Goal: Task Accomplishment & Management: Use online tool/utility

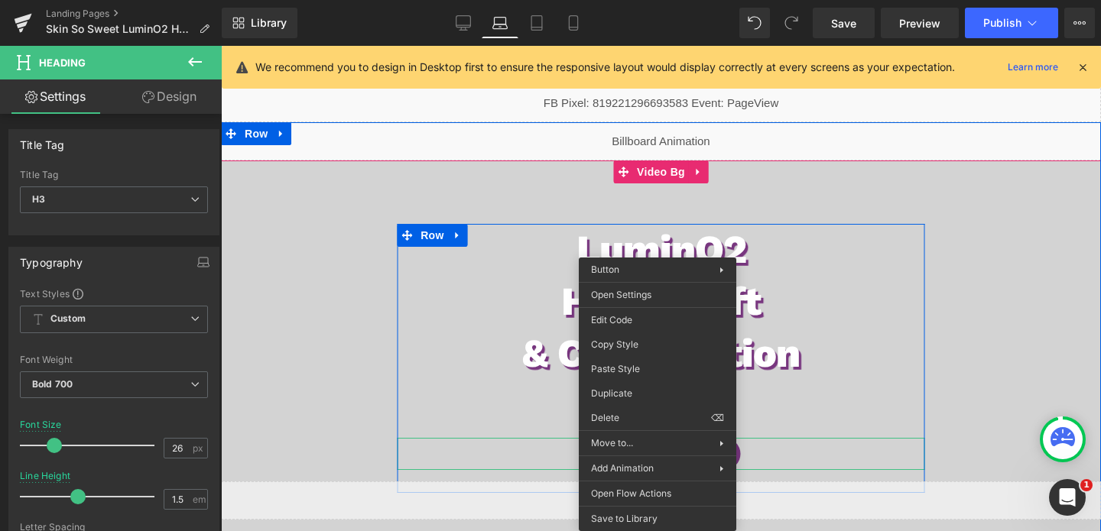
click at [657, 457] on span "Button" at bounding box center [661, 454] width 35 height 18
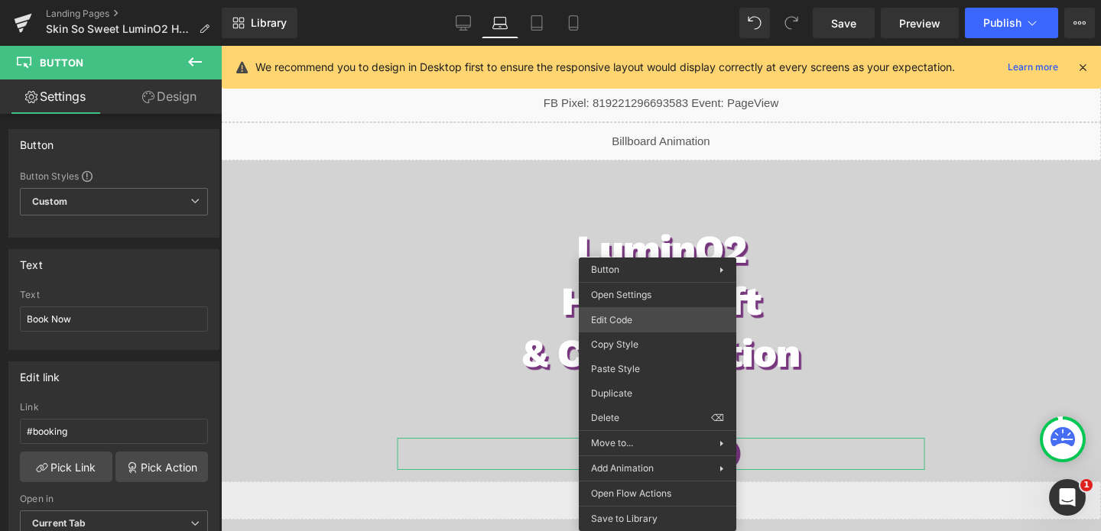
click at [632, 0] on div "Button You are previewing how the will restyle your page. You can not edit Elem…" at bounding box center [550, 0] width 1101 height 0
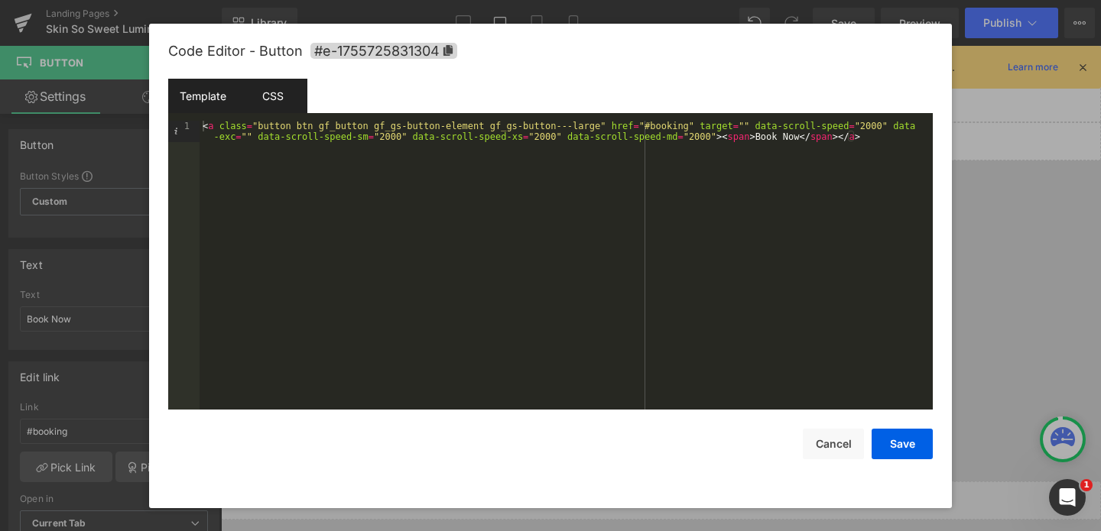
click at [267, 89] on div "CSS" at bounding box center [273, 96] width 70 height 34
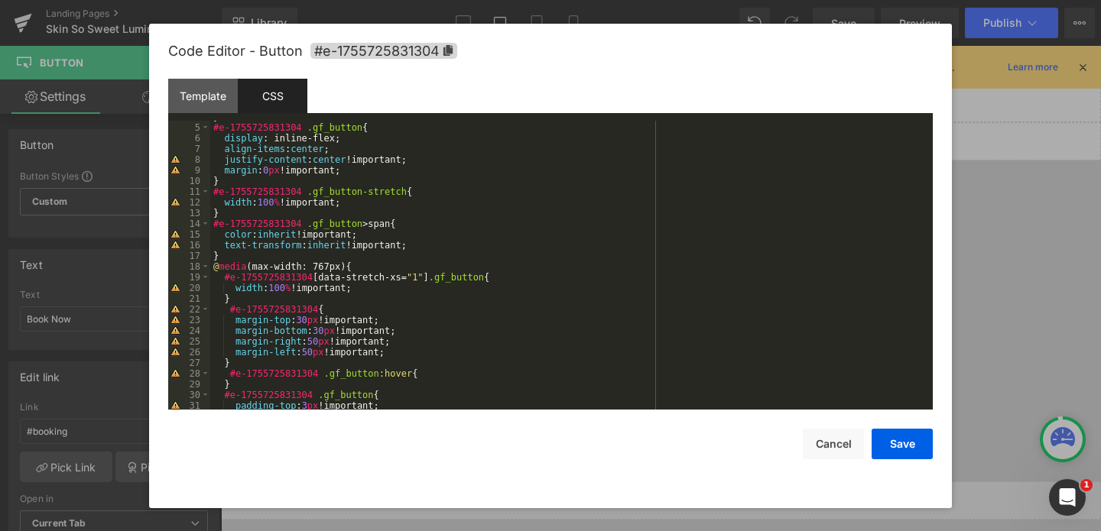
scroll to position [47, 0]
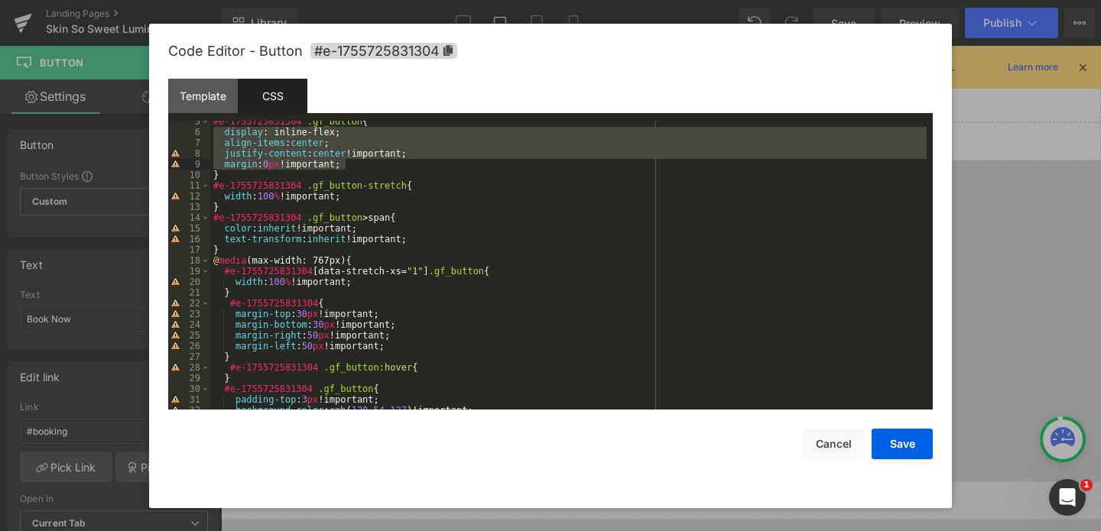
drag, startPoint x: 217, startPoint y: 138, endPoint x: 378, endPoint y: 169, distance: 164.3
click at [378, 169] on div "#e-1755725831304 .gf_button { display : inline-flex; align-items : center ; jus…" at bounding box center [568, 271] width 716 height 310
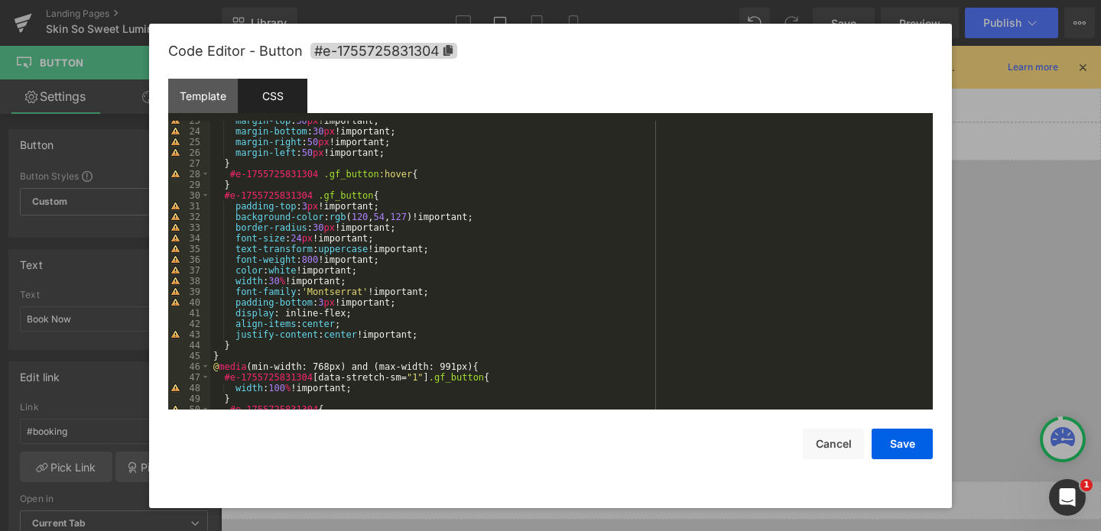
scroll to position [248, 0]
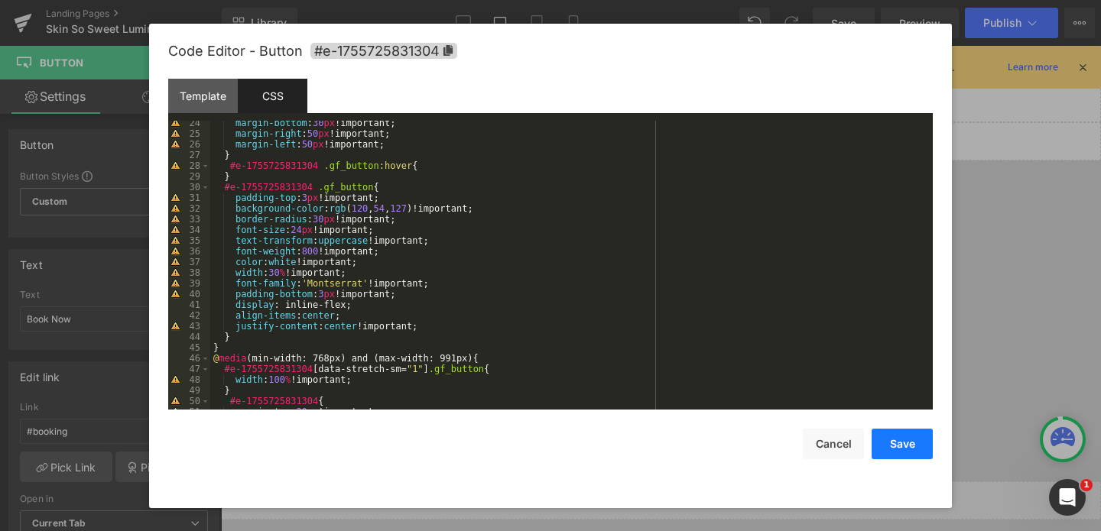
click at [881, 449] on button "Save" at bounding box center [901, 444] width 61 height 31
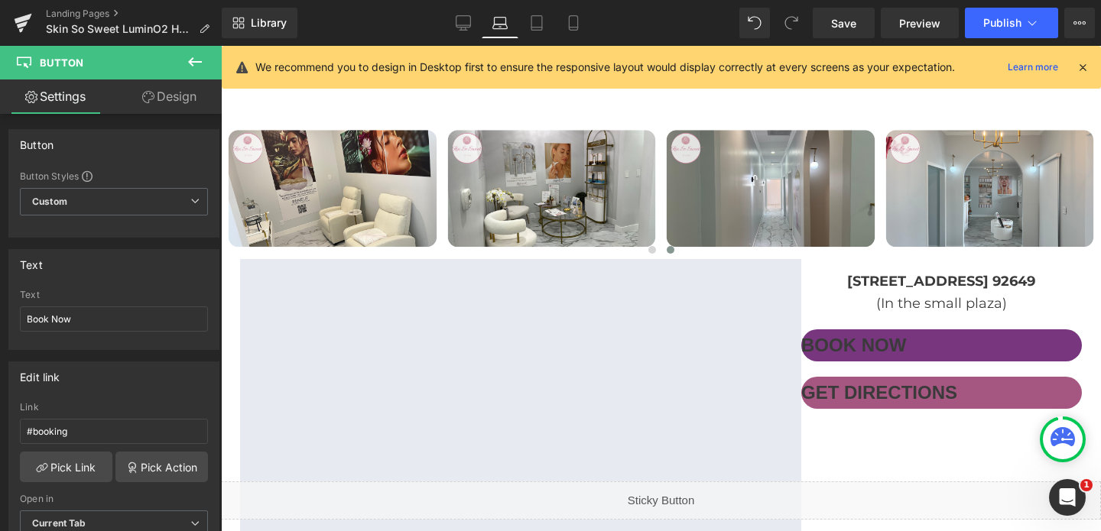
scroll to position [4761, 0]
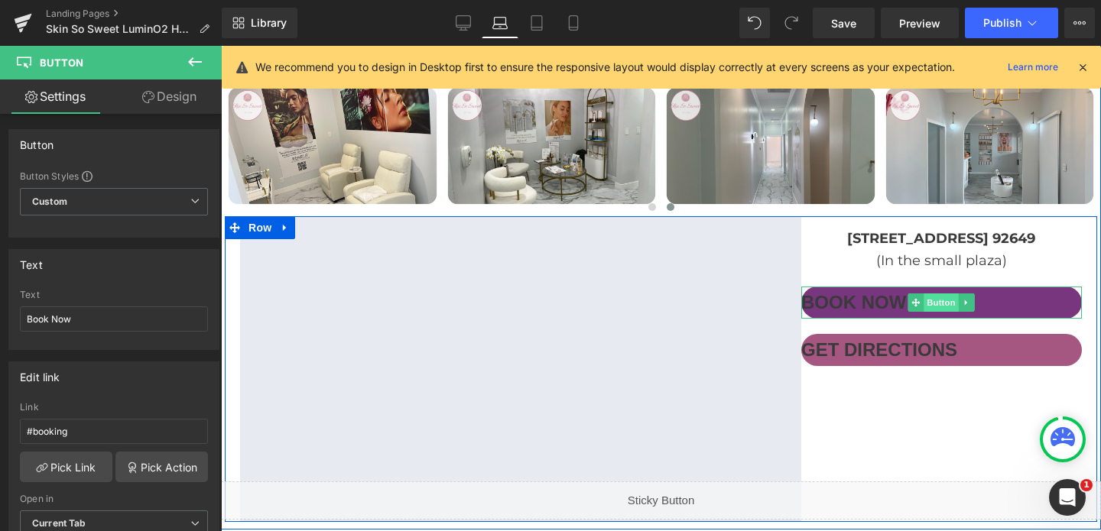
click at [946, 294] on span "Button" at bounding box center [941, 303] width 35 height 18
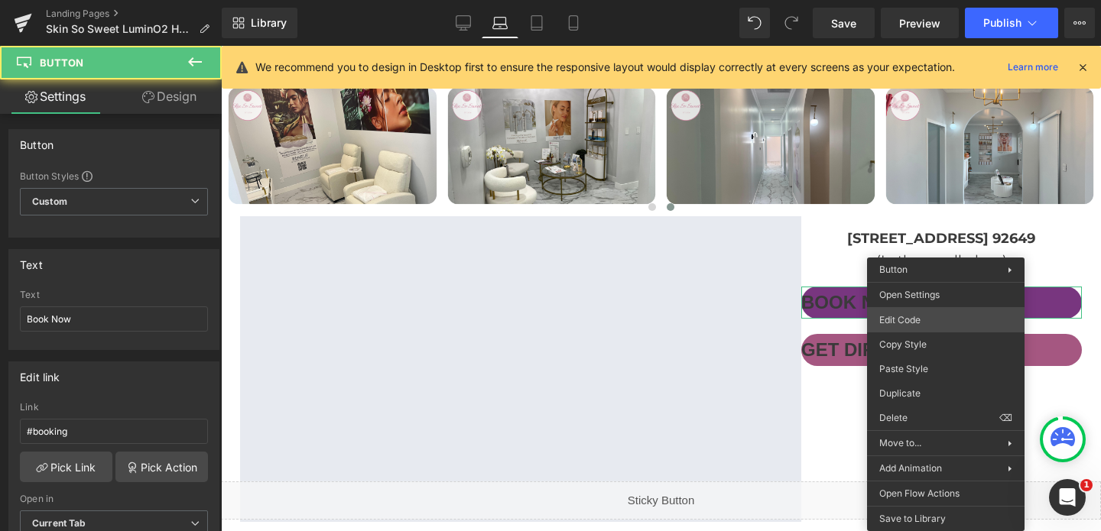
click at [913, 0] on div "Button You are previewing how the will restyle your page. You can not edit Elem…" at bounding box center [550, 0] width 1101 height 0
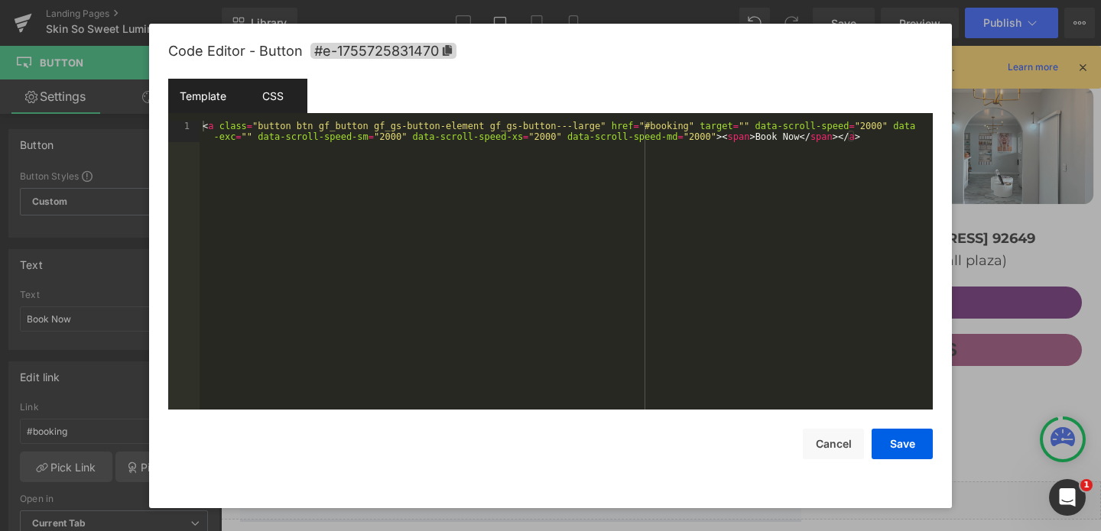
click at [264, 89] on div "CSS" at bounding box center [273, 96] width 70 height 34
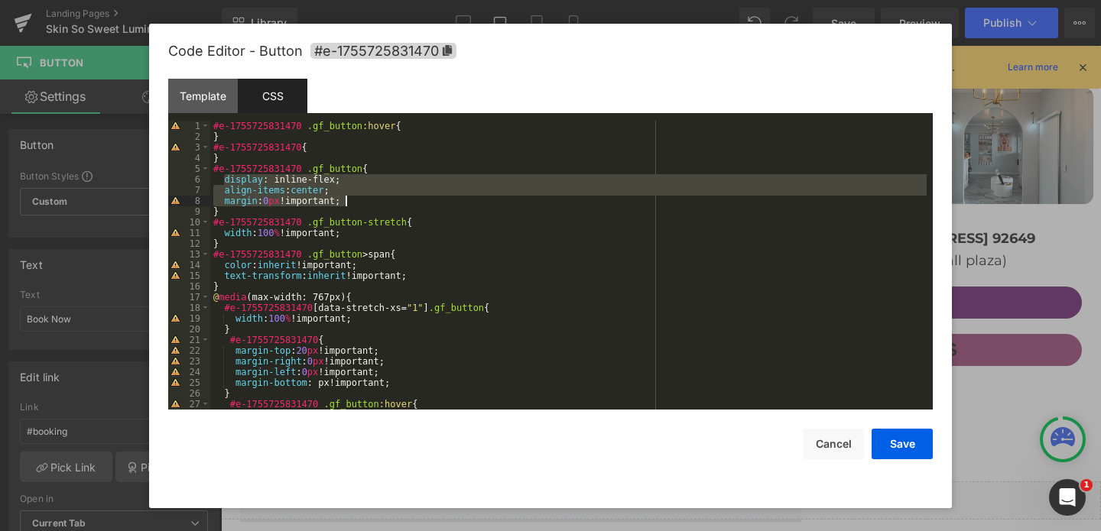
drag, startPoint x: 223, startPoint y: 178, endPoint x: 374, endPoint y: 200, distance: 152.2
click at [374, 200] on div "#e-1755725831470 .gf_button :hover { } #e-1755725831470 { } #e-1755725831470 .g…" at bounding box center [568, 276] width 716 height 310
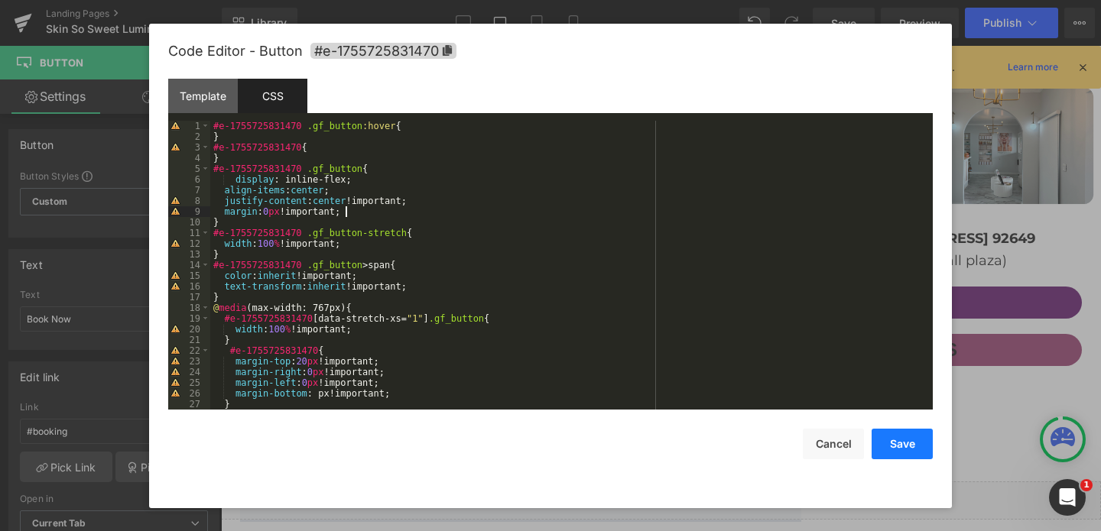
click at [910, 446] on button "Save" at bounding box center [901, 444] width 61 height 31
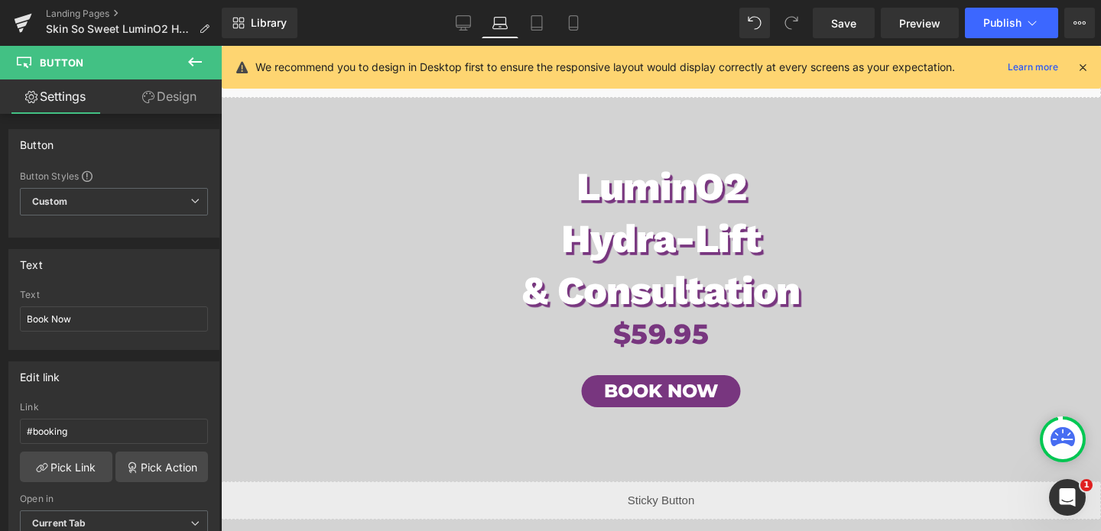
scroll to position [60, 0]
click at [658, 399] on div "Book Now Button" at bounding box center [661, 394] width 528 height 32
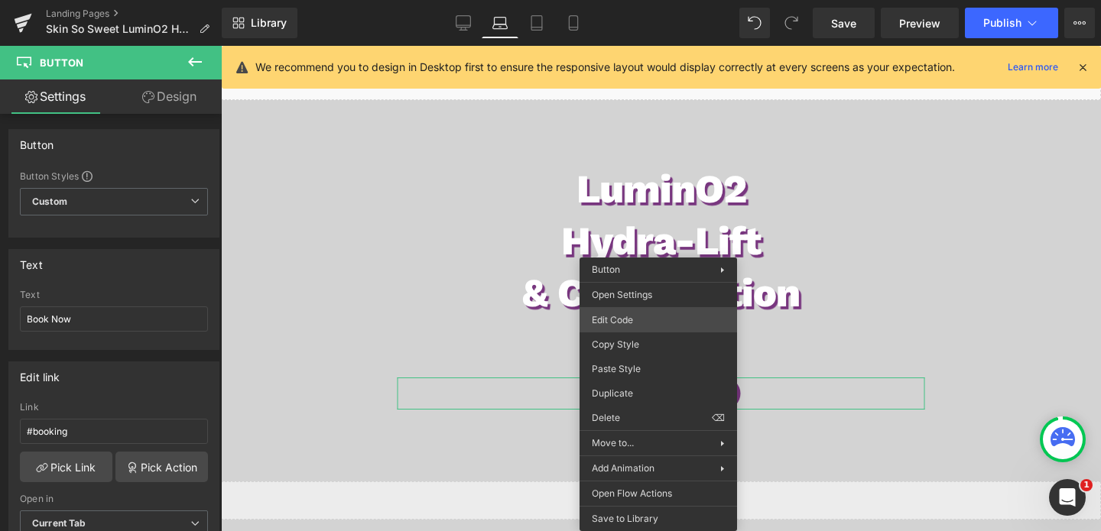
click at [625, 0] on div "Button You are previewing how the will restyle your page. You can not edit Elem…" at bounding box center [550, 0] width 1101 height 0
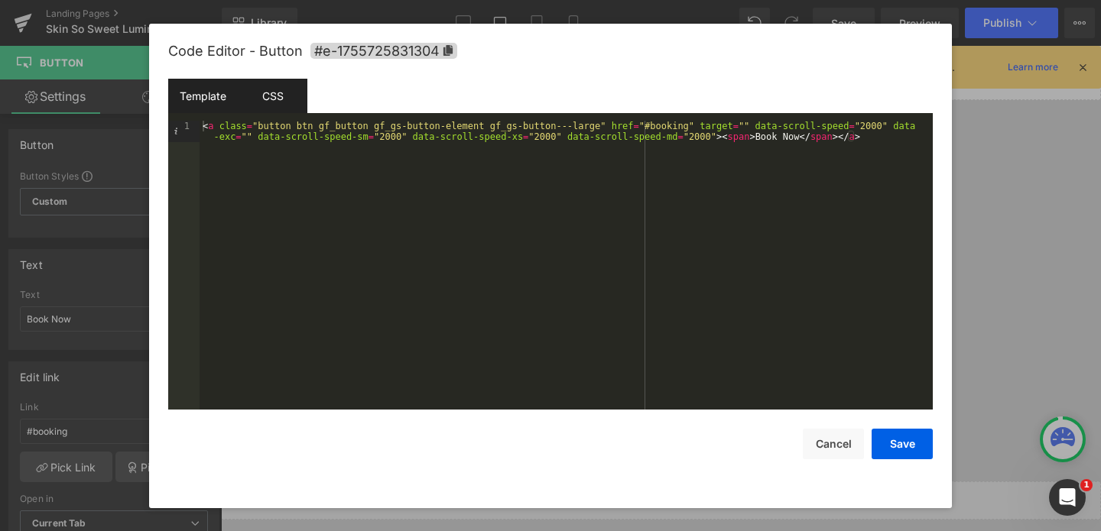
click at [274, 89] on div "CSS" at bounding box center [273, 96] width 70 height 34
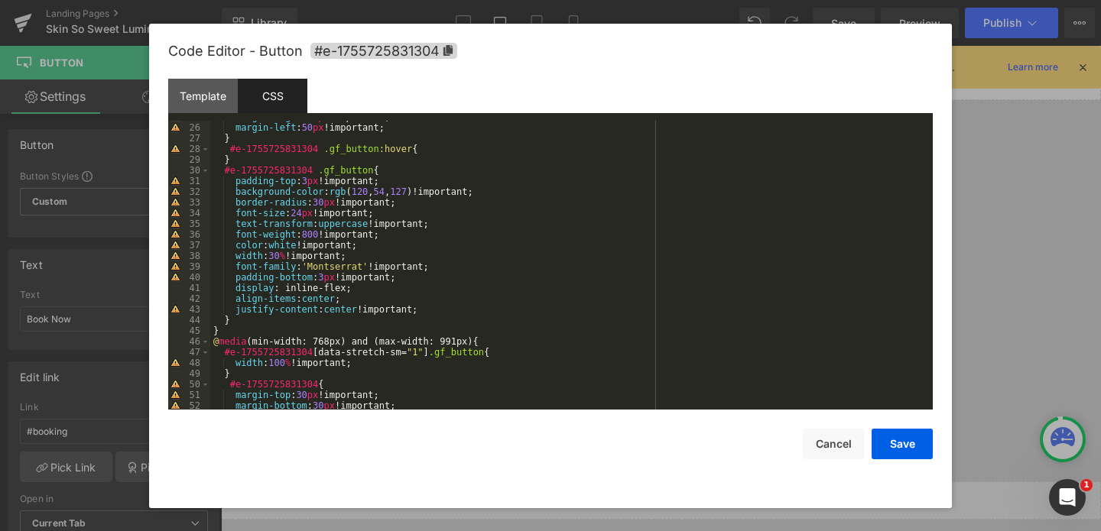
scroll to position [265, 0]
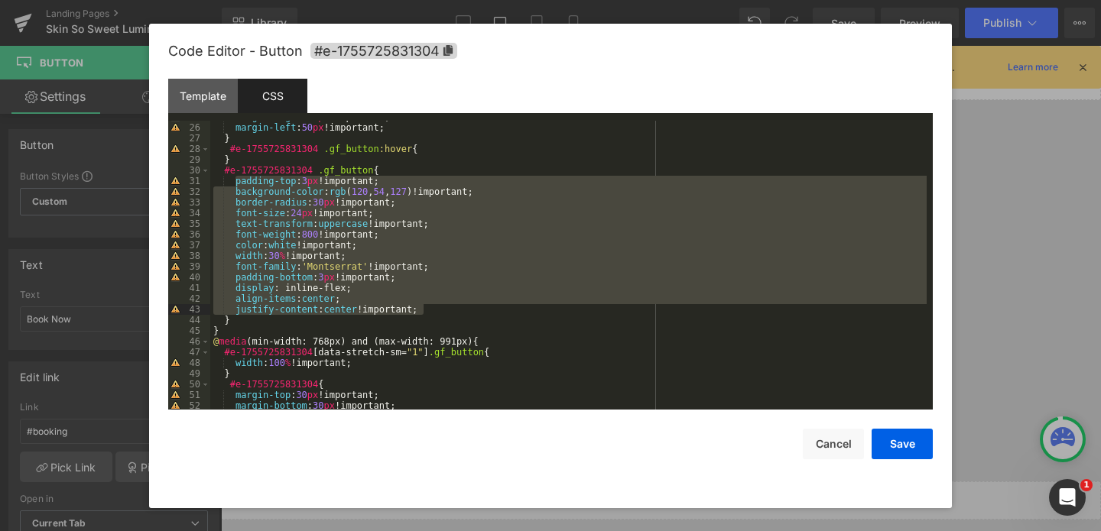
drag, startPoint x: 235, startPoint y: 183, endPoint x: 438, endPoint y: 305, distance: 236.6
click at [438, 305] on div "margin-right : 50 px !important; margin-left : 50 px !important; } #e-175572583…" at bounding box center [568, 267] width 716 height 310
click at [839, 449] on button "Cancel" at bounding box center [833, 444] width 61 height 31
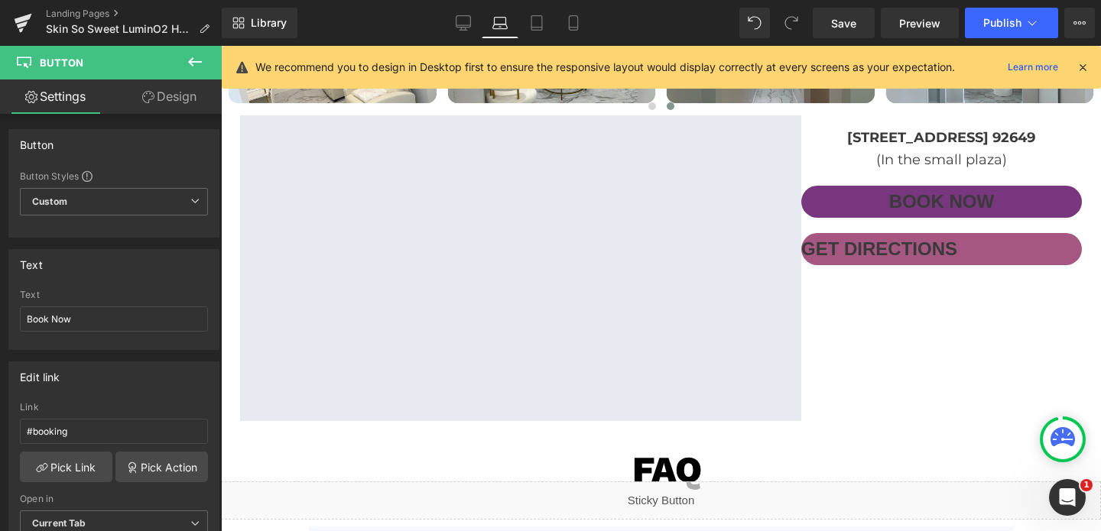
scroll to position [4916, 0]
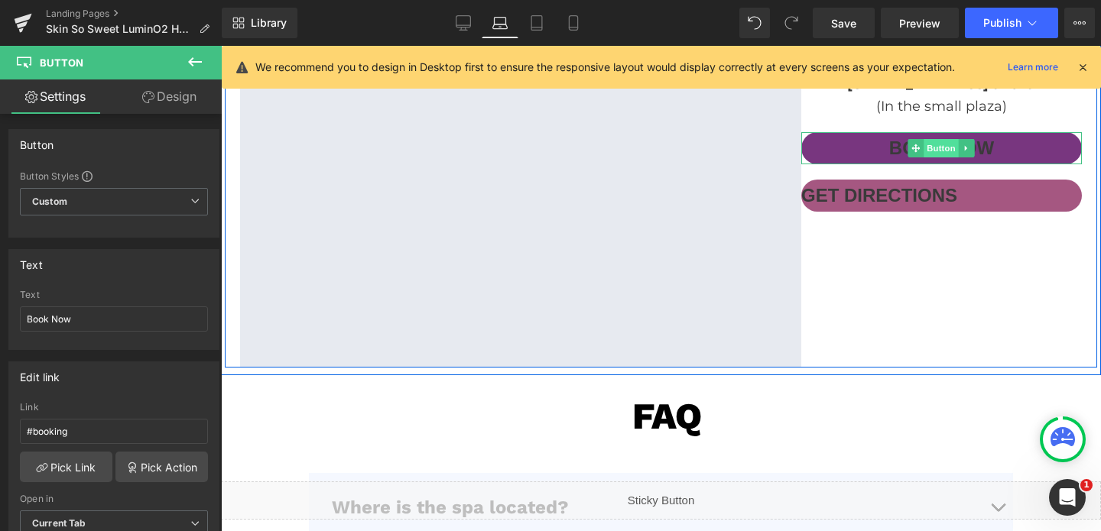
click at [947, 139] on span "Button" at bounding box center [941, 148] width 35 height 18
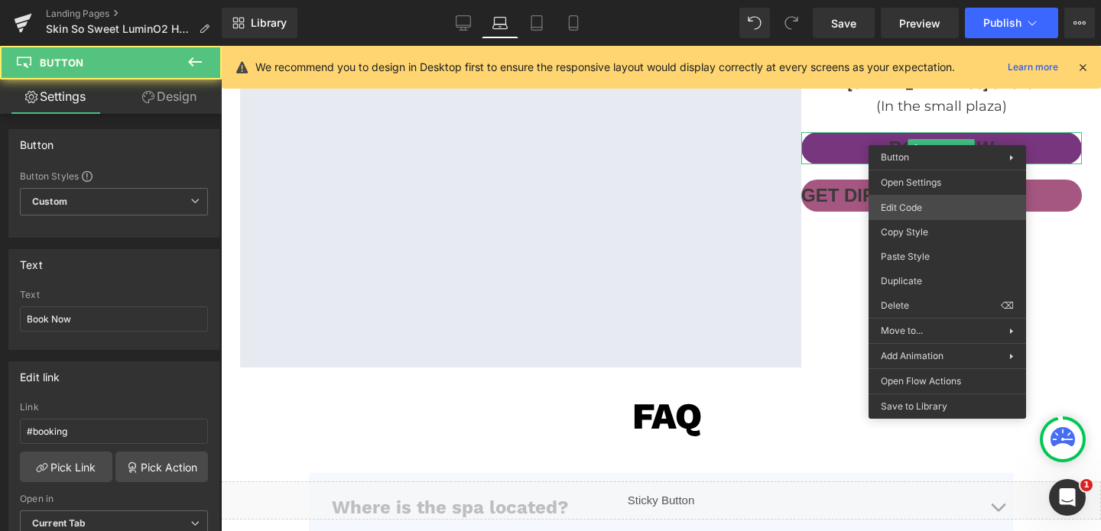
click at [901, 0] on div "Button You are previewing how the will restyle your page. You can not edit Elem…" at bounding box center [550, 0] width 1101 height 0
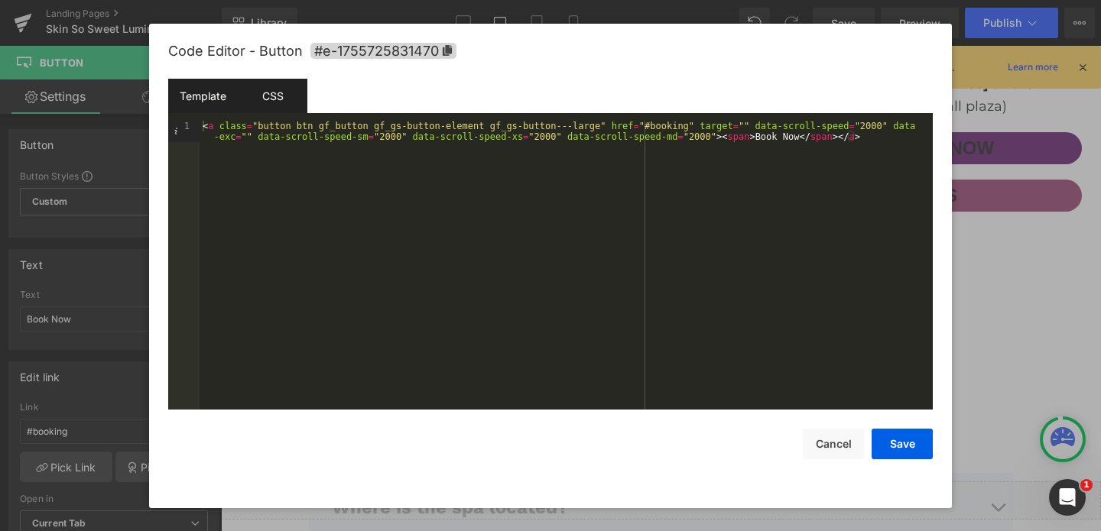
click at [255, 103] on div "CSS" at bounding box center [273, 96] width 70 height 34
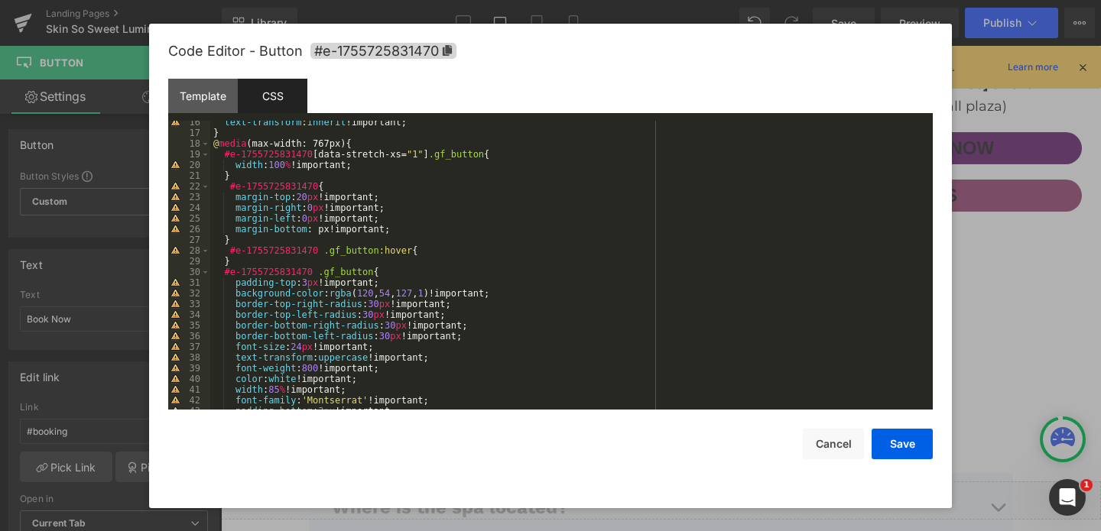
scroll to position [166, 0]
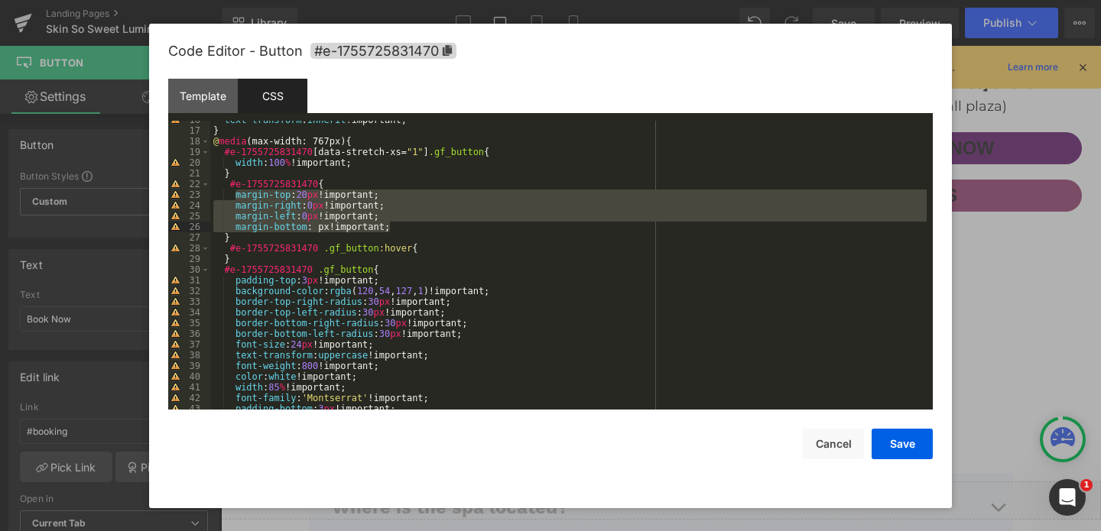
drag, startPoint x: 234, startPoint y: 192, endPoint x: 413, endPoint y: 230, distance: 182.9
click at [413, 230] on div "text-transform : inherit !important; } @ media (max-width: 767px) { #e-17557258…" at bounding box center [568, 270] width 716 height 310
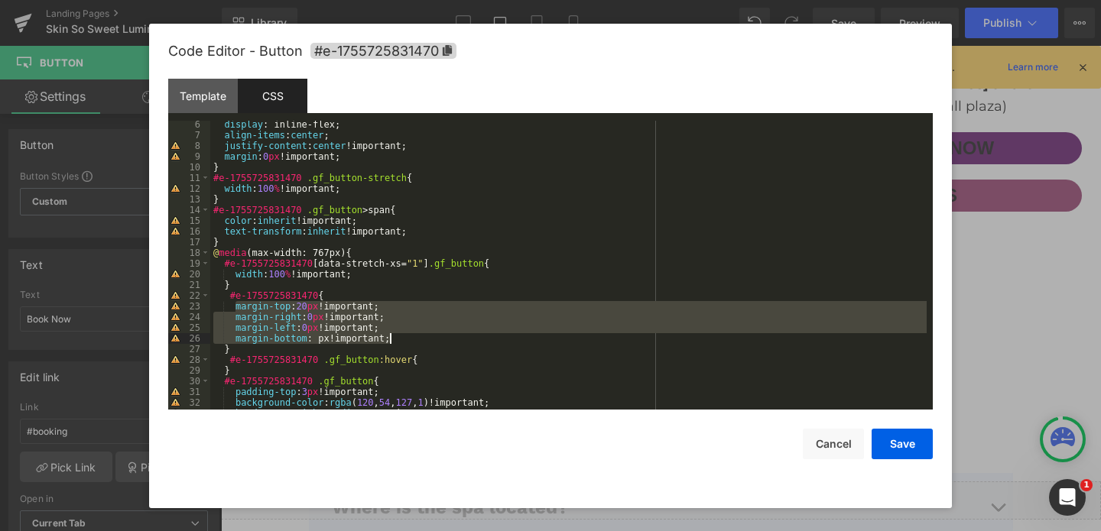
scroll to position [0, 0]
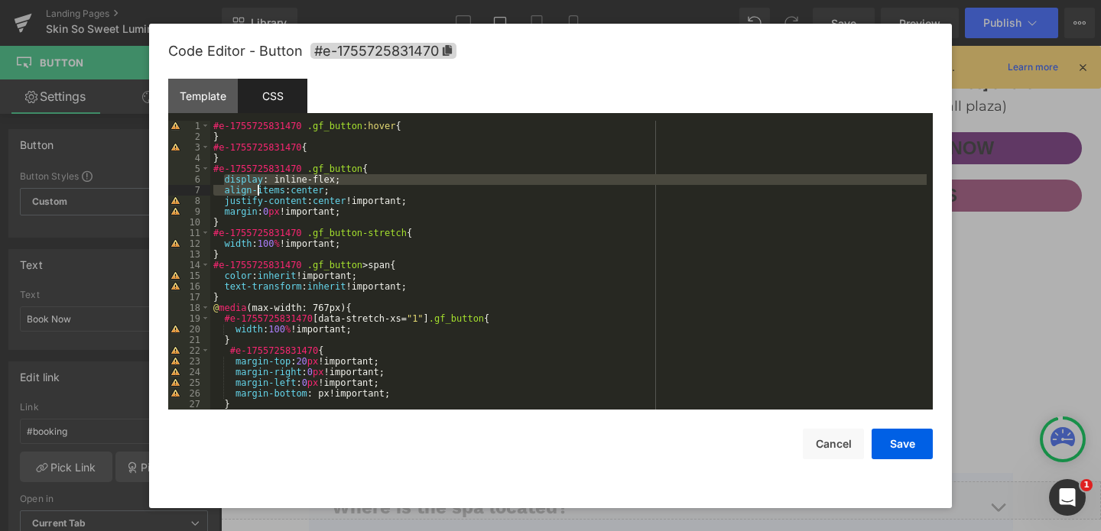
drag, startPoint x: 224, startPoint y: 175, endPoint x: 268, endPoint y: 200, distance: 50.6
click at [268, 200] on div "#e-1755725831470 .gf_button :hover { } #e-1755725831470 { } #e-1755725831470 .g…" at bounding box center [568, 276] width 716 height 310
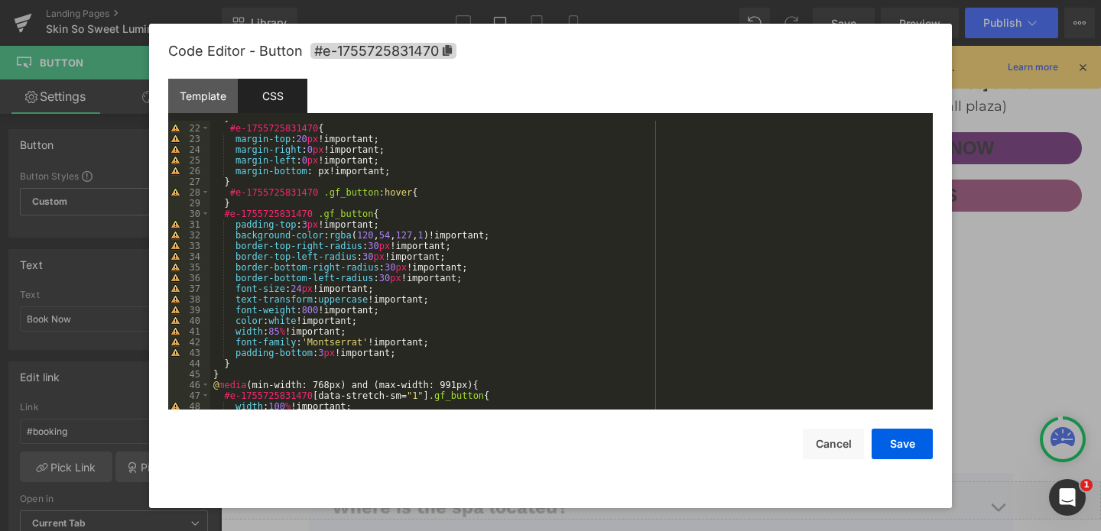
scroll to position [253, 0]
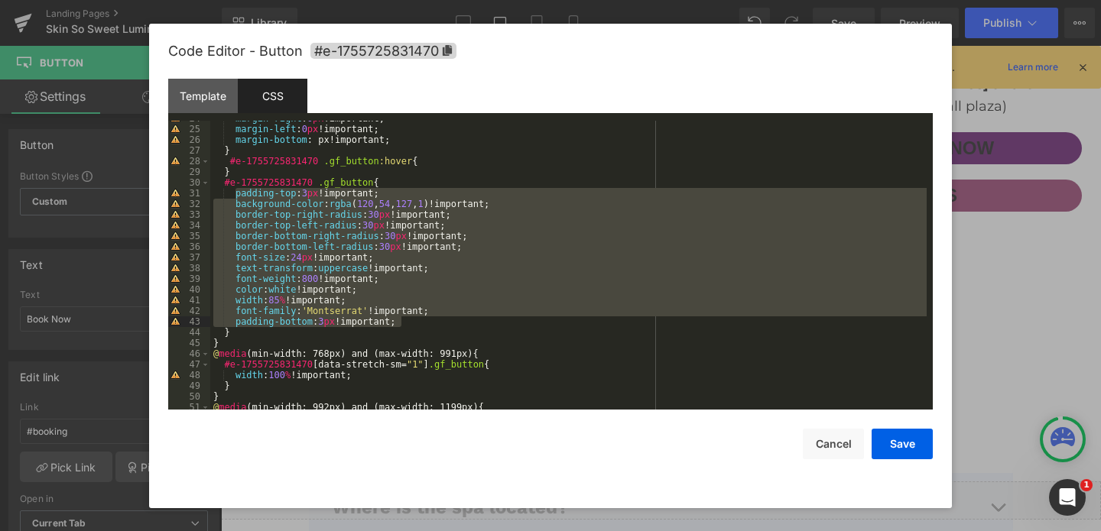
drag, startPoint x: 235, startPoint y: 196, endPoint x: 433, endPoint y: 317, distance: 232.3
click at [433, 317] on div "margin-right : 0 px !important; margin-left : 0 px !important; margin-bottom : …" at bounding box center [568, 268] width 716 height 310
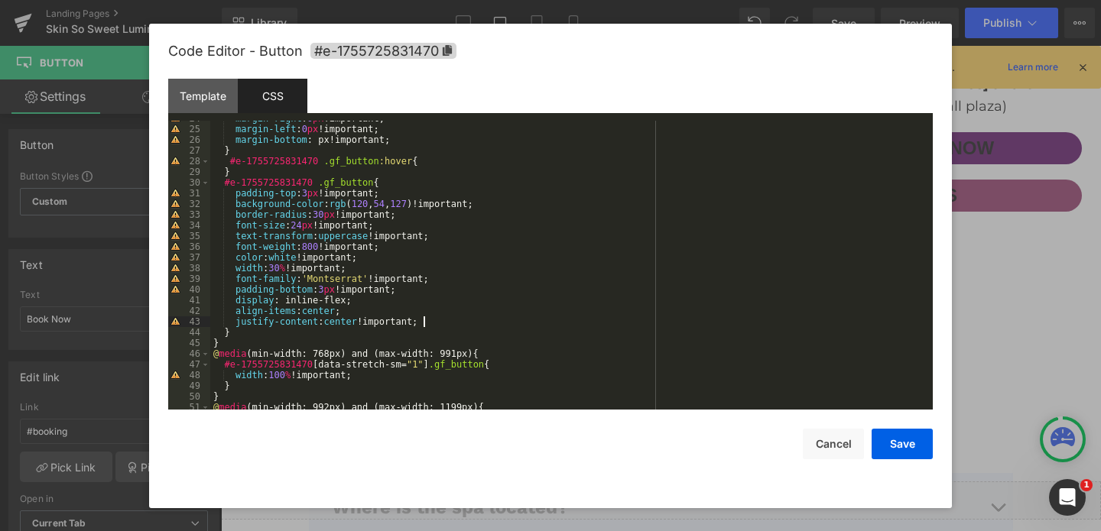
click at [284, 268] on div "margin-right : 0 px !important; margin-left : 0 px !important; margin-bottom : …" at bounding box center [568, 268] width 716 height 310
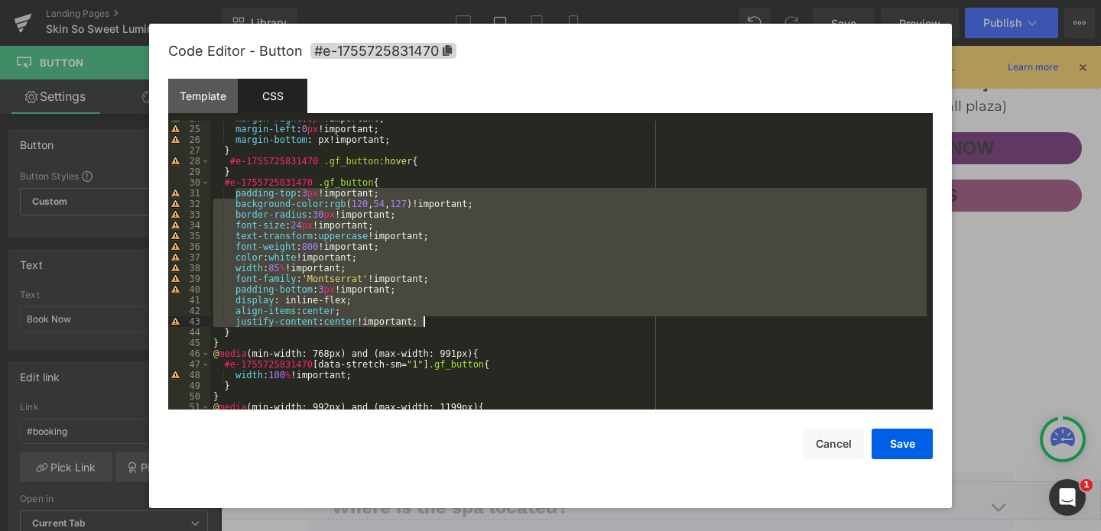
drag, startPoint x: 234, startPoint y: 196, endPoint x: 435, endPoint y: 323, distance: 238.1
click at [435, 323] on div "margin-right : 0 px !important; margin-left : 0 px !important; margin-bottom : …" at bounding box center [568, 268] width 716 height 310
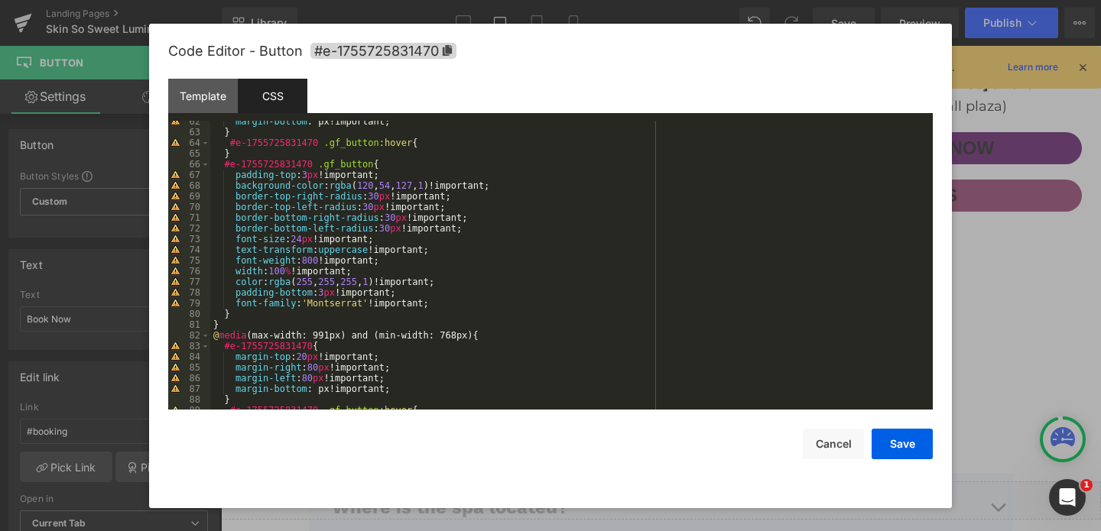
scroll to position [657, 0]
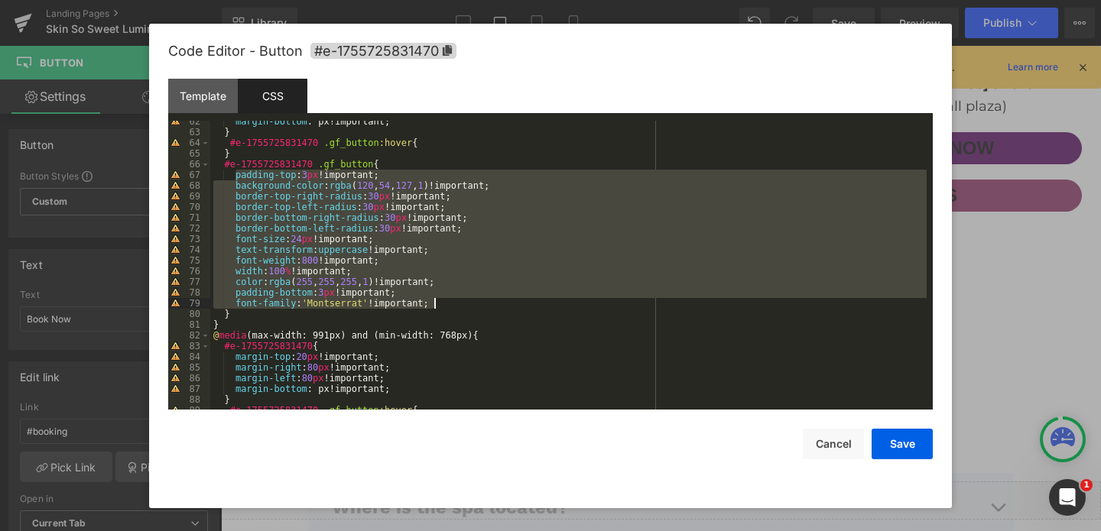
drag, startPoint x: 236, startPoint y: 174, endPoint x: 461, endPoint y: 305, distance: 260.0
click at [461, 305] on div "margin-bottom : px!important; } #e-1755725831470 .gf_button :hover { } #e-17557…" at bounding box center [568, 271] width 716 height 310
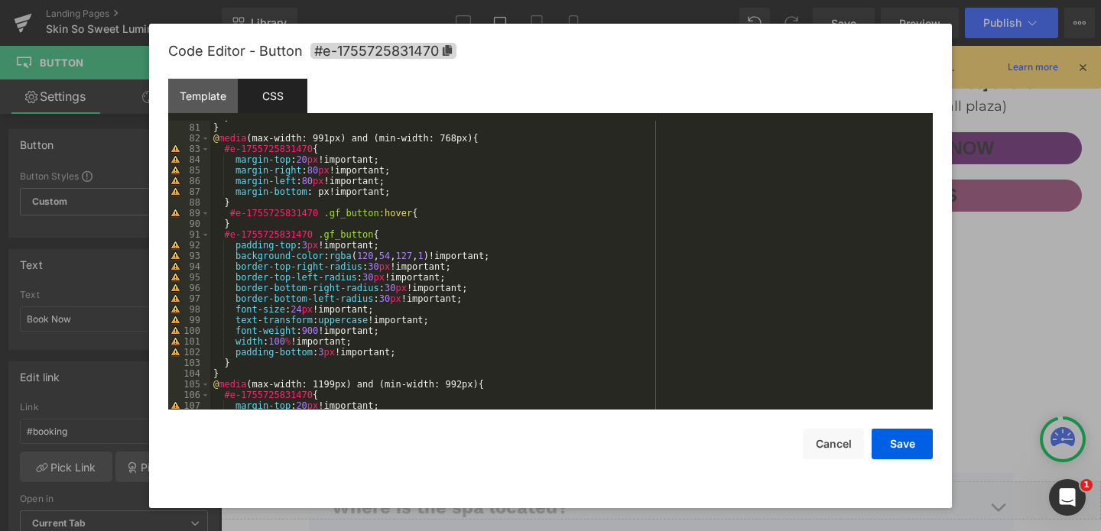
scroll to position [858, 0]
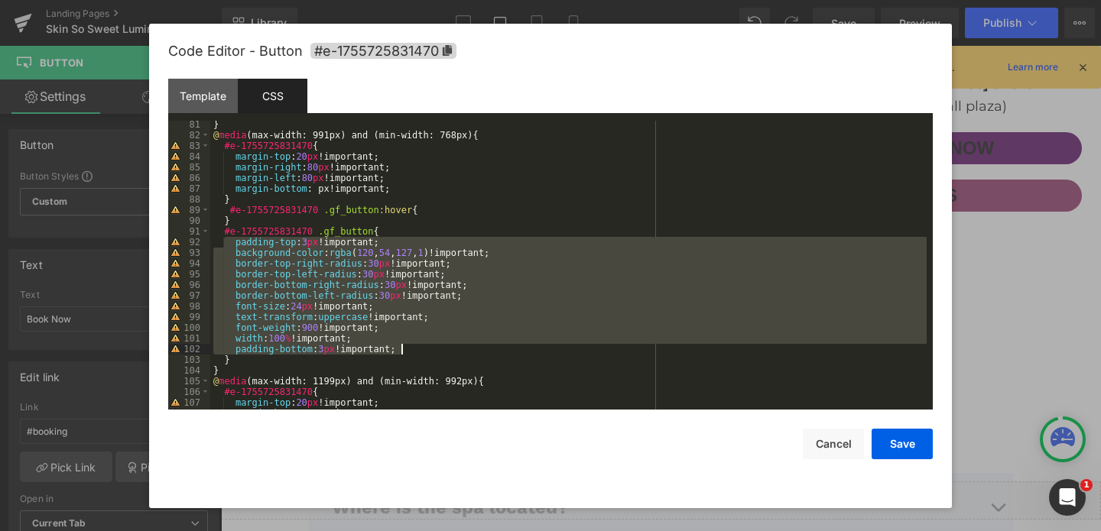
drag, startPoint x: 232, startPoint y: 242, endPoint x: 420, endPoint y: 348, distance: 215.6
click at [420, 348] on div "} @ media (max-width: 991px) and (min-width: 768px) { #e-1755725831470 { margin…" at bounding box center [568, 274] width 716 height 310
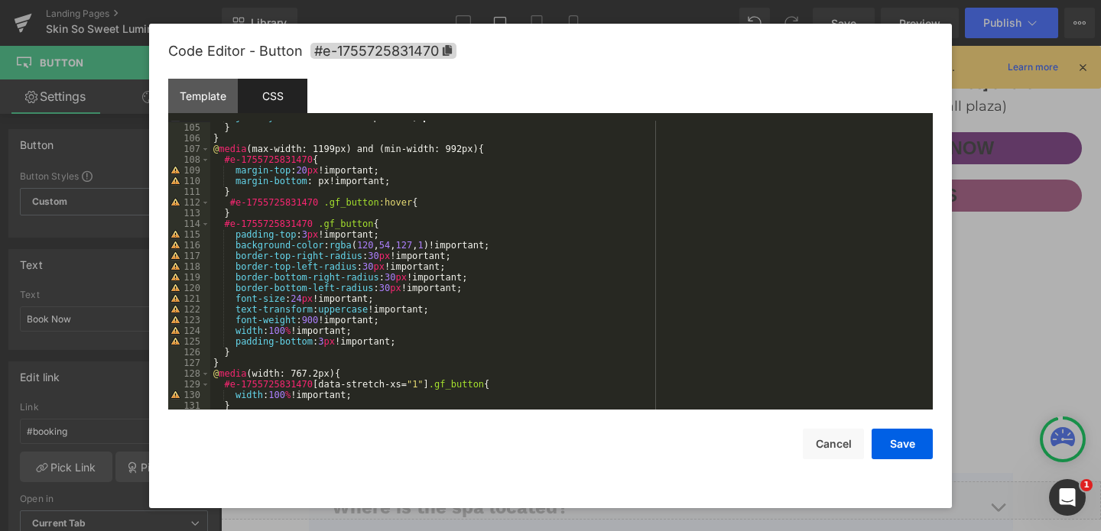
scroll to position [1112, 0]
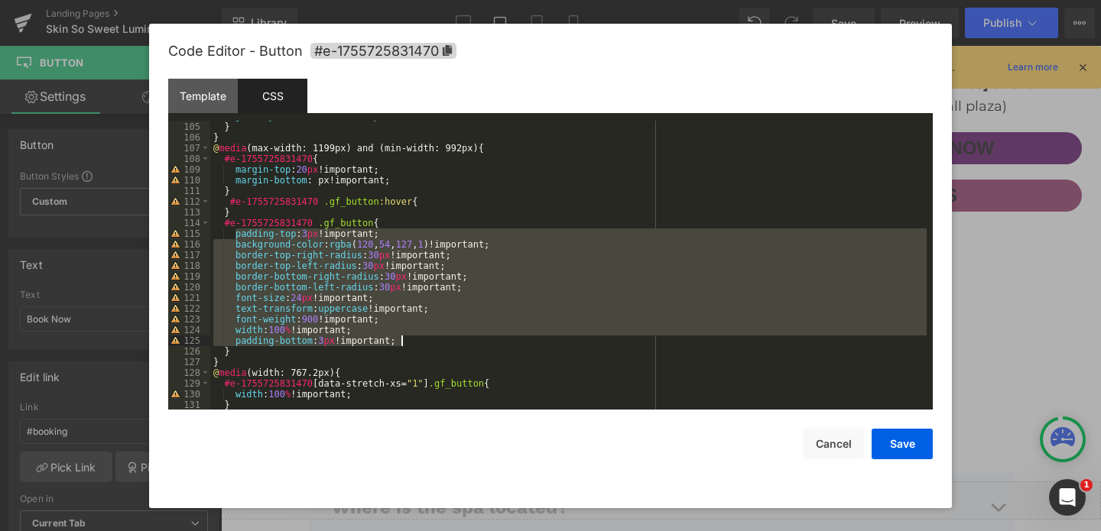
drag, startPoint x: 235, startPoint y: 233, endPoint x: 420, endPoint y: 342, distance: 214.5
click at [420, 342] on div "justify-content : center !important; } } @ media (max-width: 1199px) and (min-w…" at bounding box center [568, 266] width 716 height 310
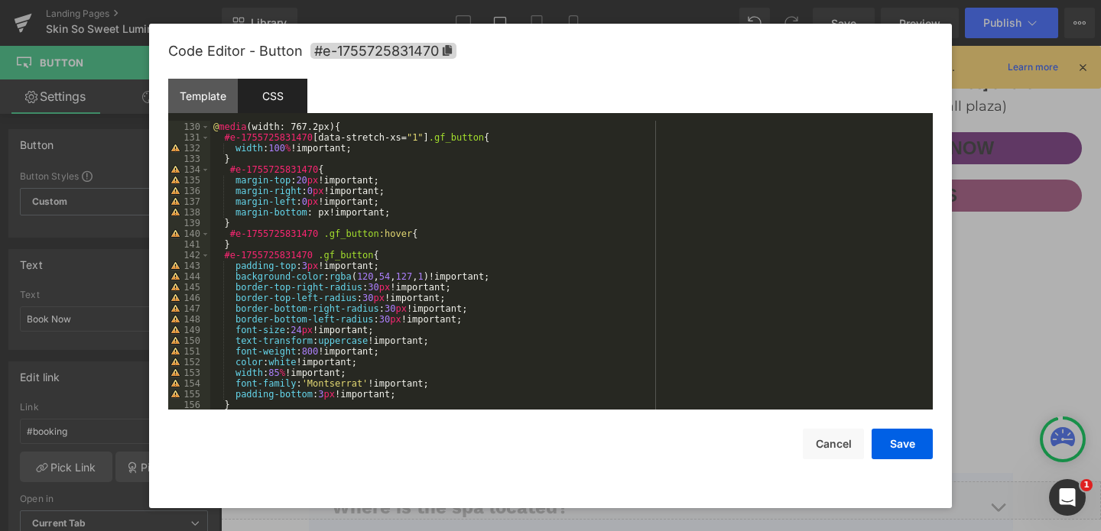
scroll to position [1397, 0]
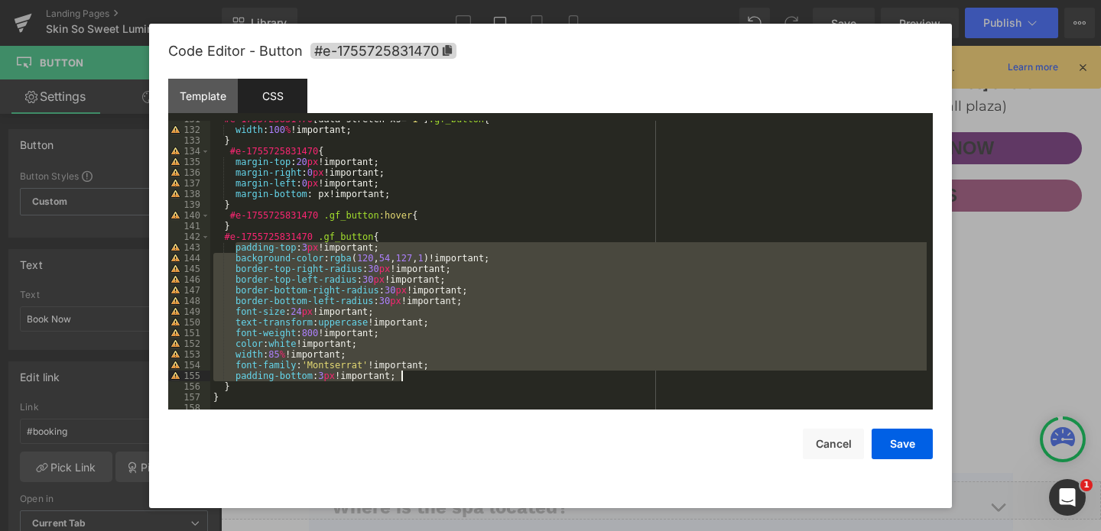
drag, startPoint x: 235, startPoint y: 251, endPoint x: 455, endPoint y: 373, distance: 251.8
click at [455, 373] on div "#e-1755725831470 [ data-stretch-xs = " 1 " ] .gf_button { width : 100 % !import…" at bounding box center [568, 269] width 716 height 310
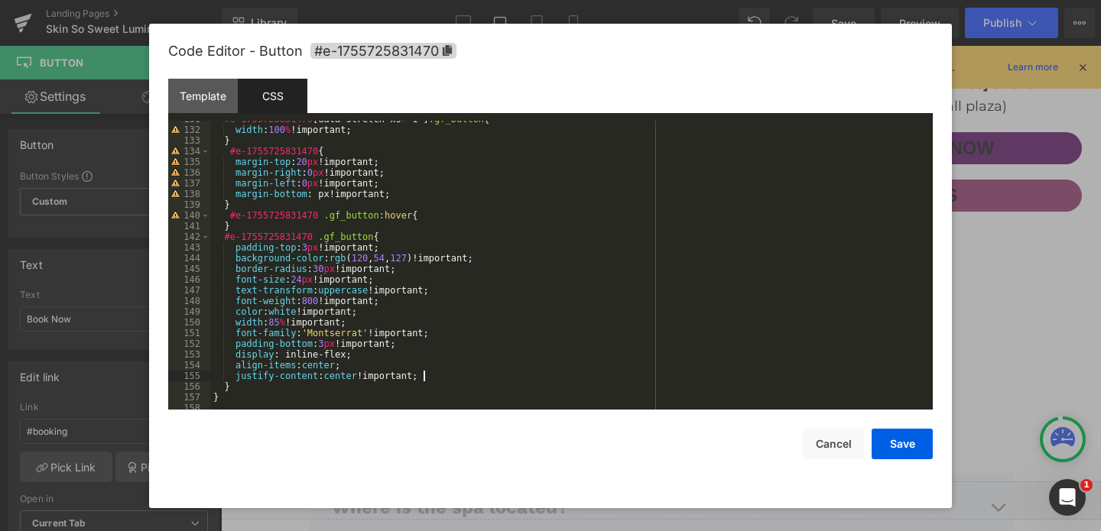
scroll to position [1402, 0]
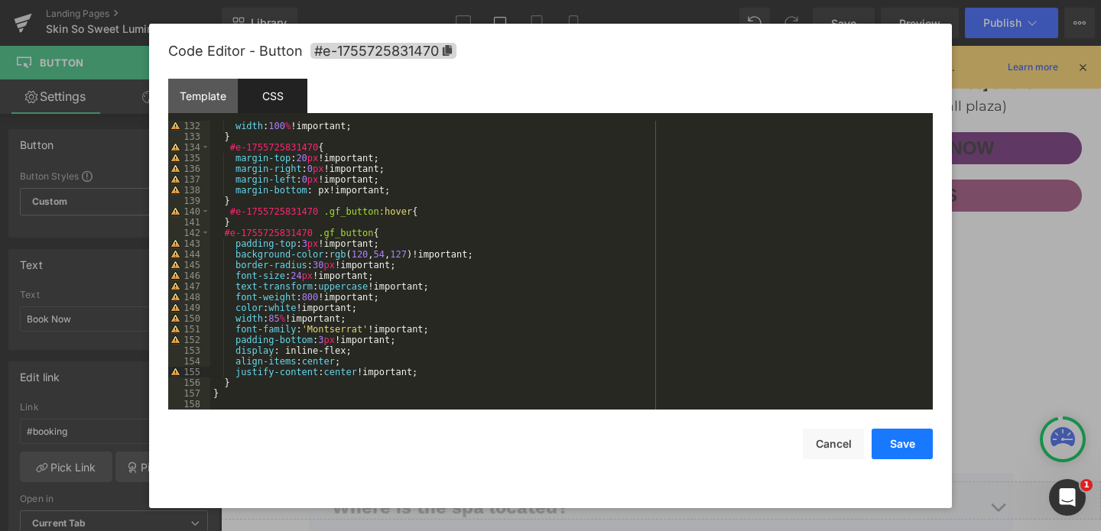
click at [884, 438] on button "Save" at bounding box center [901, 444] width 61 height 31
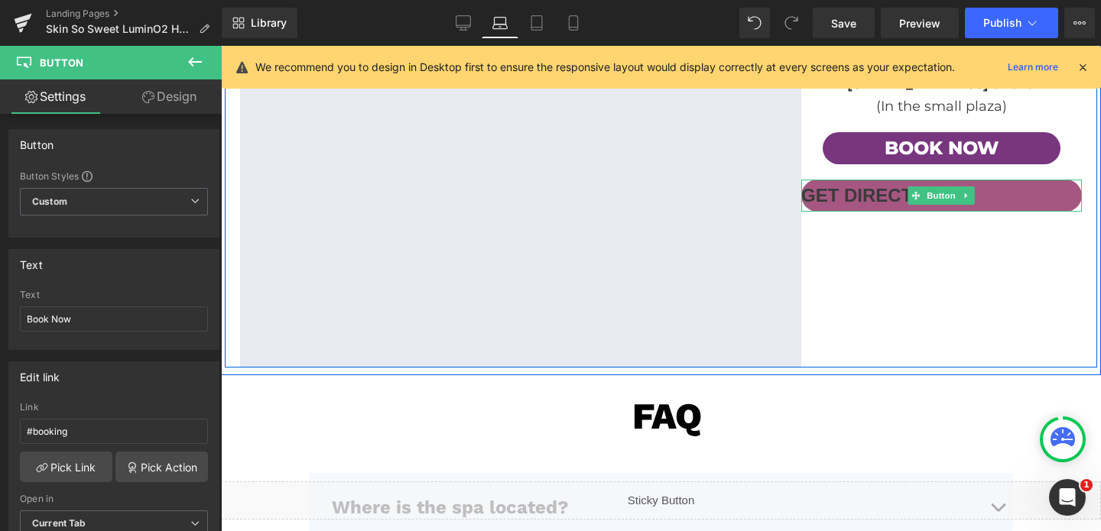
click at [978, 190] on link "Get Directions" at bounding box center [941, 196] width 281 height 32
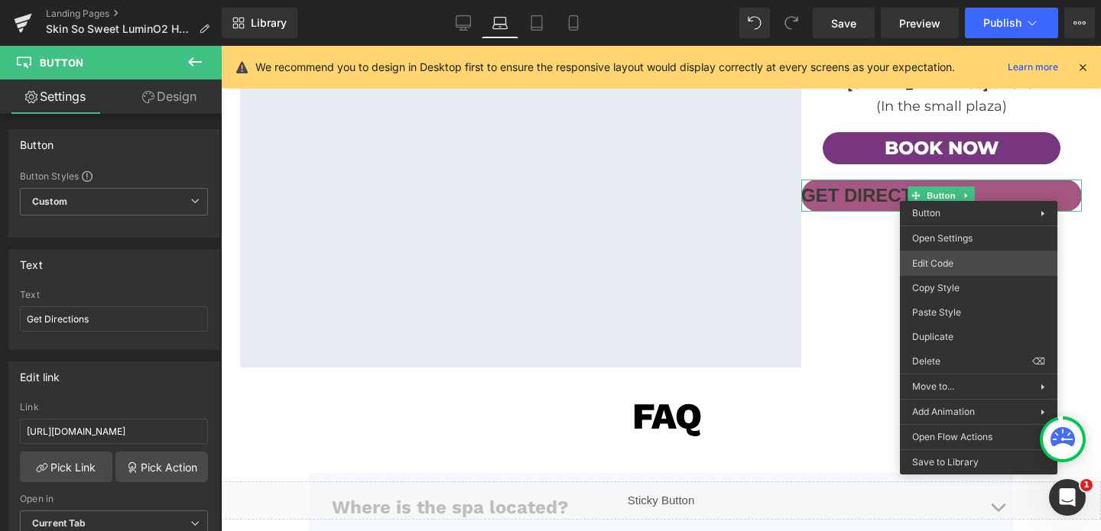
click at [920, 0] on div "Button You are previewing how the will restyle your page. You can not edit Elem…" at bounding box center [550, 0] width 1101 height 0
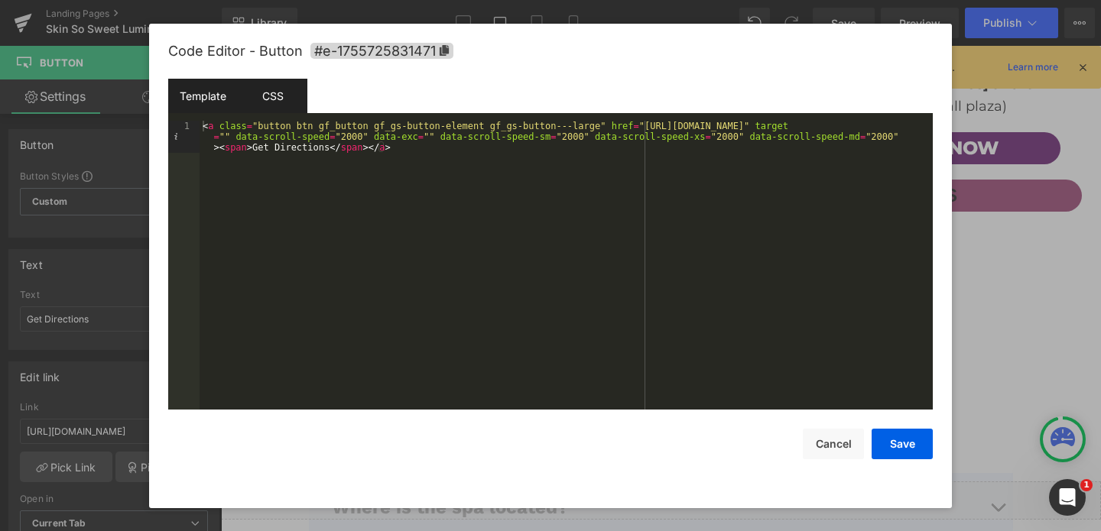
click at [264, 92] on div "CSS" at bounding box center [273, 96] width 70 height 34
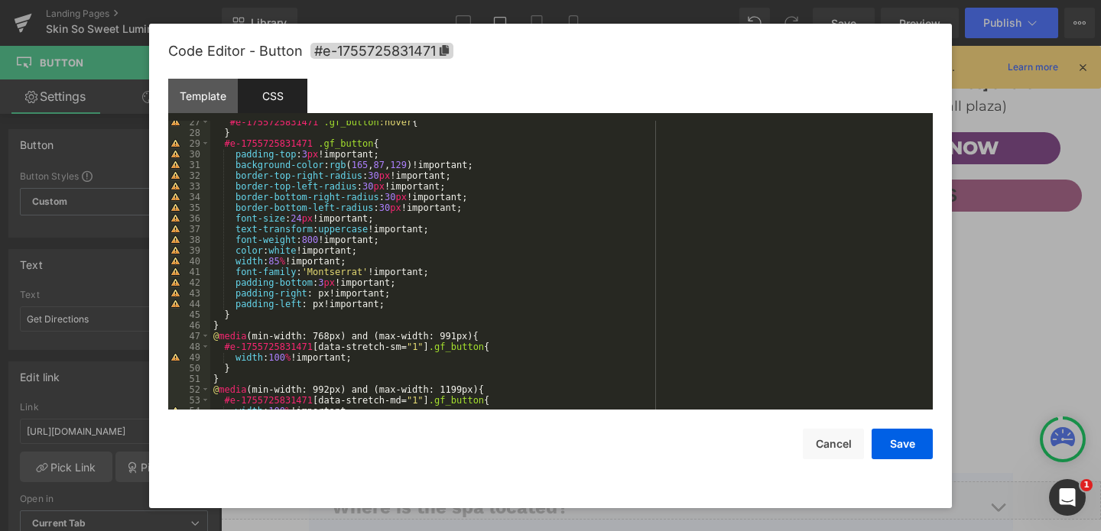
scroll to position [280, 0]
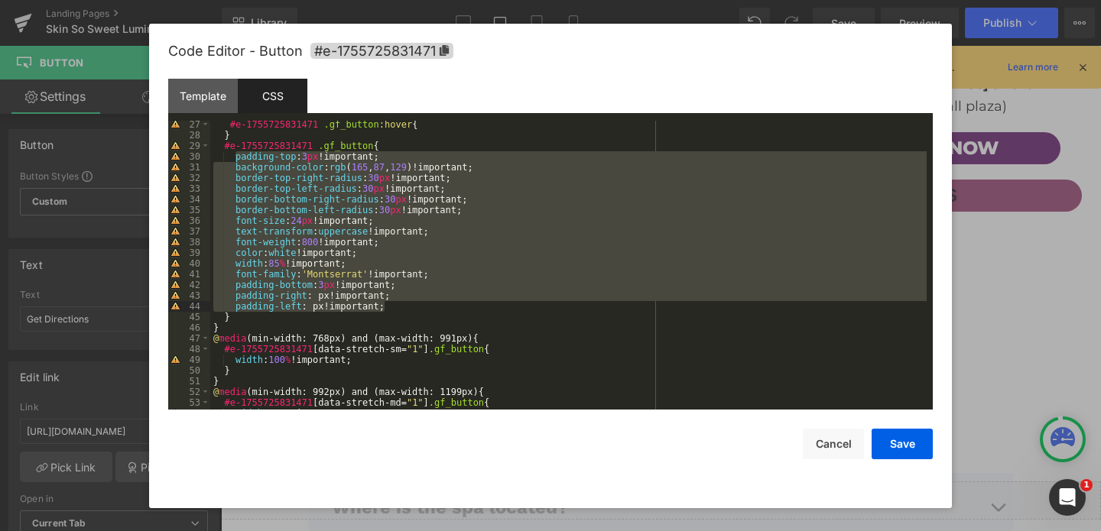
drag, startPoint x: 237, startPoint y: 157, endPoint x: 425, endPoint y: 303, distance: 238.1
click at [425, 303] on div "#e-1755725831471 .gf_button :hover { } #e-1755725831471 .gf_button { padding-to…" at bounding box center [568, 274] width 716 height 310
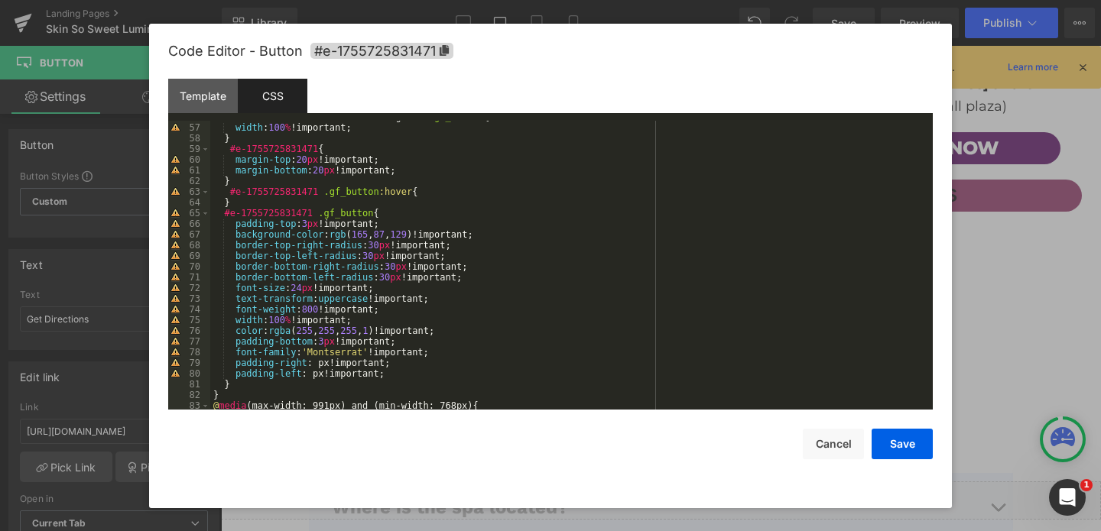
scroll to position [638, 0]
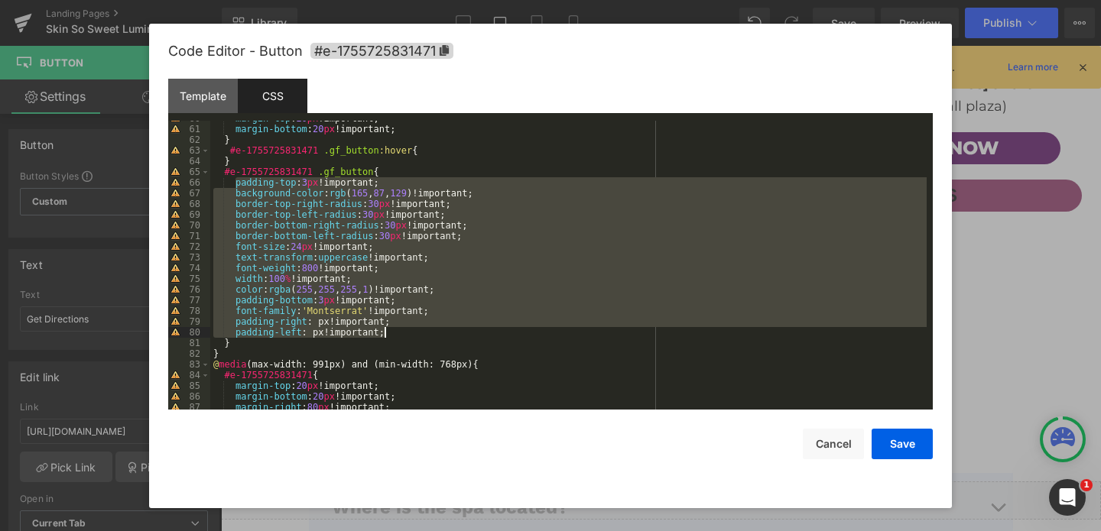
drag, startPoint x: 237, startPoint y: 182, endPoint x: 391, endPoint y: 332, distance: 215.1
click at [391, 332] on div "margin-top : 20 px !important; margin-bottom : 20 px !important; } #e-175572583…" at bounding box center [568, 268] width 716 height 310
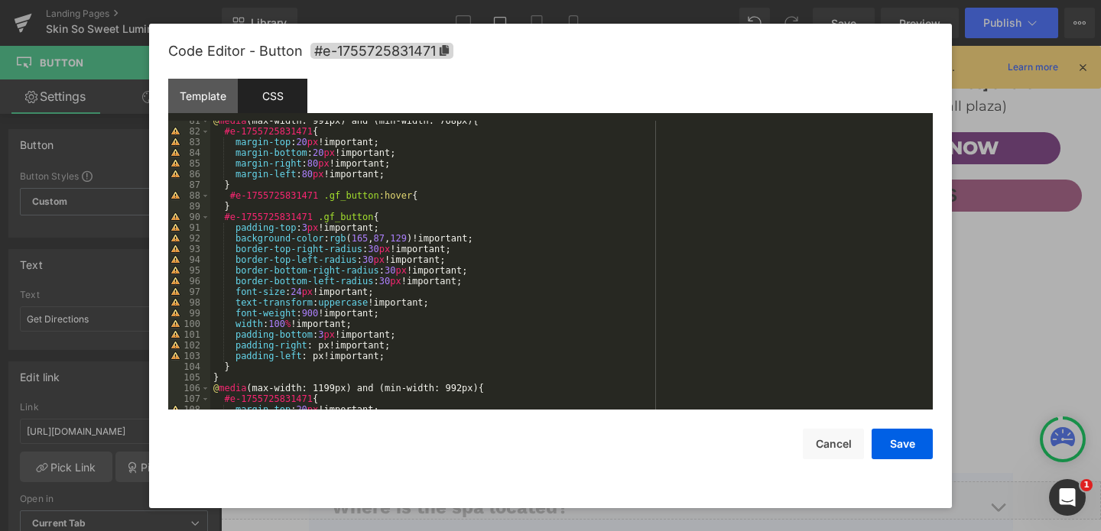
scroll to position [936, 0]
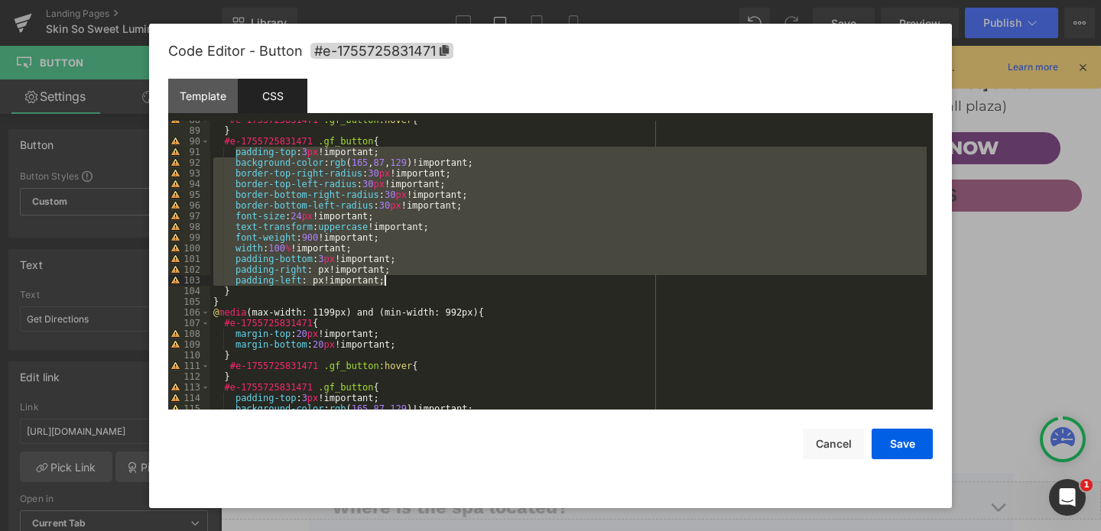
drag, startPoint x: 238, startPoint y: 154, endPoint x: 417, endPoint y: 277, distance: 217.1
click at [417, 277] on div "#e-1755725831471 .gf_button :hover { } #e-1755725831471 .gf_button { padding-to…" at bounding box center [568, 270] width 716 height 310
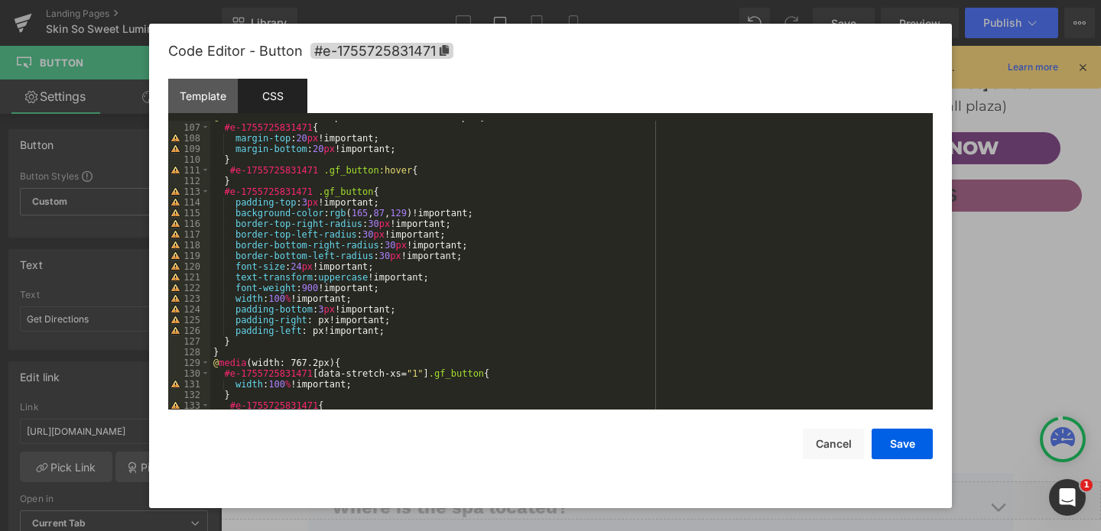
scroll to position [1175, 0]
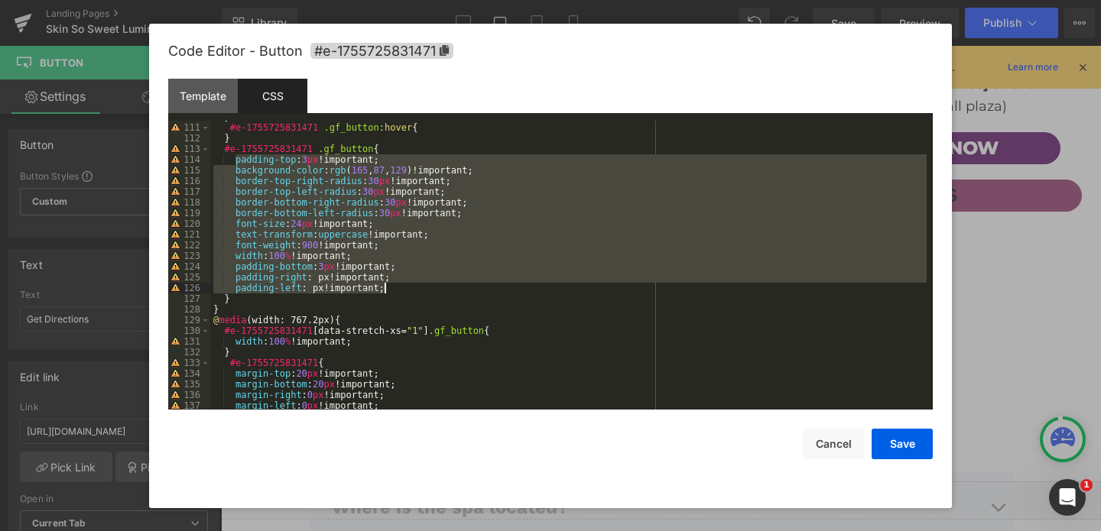
drag, startPoint x: 235, startPoint y: 163, endPoint x: 390, endPoint y: 288, distance: 199.5
click at [390, 288] on div "} #e-1755725831471 .gf_button :hover { } #e-1755725831471 .gf_button { padding-…" at bounding box center [568, 267] width 716 height 310
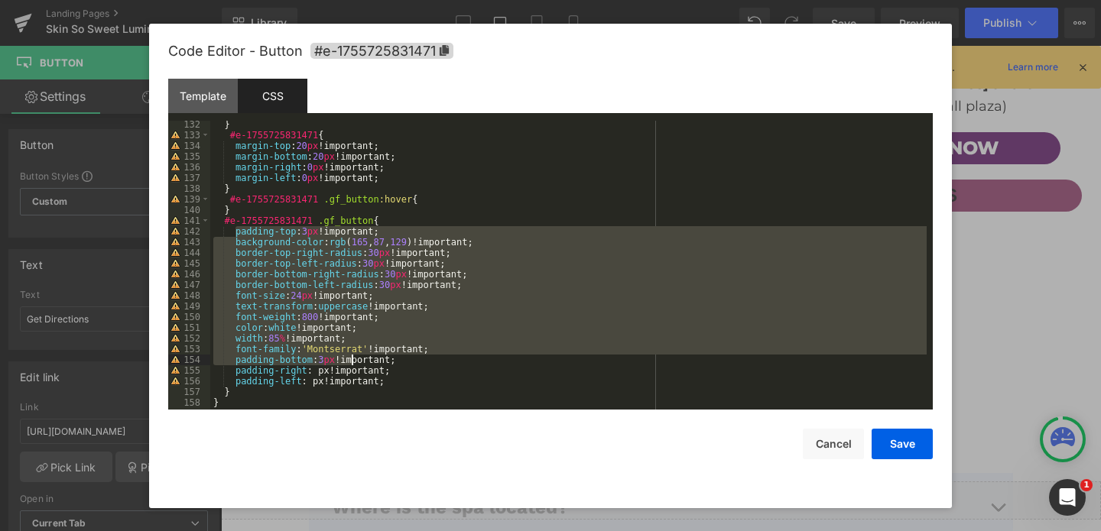
scroll to position [1413, 0]
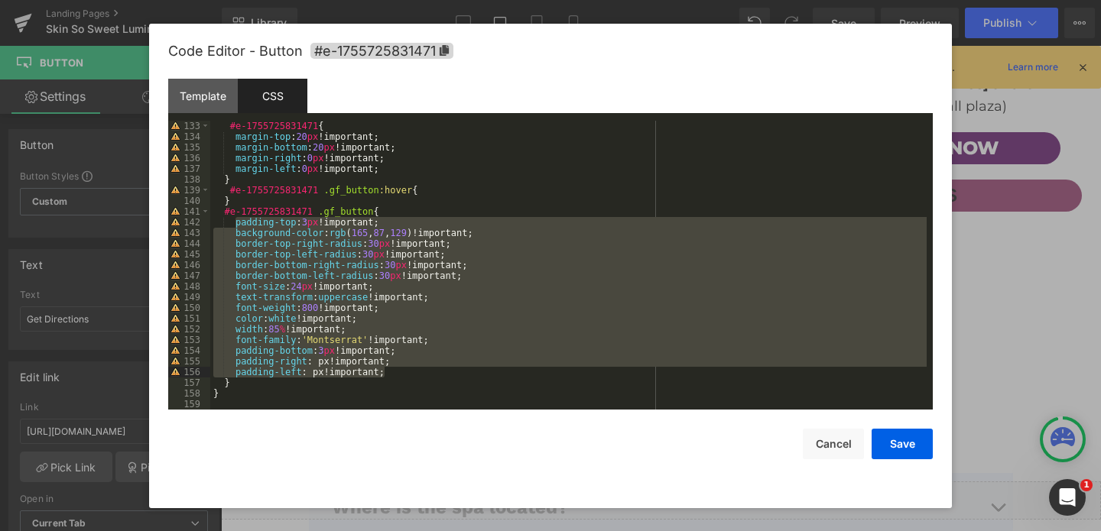
drag, startPoint x: 235, startPoint y: 232, endPoint x: 423, endPoint y: 371, distance: 233.3
click at [423, 371] on div "#e-1755725831471 { margin-top : 20 px !important; margin-bottom : 20 px !import…" at bounding box center [568, 276] width 716 height 310
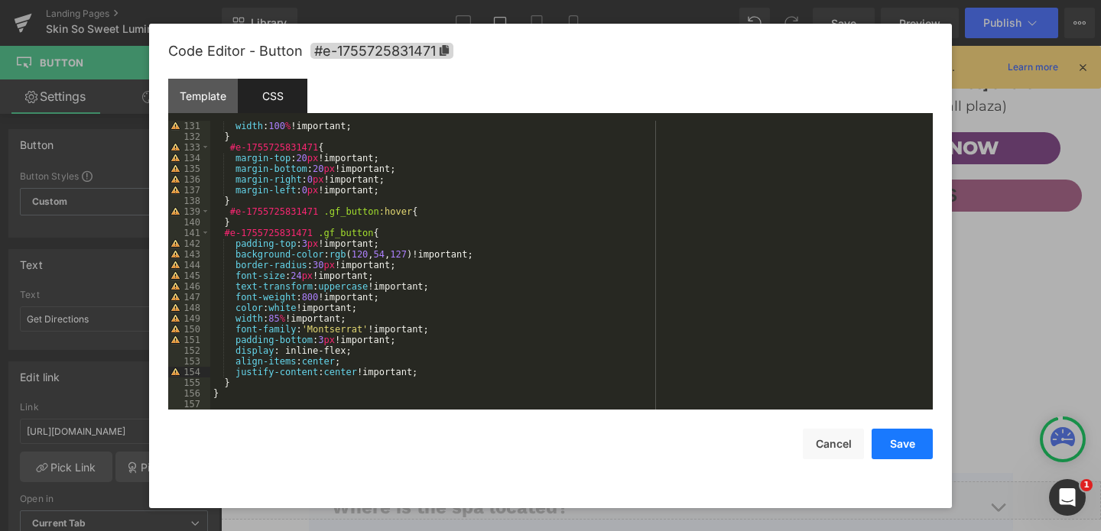
click at [895, 446] on button "Save" at bounding box center [901, 444] width 61 height 31
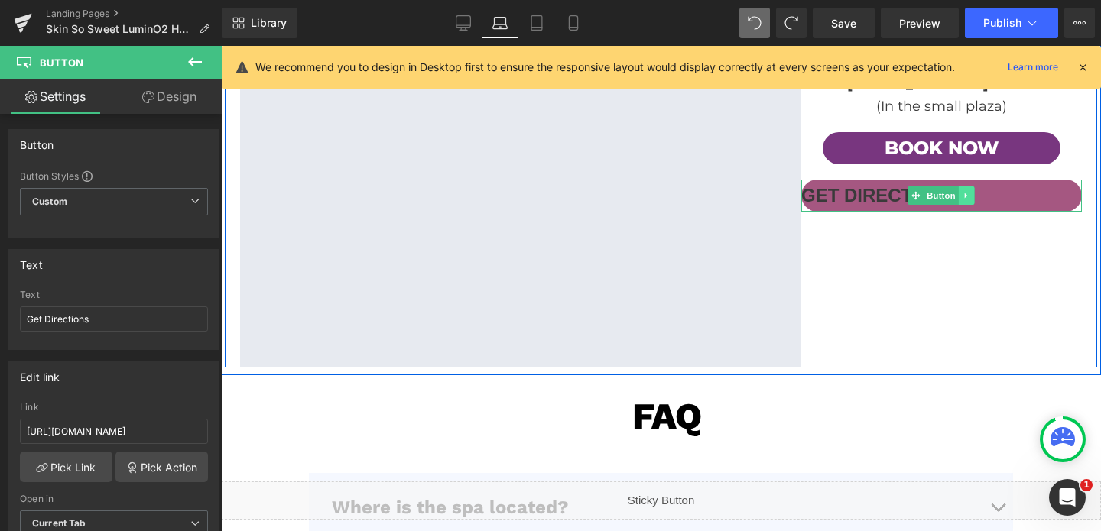
click at [965, 187] on link at bounding box center [967, 196] width 16 height 18
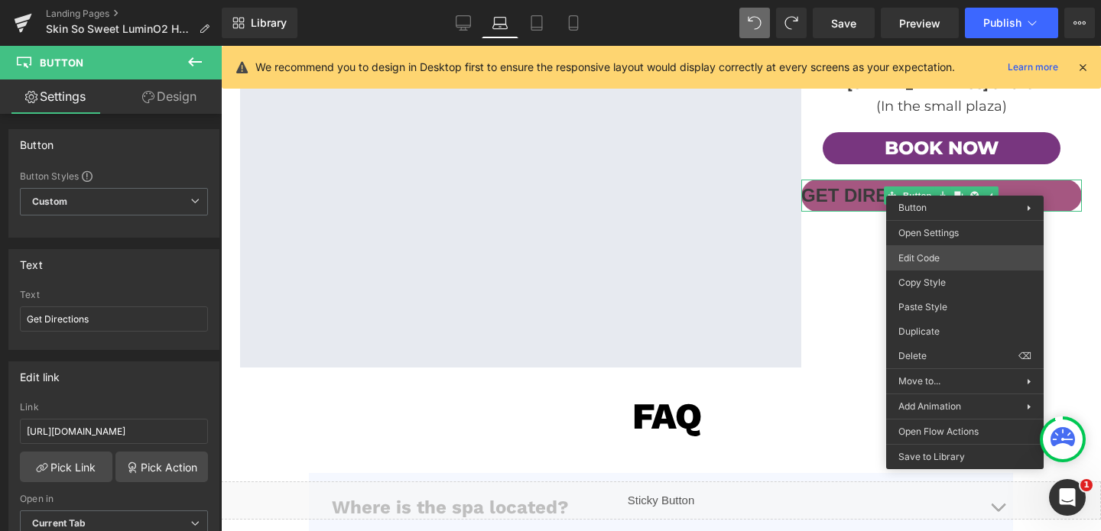
click at [923, 0] on div "Button You are previewing how the will restyle your page. You can not edit Elem…" at bounding box center [550, 0] width 1101 height 0
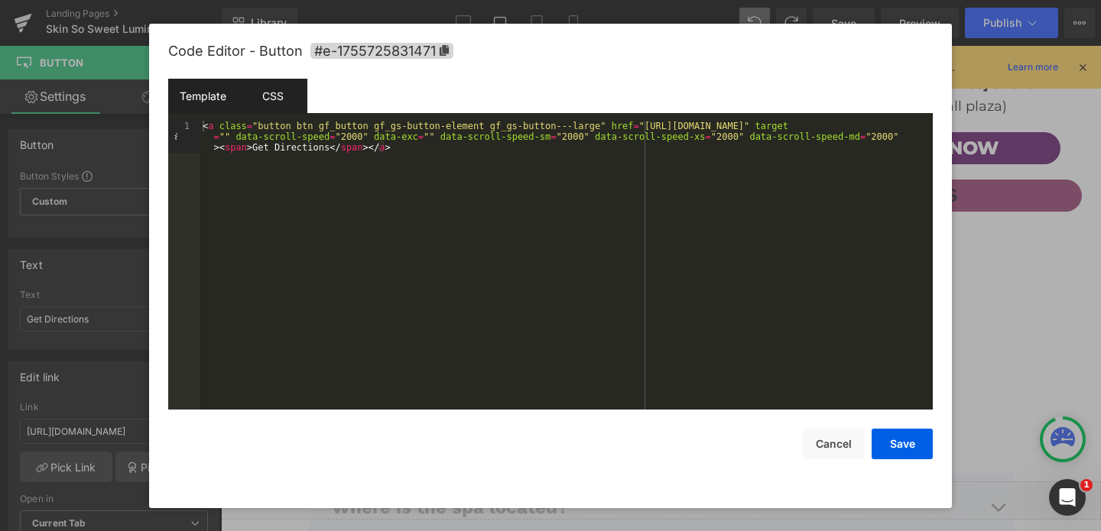
click at [263, 102] on div "CSS" at bounding box center [273, 96] width 70 height 34
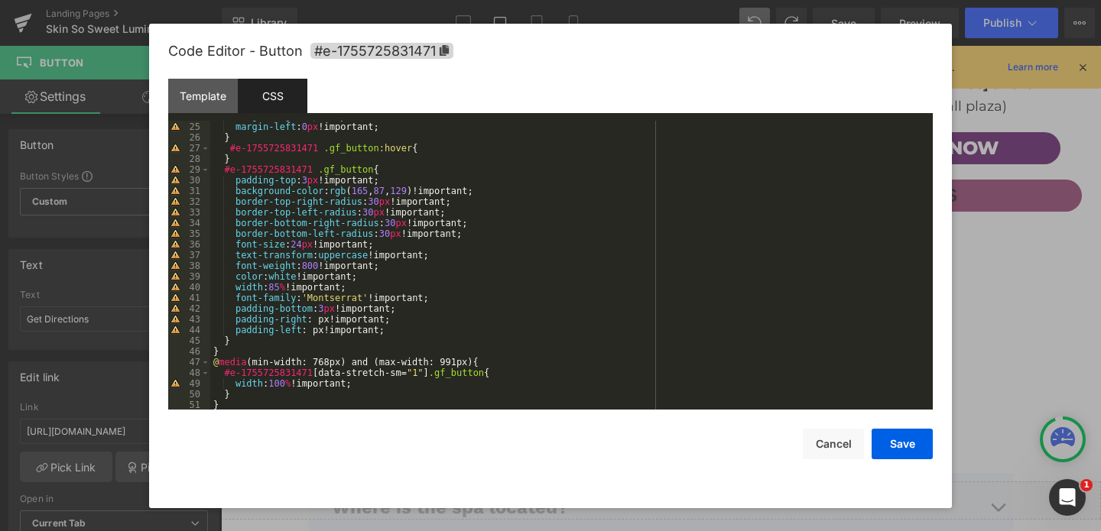
scroll to position [255, 0]
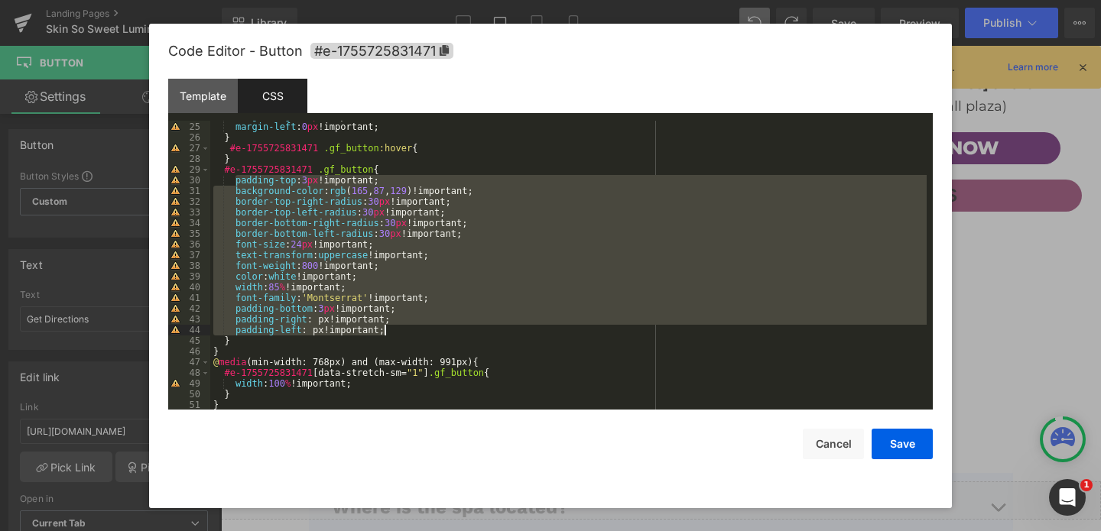
drag, startPoint x: 235, startPoint y: 181, endPoint x: 437, endPoint y: 328, distance: 250.1
click at [437, 328] on div "margin-right : 0 px !important; margin-left : 0 px !important; } #e-17557258314…" at bounding box center [568, 266] width 716 height 310
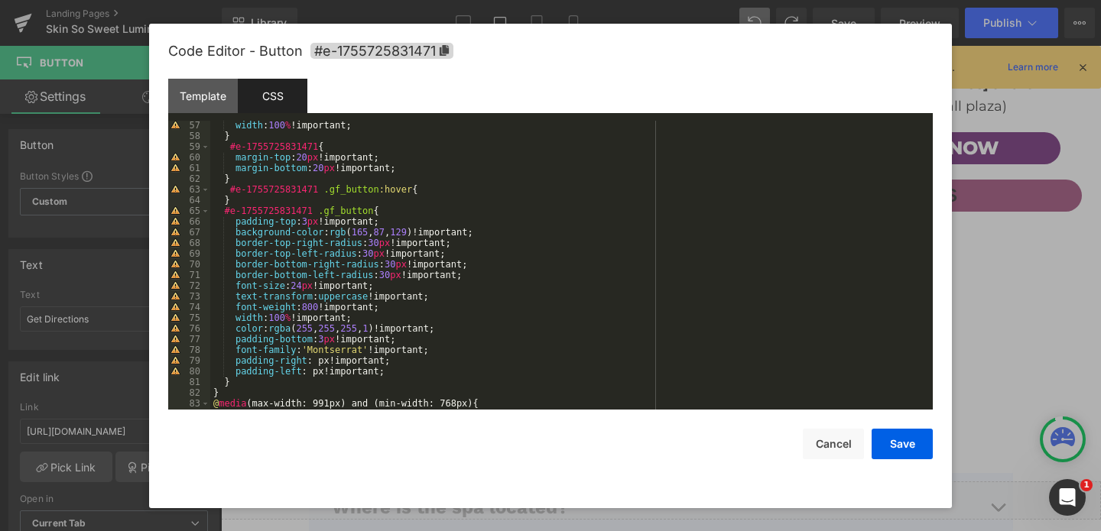
scroll to position [602, 0]
drag, startPoint x: 488, startPoint y: 233, endPoint x: 238, endPoint y: 232, distance: 250.7
click at [238, 232] on div "width : 100 % !important; } #e-1755725831471 { margin-top : 20 px !important; m…" at bounding box center [568, 273] width 716 height 310
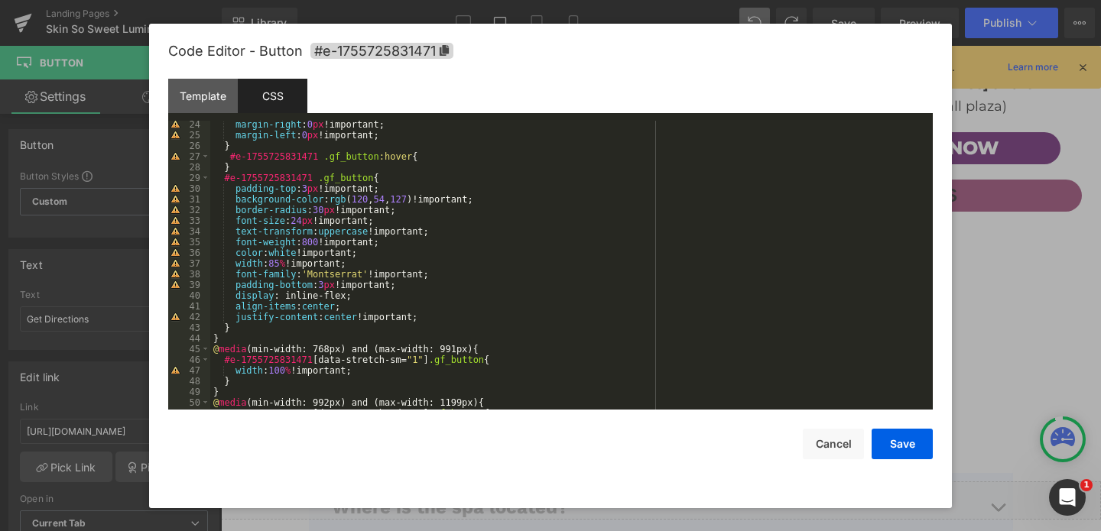
scroll to position [248, 0]
drag, startPoint x: 492, startPoint y: 198, endPoint x: 238, endPoint y: 198, distance: 253.8
click at [238, 198] on div "margin-right : 0 px !important; margin-left : 0 px !important; } #e-17557258314…" at bounding box center [568, 274] width 716 height 310
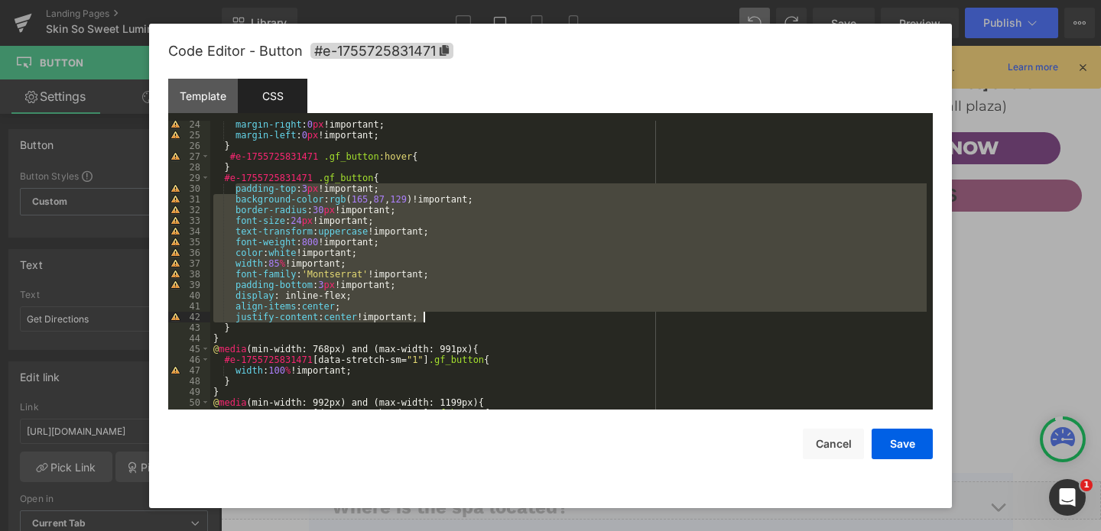
drag, startPoint x: 237, startPoint y: 187, endPoint x: 438, endPoint y: 315, distance: 238.6
click at [438, 315] on div "margin-right : 0 px !important; margin-left : 0 px !important; } #e-17557258314…" at bounding box center [568, 274] width 716 height 310
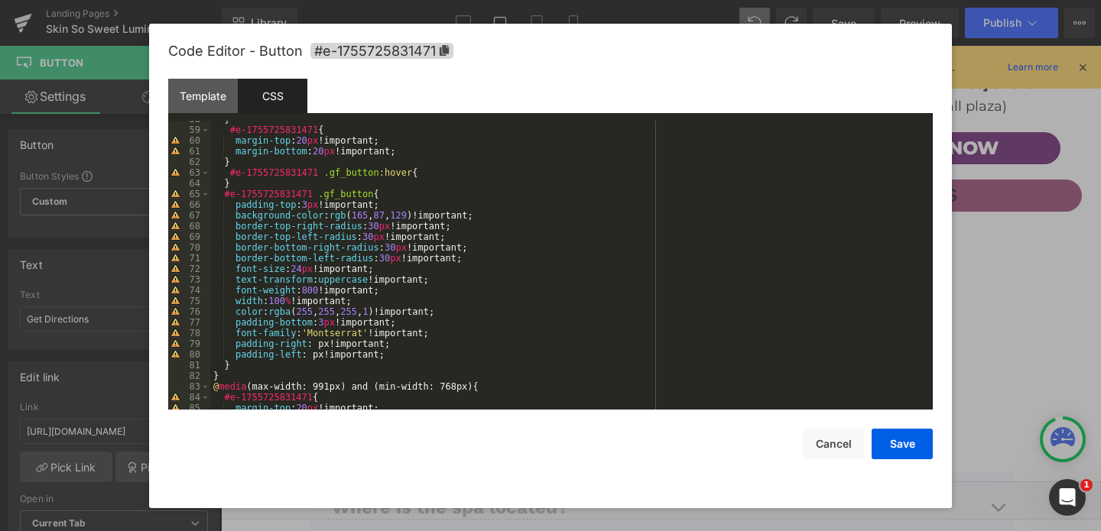
scroll to position [620, 0]
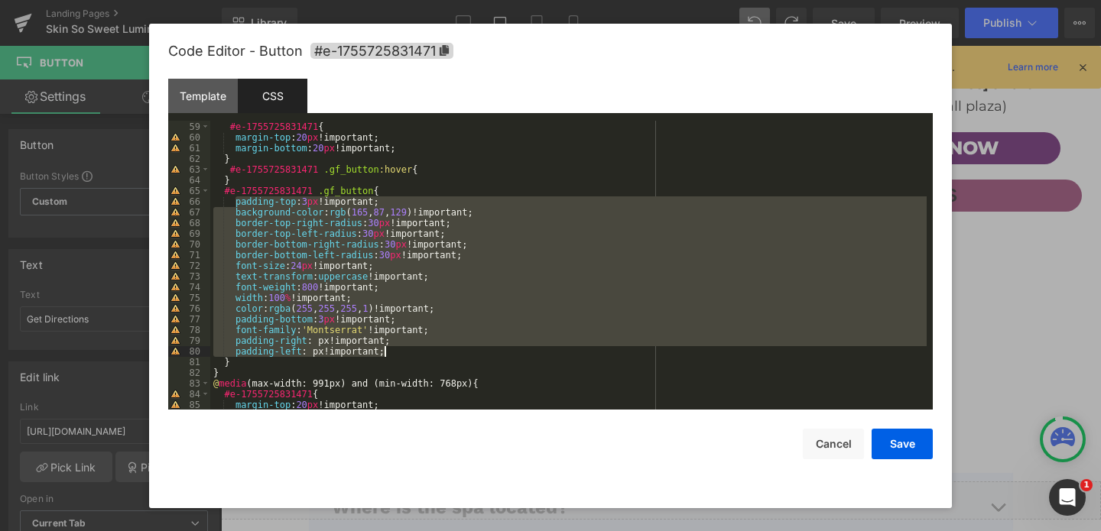
drag, startPoint x: 235, startPoint y: 202, endPoint x: 410, endPoint y: 352, distance: 230.9
click at [410, 352] on div "} #e-1755725831471 { margin-top : 20 px !important; margin-bottom : 20 px !impo…" at bounding box center [568, 266] width 716 height 310
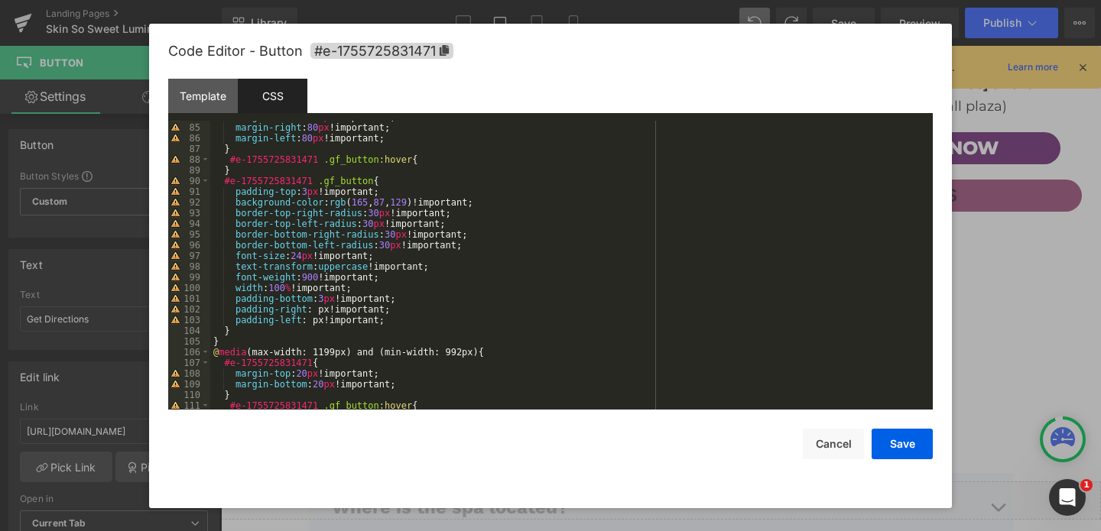
scroll to position [897, 0]
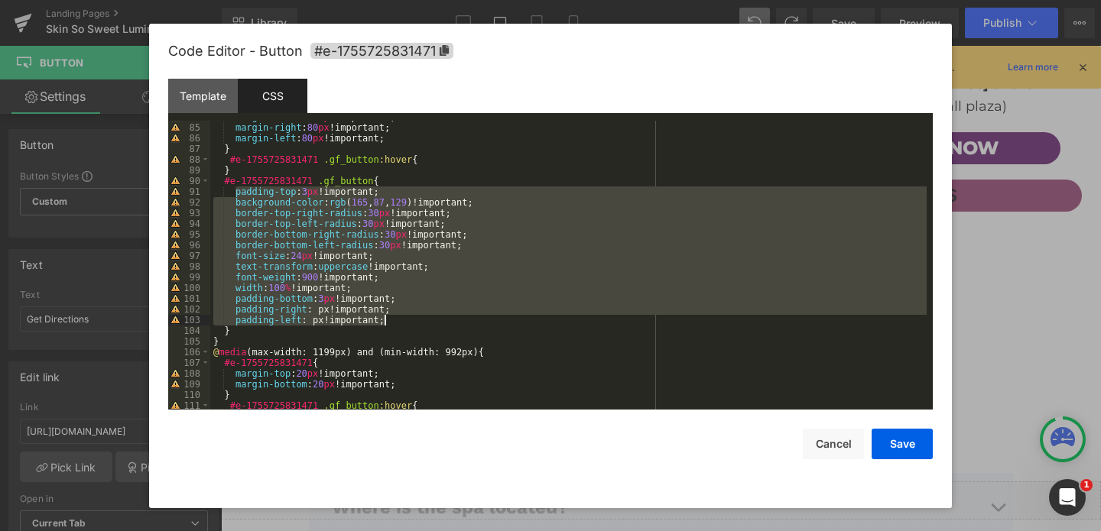
drag, startPoint x: 234, startPoint y: 190, endPoint x: 407, endPoint y: 316, distance: 214.5
click at [407, 316] on div "margin-bottom : 20 px !important; margin-right : 80 px !important; margin-left …" at bounding box center [568, 267] width 716 height 310
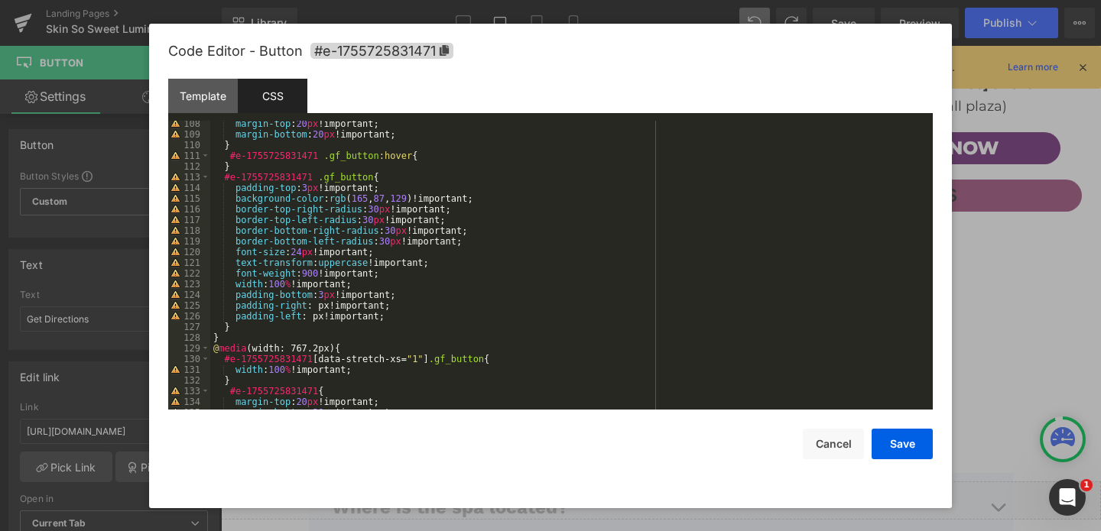
scroll to position [1147, 0]
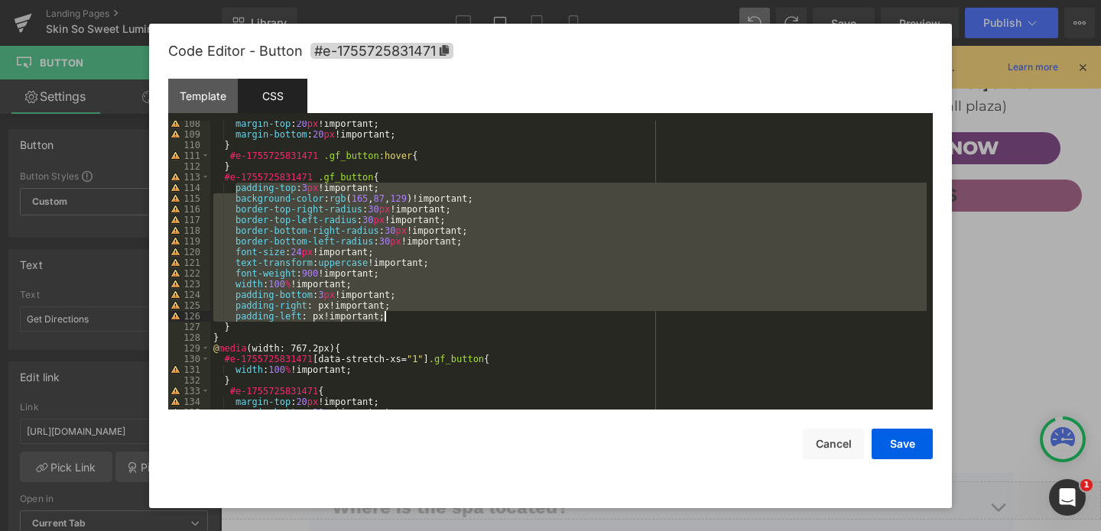
drag, startPoint x: 234, startPoint y: 189, endPoint x: 415, endPoint y: 312, distance: 219.0
click at [415, 312] on div "margin-top : 20 px !important; margin-bottom : 20 px !important; } #e-175572583…" at bounding box center [568, 273] width 716 height 310
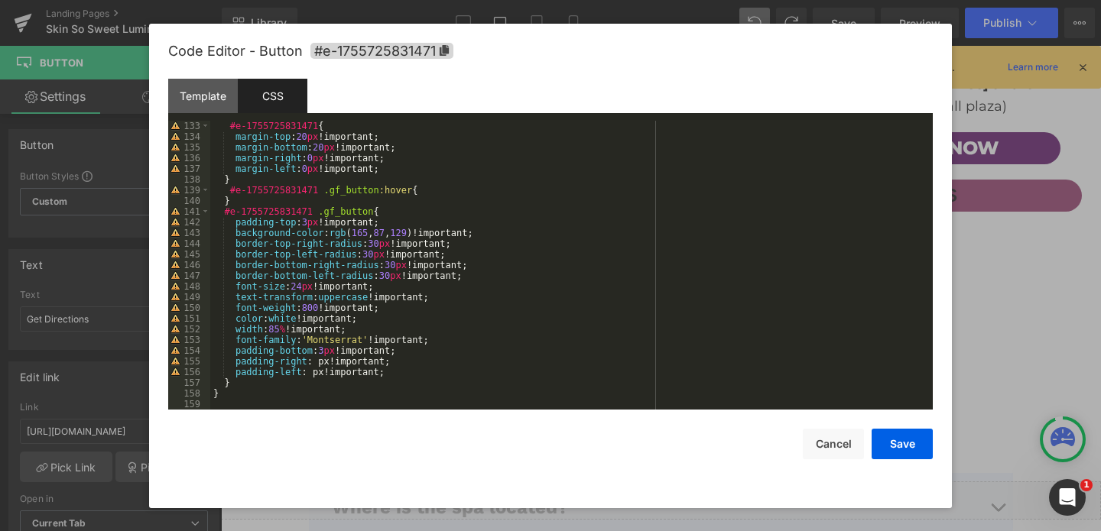
scroll to position [1413, 0]
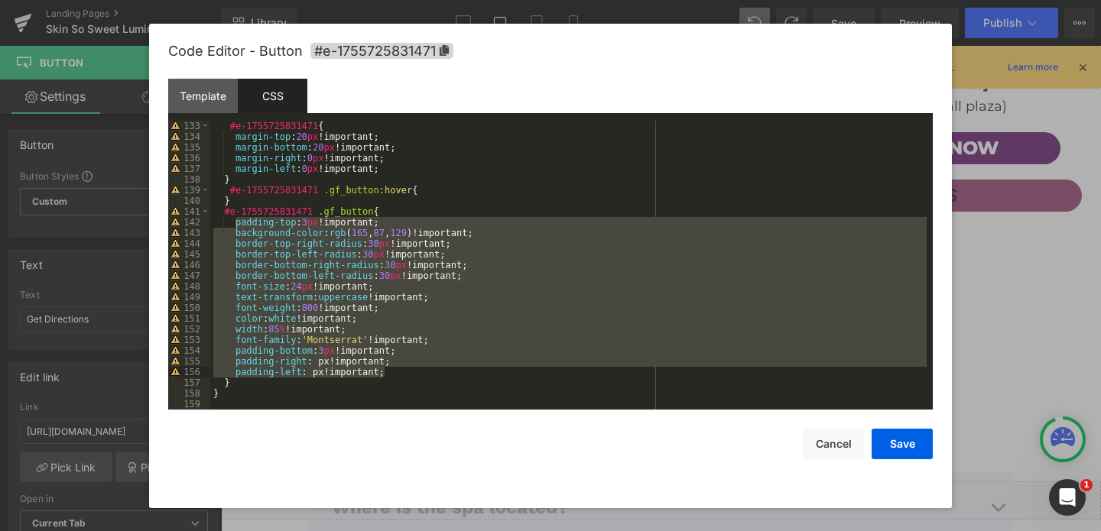
drag, startPoint x: 237, startPoint y: 220, endPoint x: 483, endPoint y: 373, distance: 289.8
click at [483, 373] on div "#e-1755725831471 { margin-top : 20 px !important; margin-bottom : 20 px !import…" at bounding box center [568, 276] width 716 height 310
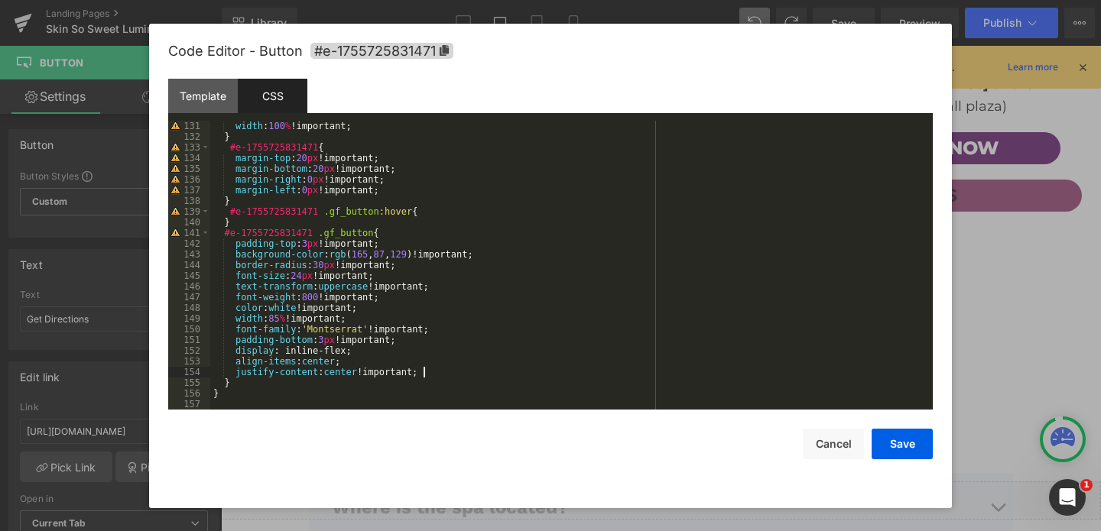
scroll to position [1391, 0]
click at [904, 440] on button "Save" at bounding box center [901, 444] width 61 height 31
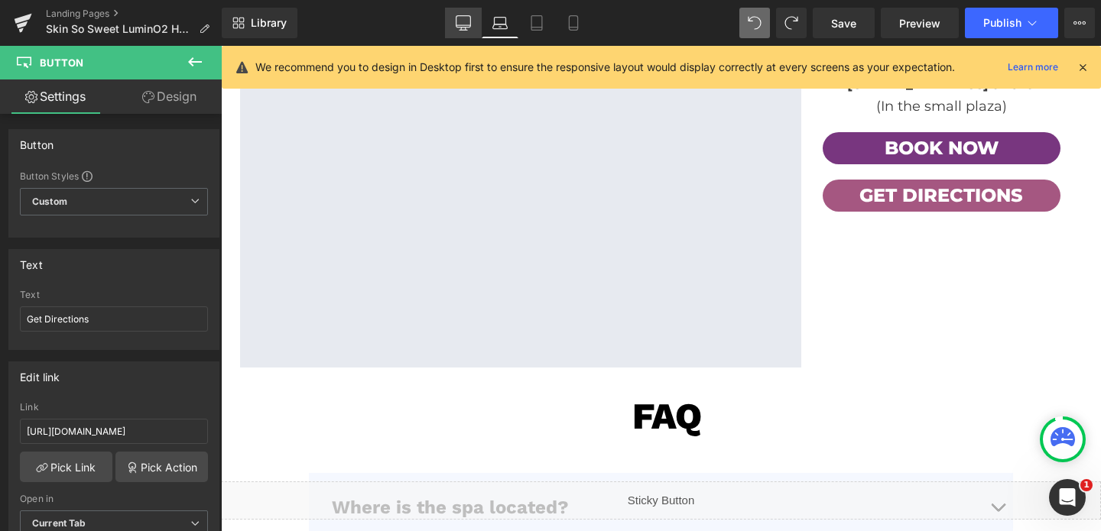
click at [471, 20] on icon at bounding box center [463, 21] width 15 height 11
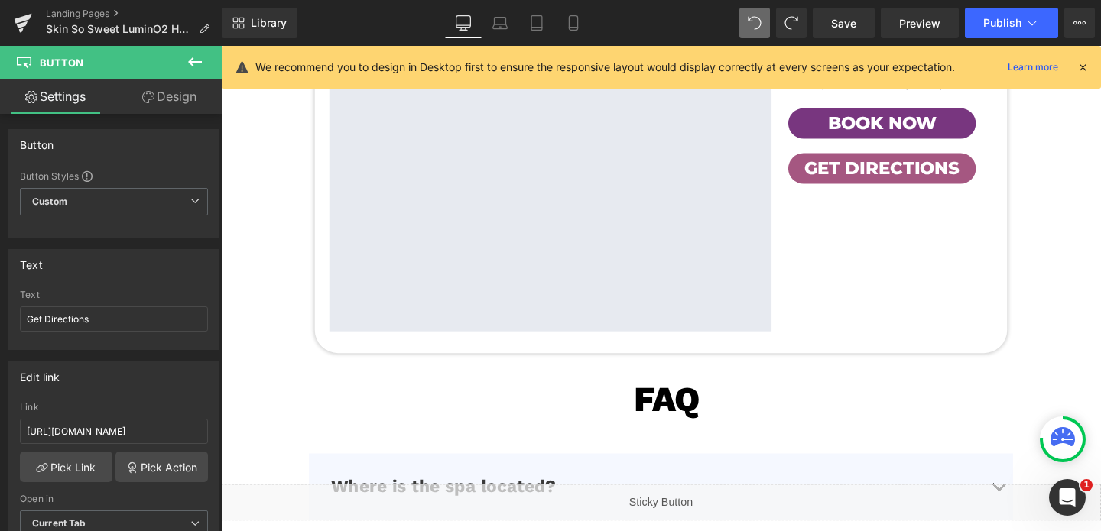
scroll to position [4972, 0]
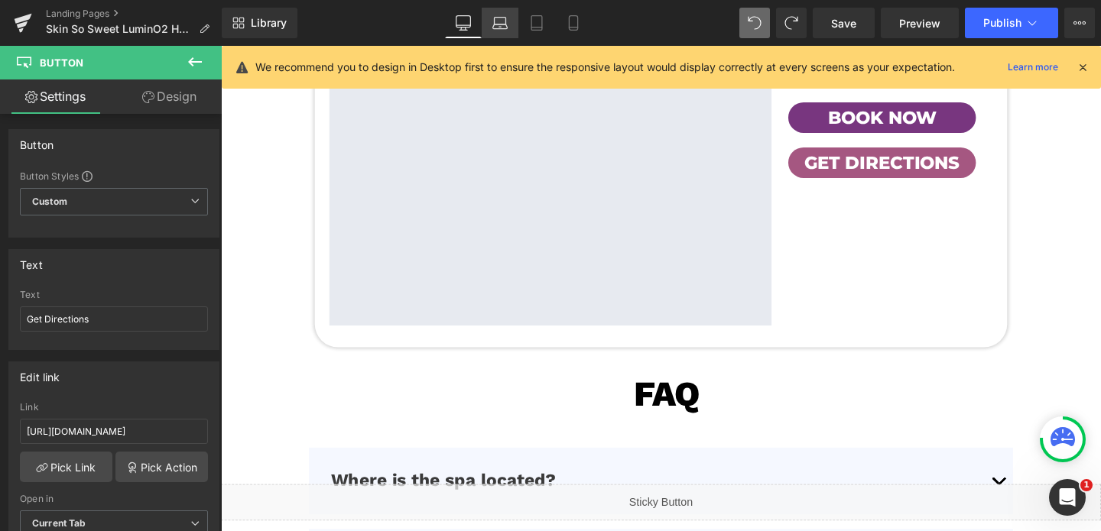
click at [508, 28] on link "Laptop" at bounding box center [500, 23] width 37 height 31
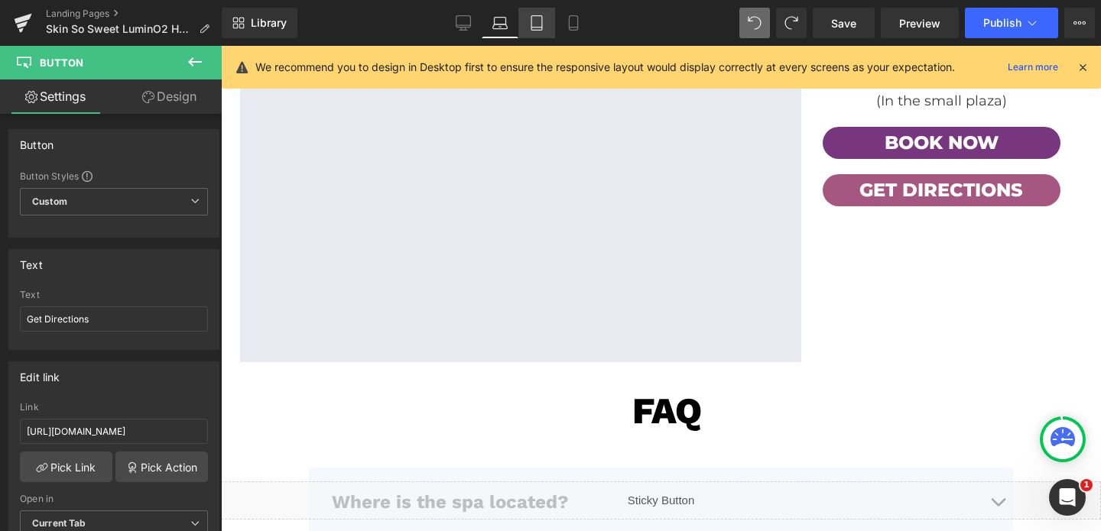
click at [537, 31] on link "Tablet" at bounding box center [536, 23] width 37 height 31
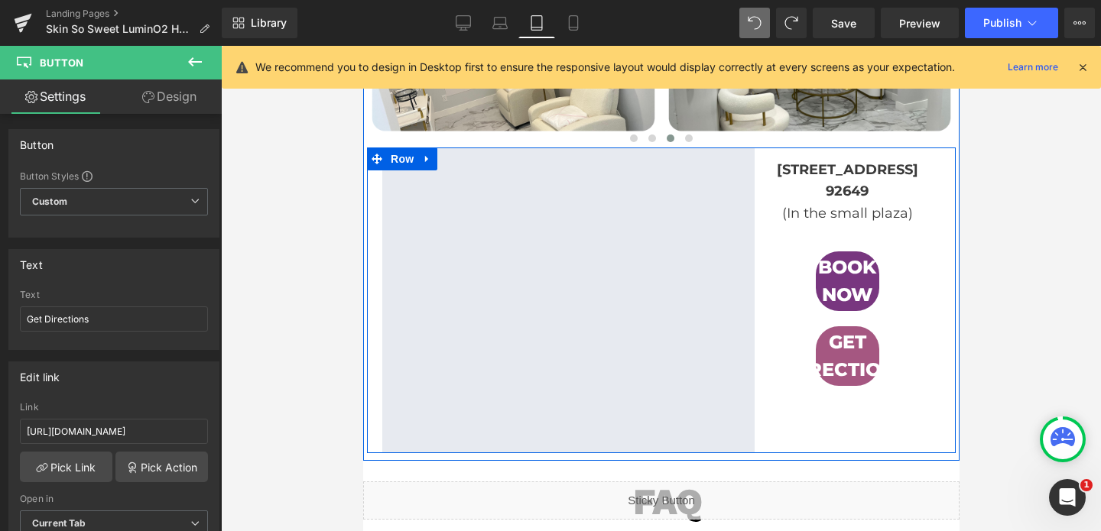
scroll to position [4575, 0]
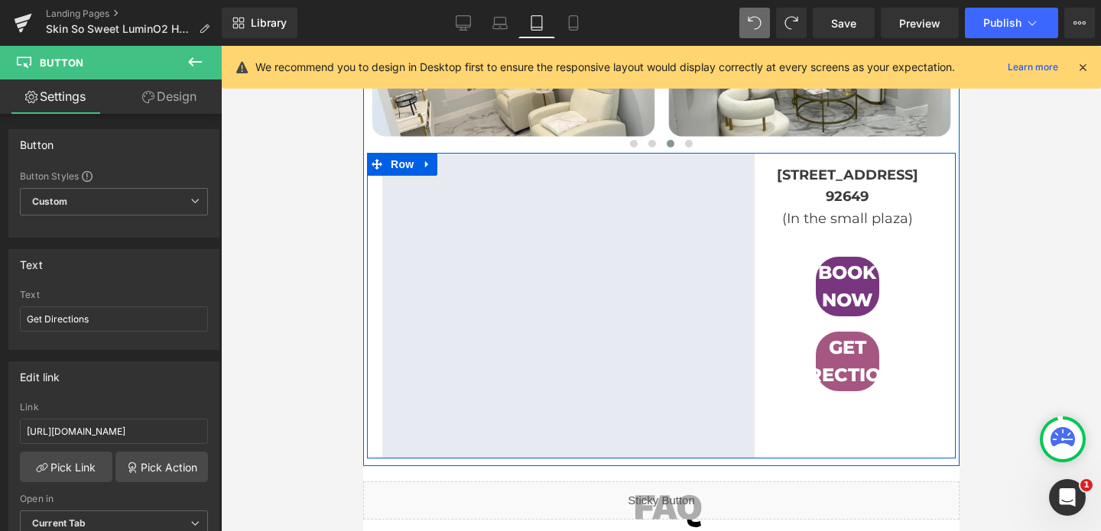
click at [855, 314] on span "Book Now" at bounding box center [846, 286] width 63 height 55
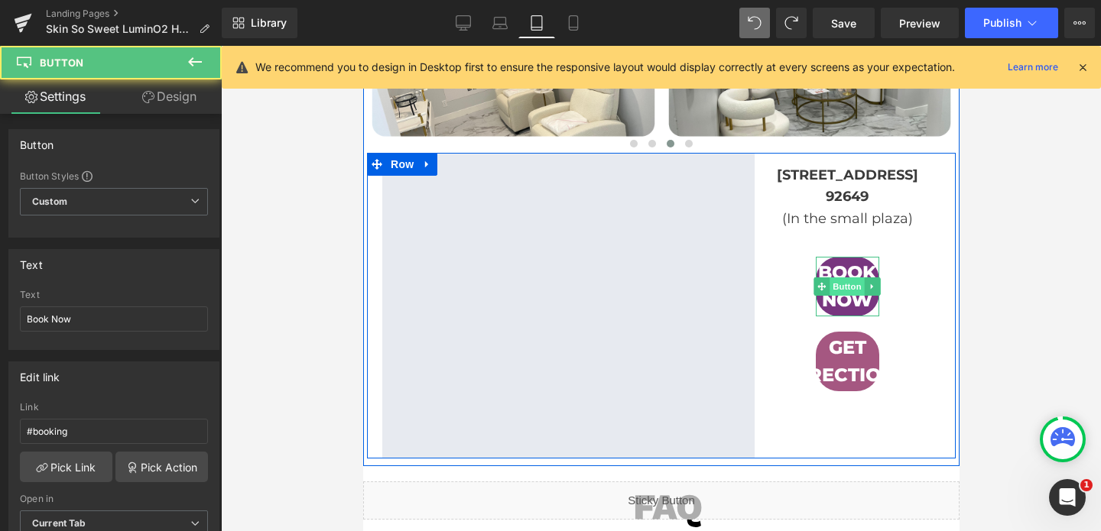
click at [848, 296] on span "Button" at bounding box center [846, 286] width 35 height 18
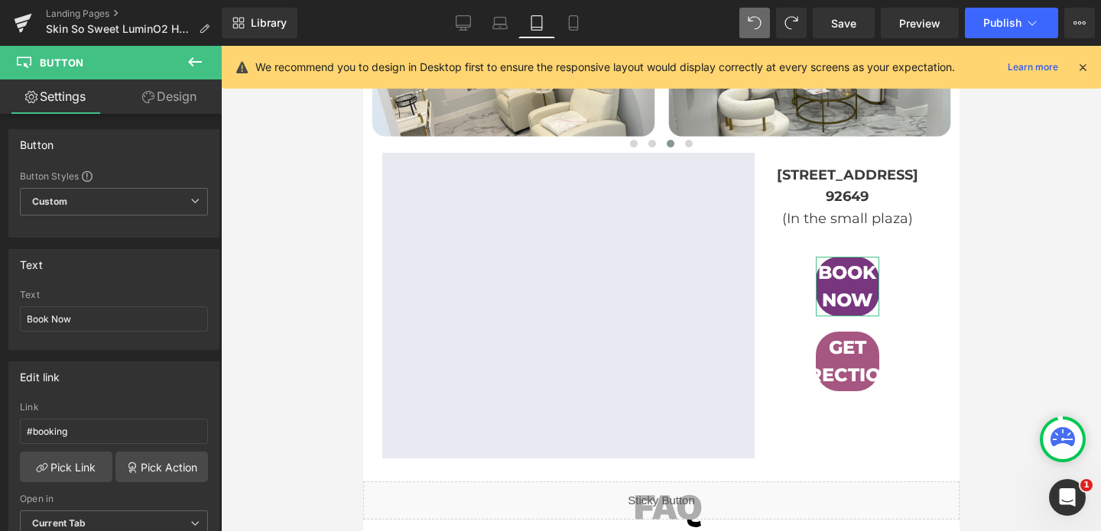
click at [177, 96] on link "Design" at bounding box center [169, 96] width 111 height 34
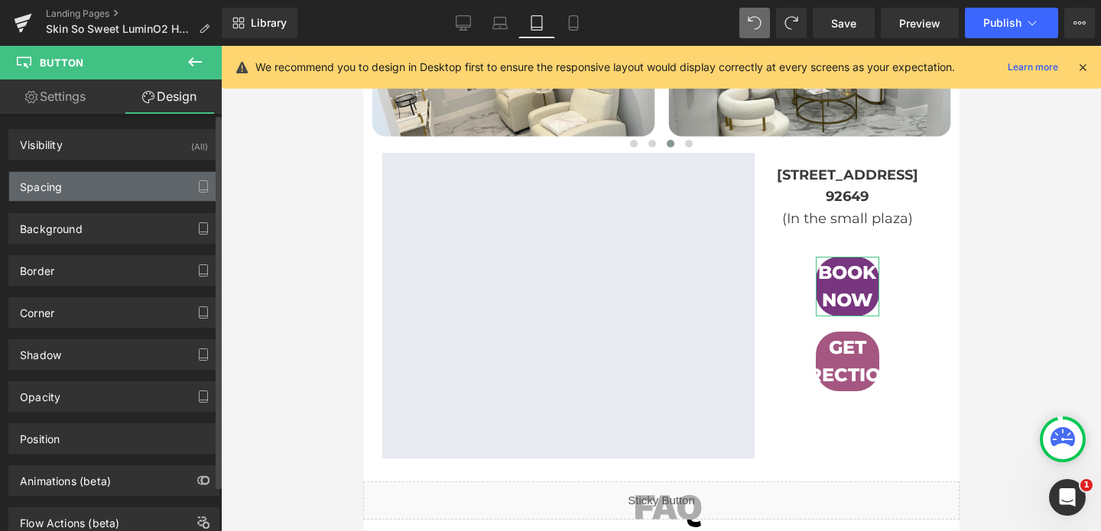
click at [81, 195] on div "Spacing" at bounding box center [113, 186] width 209 height 29
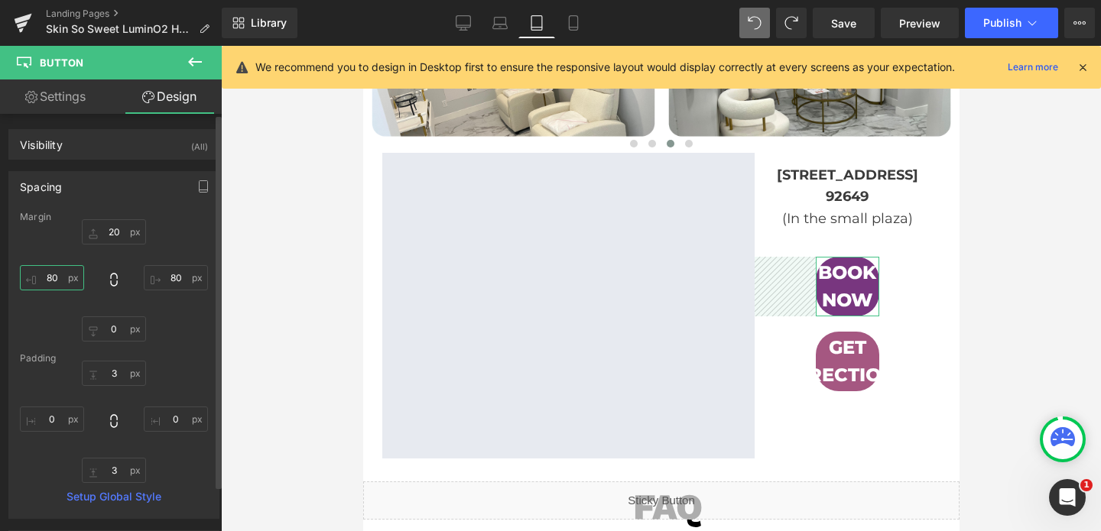
click at [54, 270] on input "80" at bounding box center [52, 277] width 64 height 25
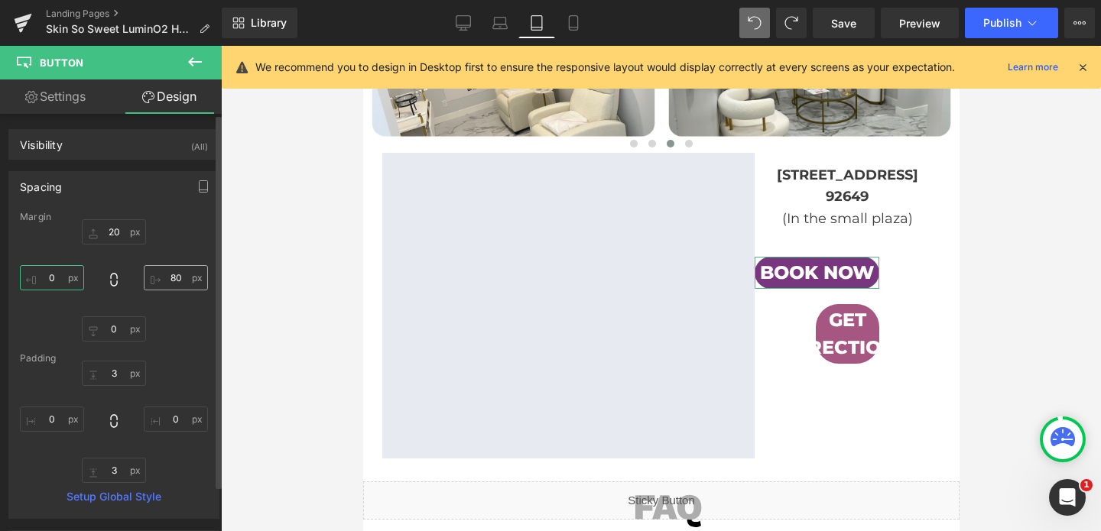
type input "0"
click at [173, 277] on input "80" at bounding box center [176, 277] width 64 height 25
type input "0"
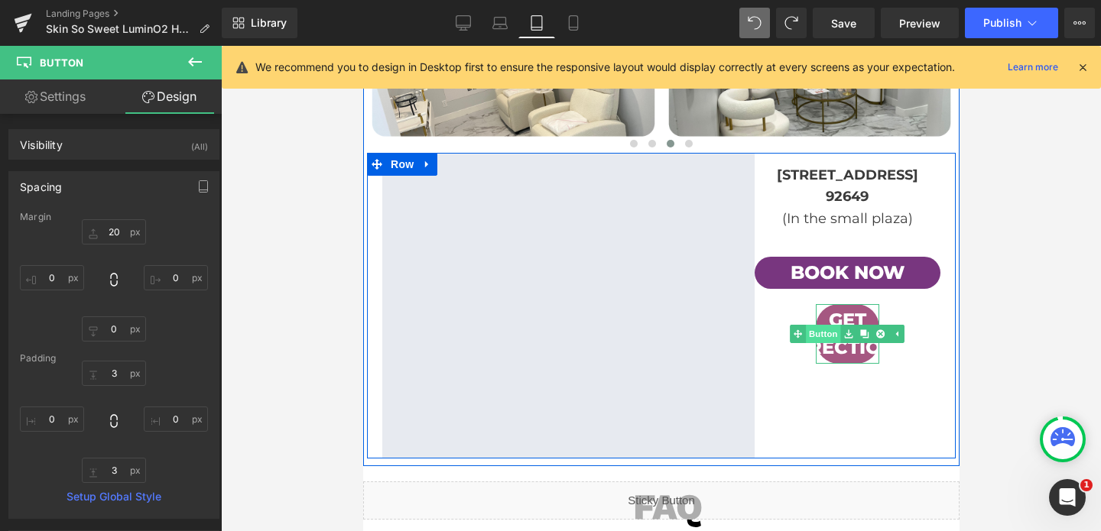
click at [825, 343] on link "Button" at bounding box center [815, 334] width 50 height 18
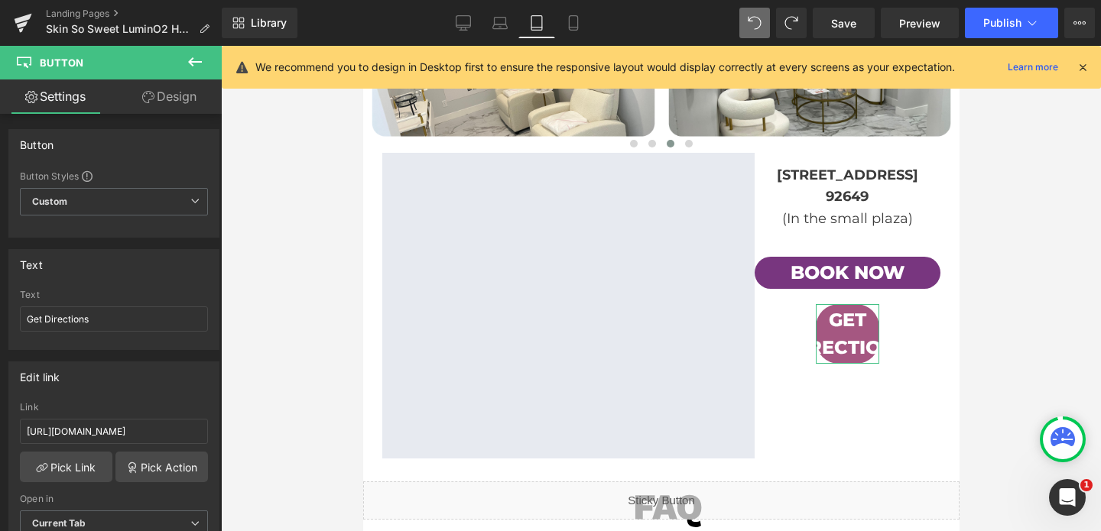
click at [174, 98] on link "Design" at bounding box center [169, 96] width 111 height 34
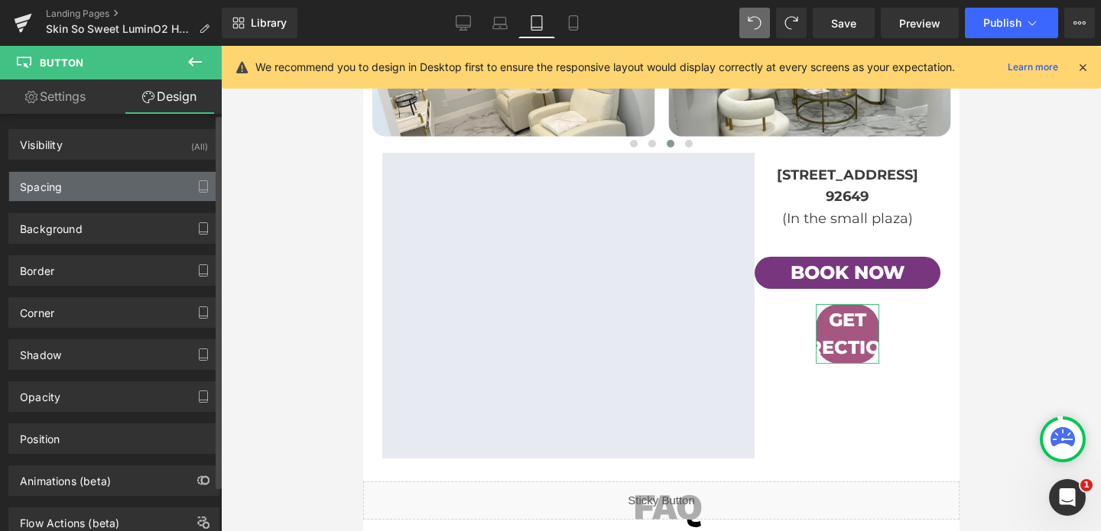
click at [88, 188] on div "Spacing" at bounding box center [113, 186] width 209 height 29
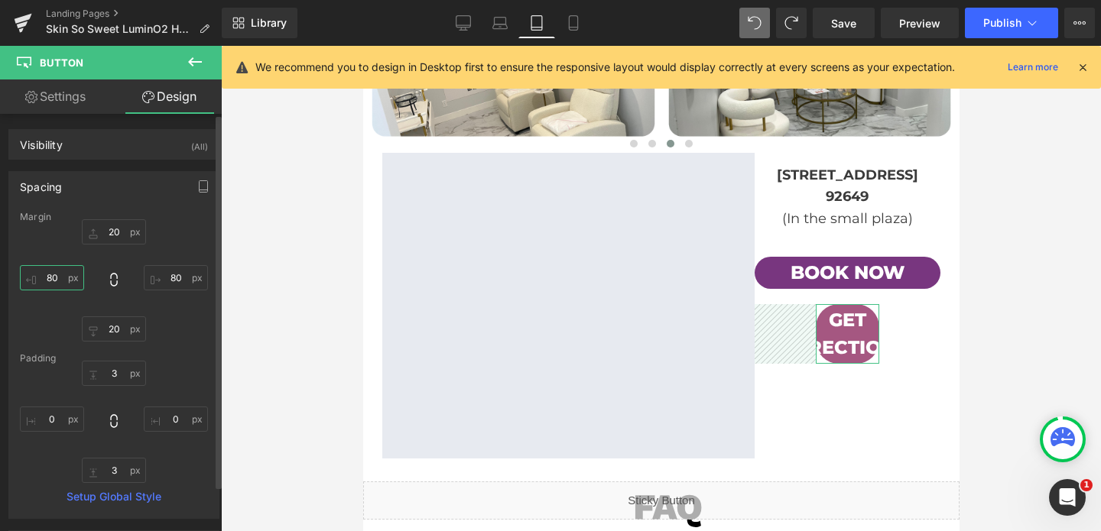
click at [48, 285] on input "80" at bounding box center [52, 277] width 64 height 25
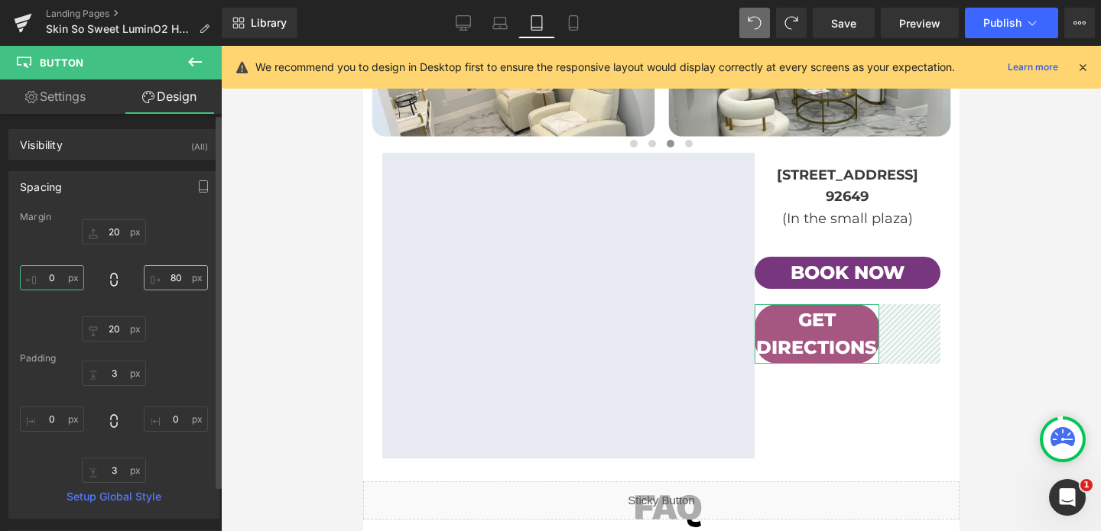
type input "0"
click at [174, 281] on input "80" at bounding box center [176, 277] width 64 height 25
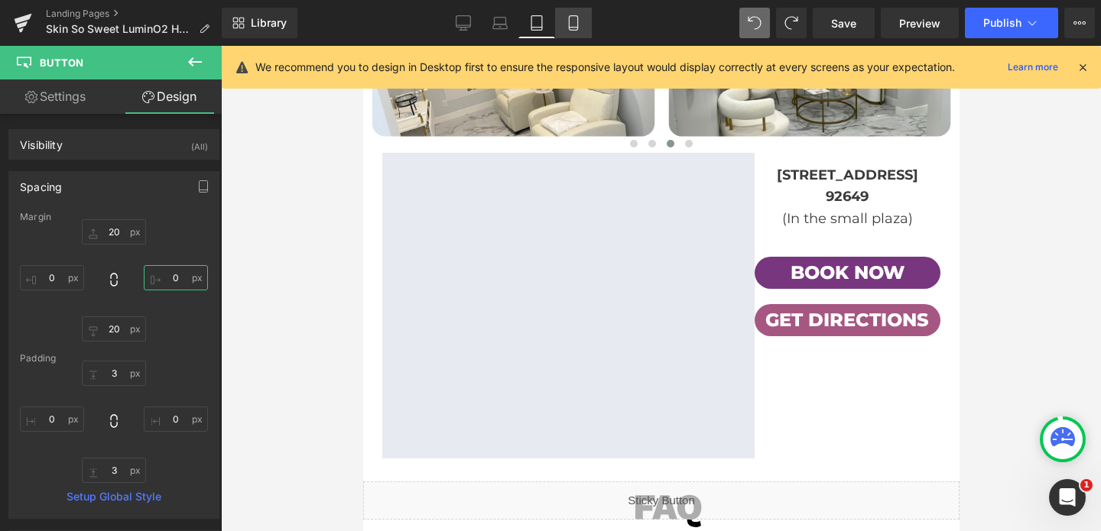
type input "0"
click at [574, 29] on icon at bounding box center [573, 22] width 15 height 15
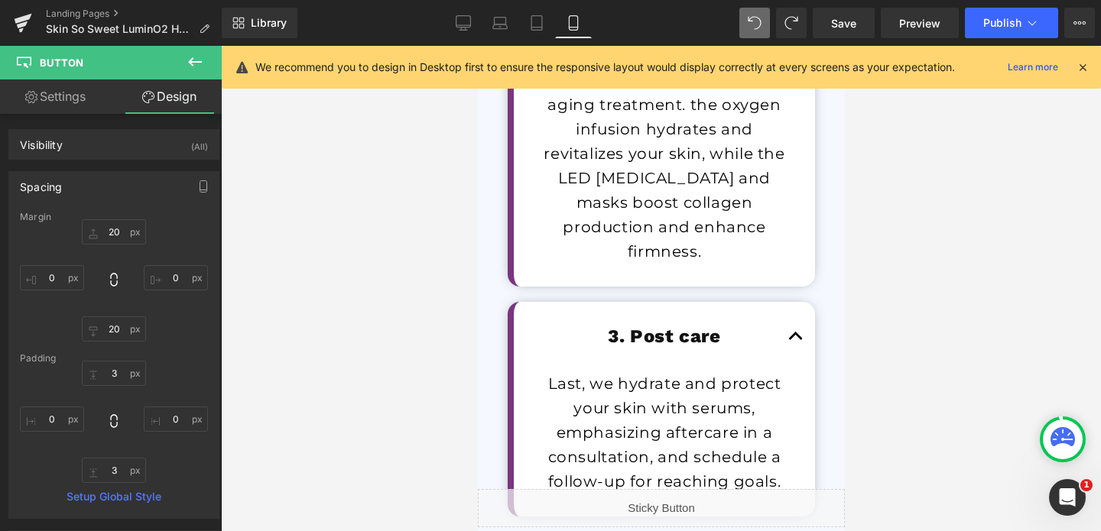
type input "20"
type input "0"
type input "20"
type input "0"
type input "3"
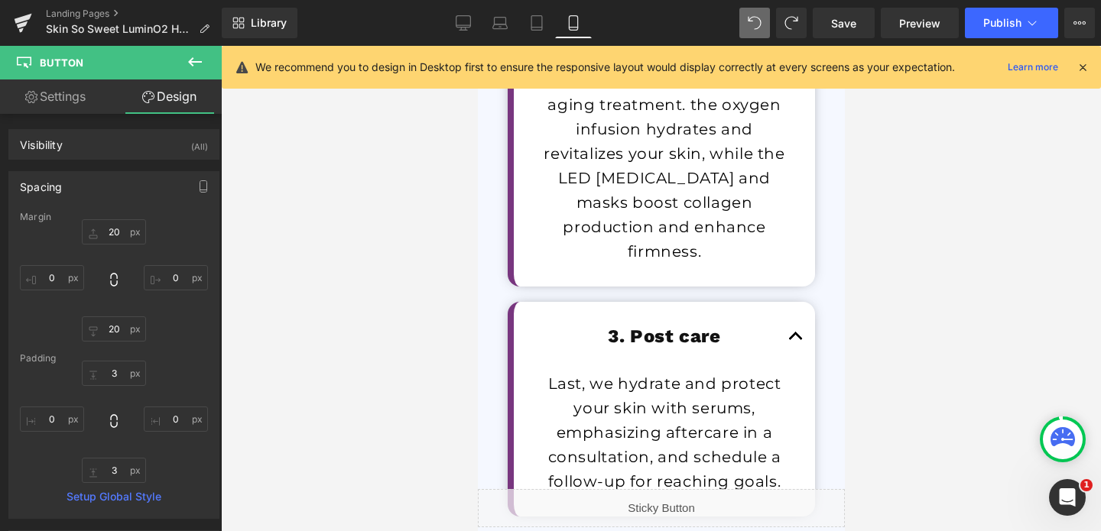
type input "0"
type input "3"
type input "0"
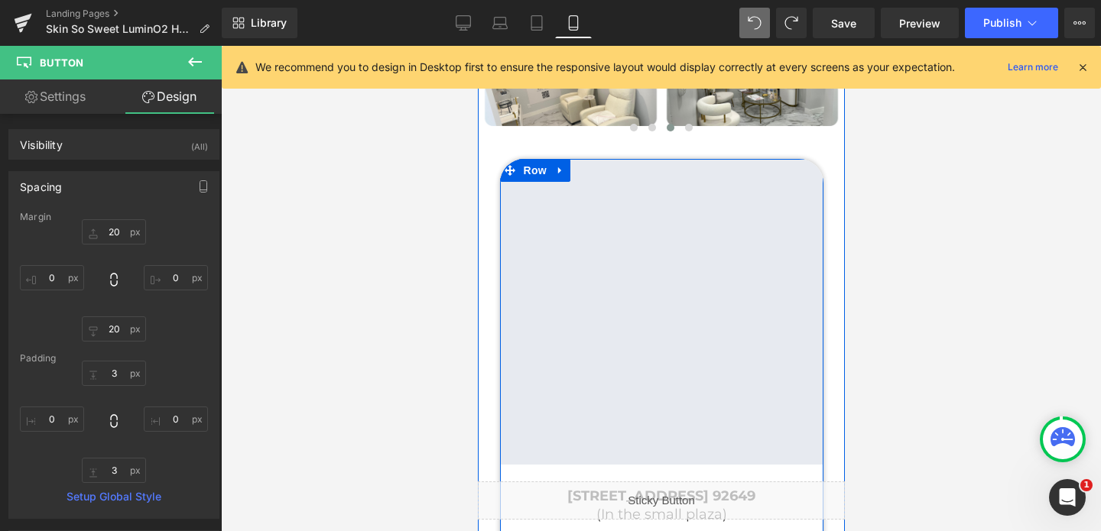
scroll to position [5751, 0]
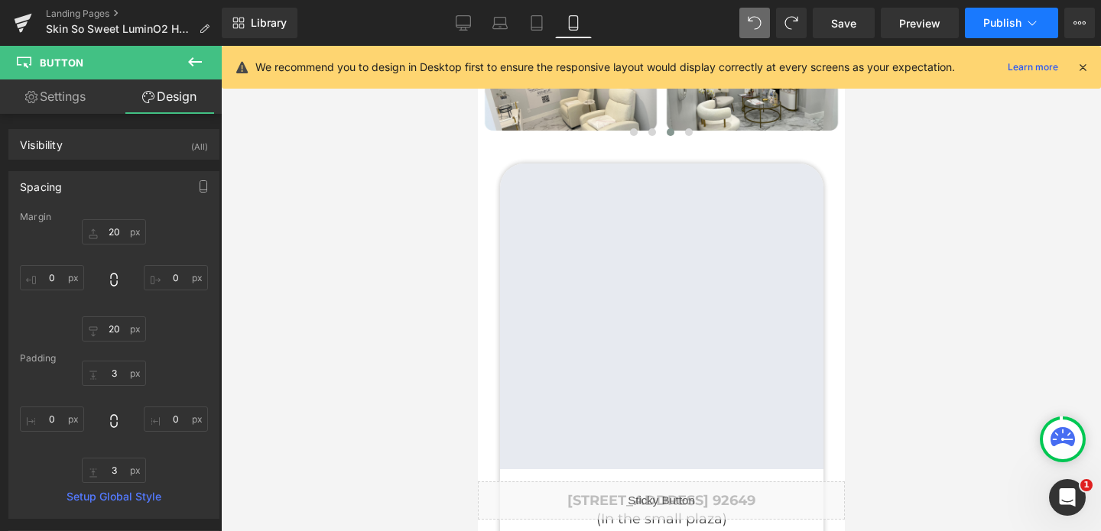
click at [1002, 29] on span "Publish" at bounding box center [1002, 23] width 38 height 12
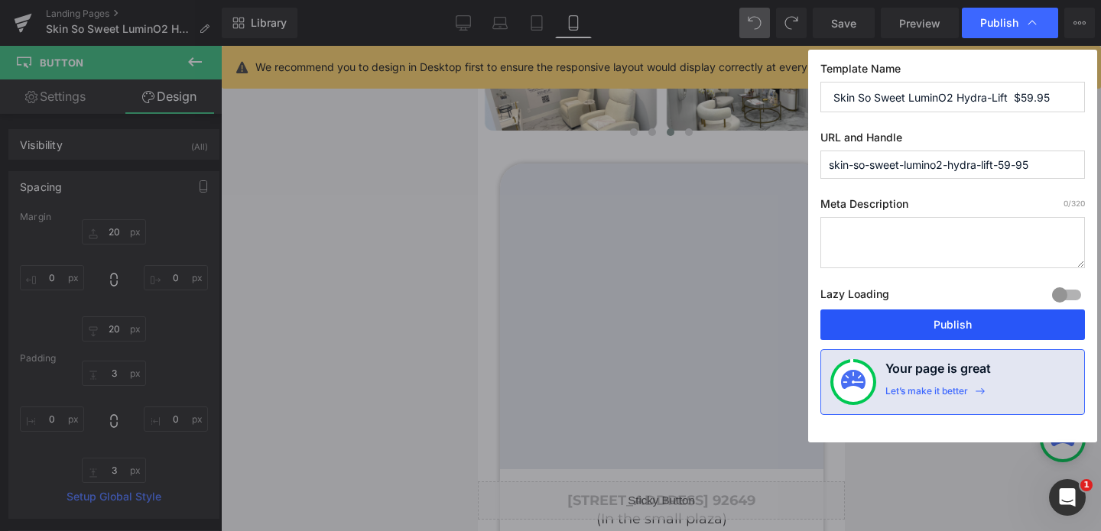
click at [939, 325] on button "Publish" at bounding box center [952, 325] width 264 height 31
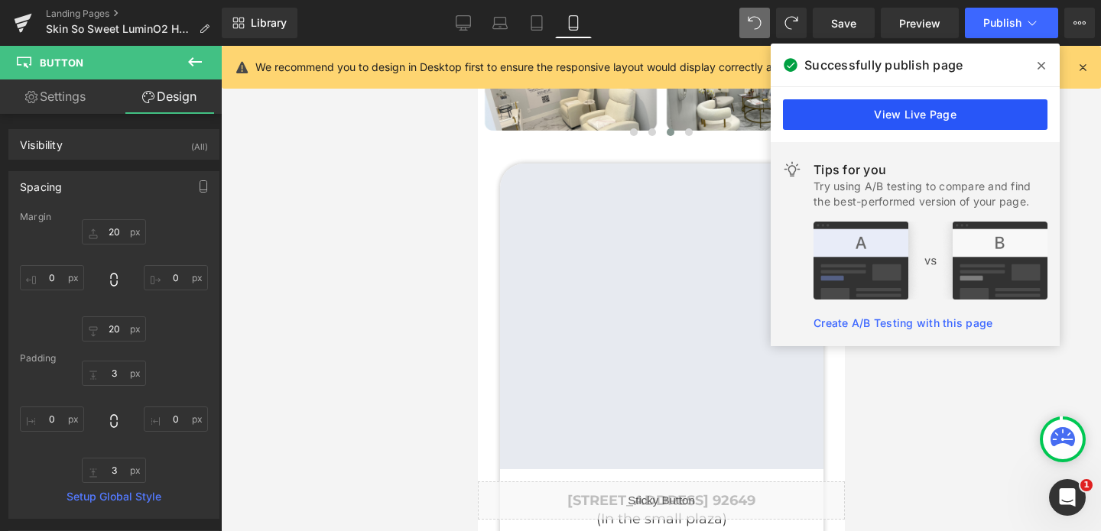
click at [930, 120] on link "View Live Page" at bounding box center [915, 114] width 264 height 31
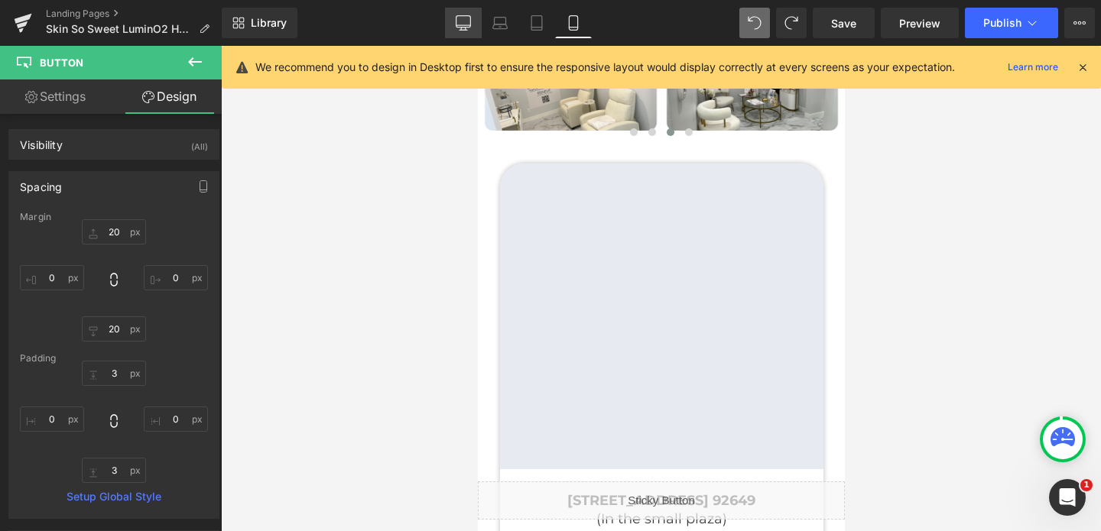
click at [453, 23] on link "Desktop" at bounding box center [463, 23] width 37 height 31
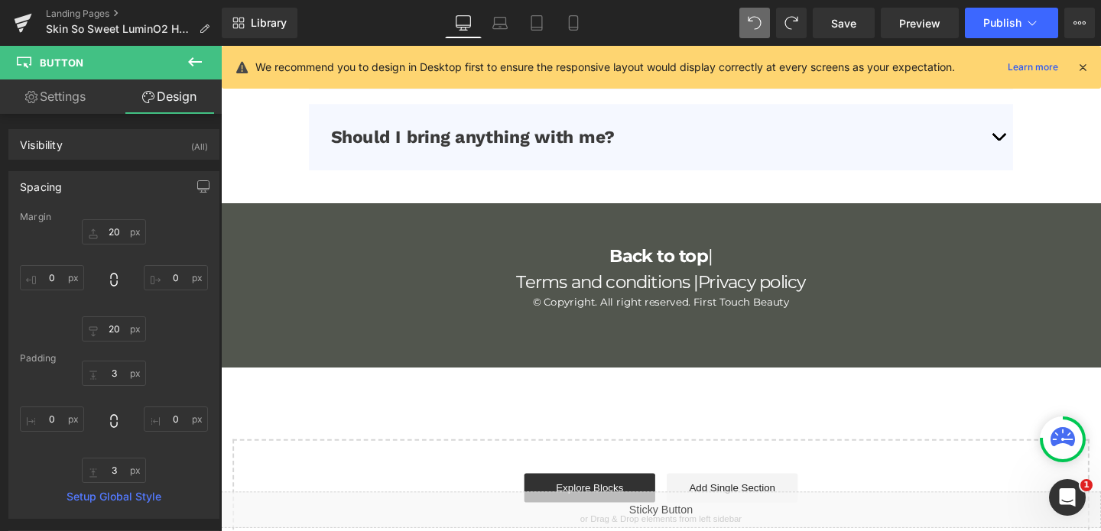
type input "20"
type input "0"
type input "20"
type input "0"
type input "3"
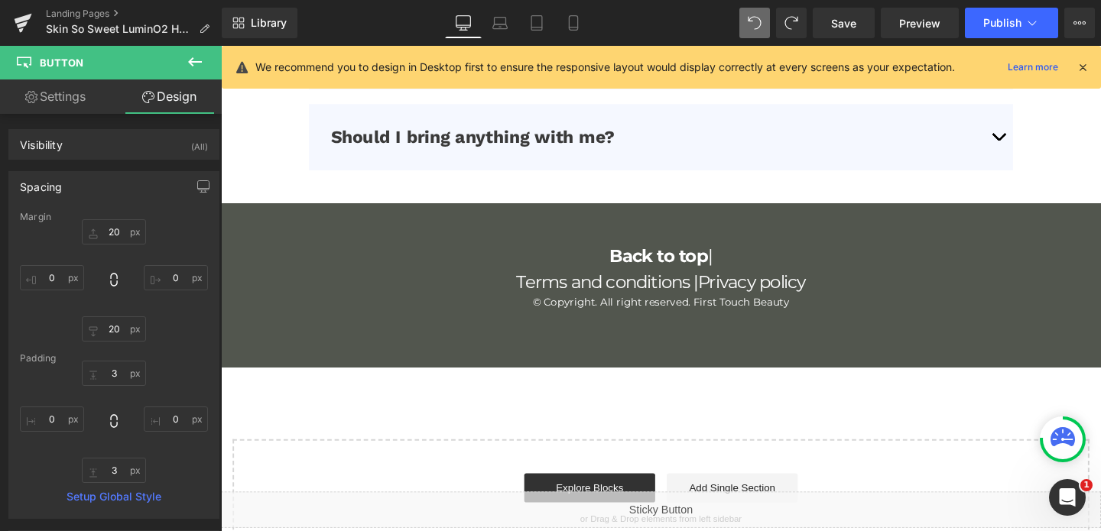
type input "0"
type input "3"
type input "0"
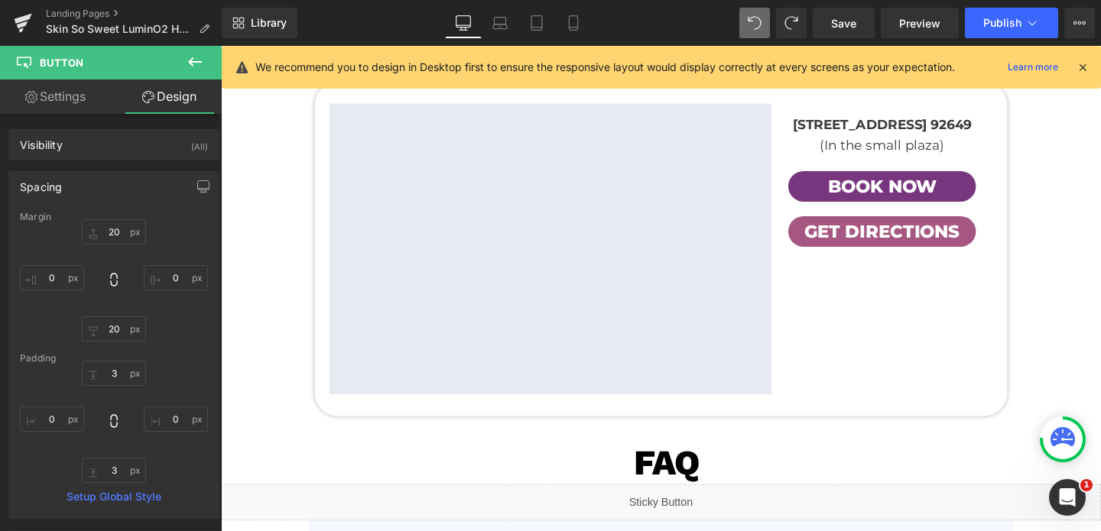
scroll to position [4914, 0]
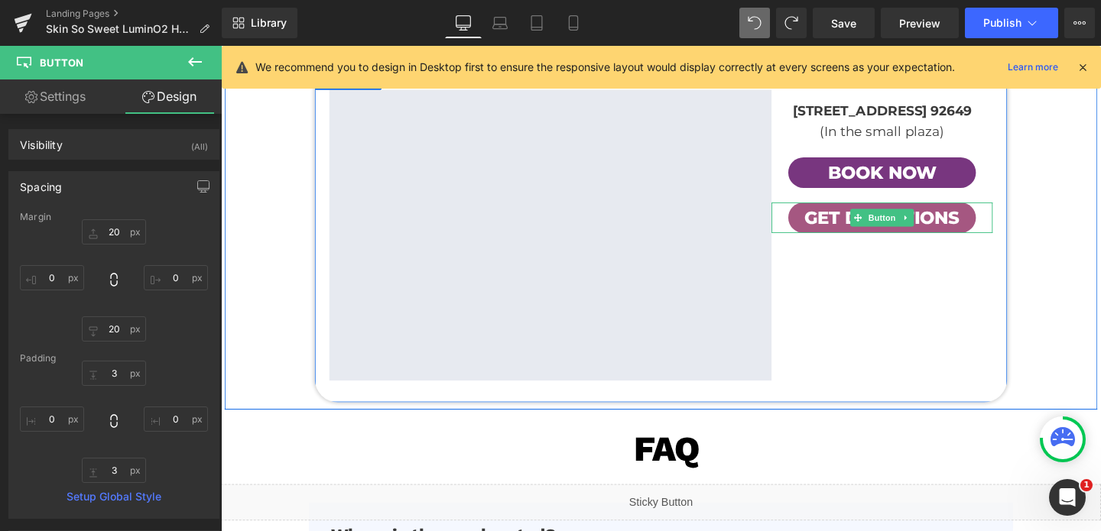
click at [891, 241] on span "Get Directions" at bounding box center [916, 227] width 164 height 28
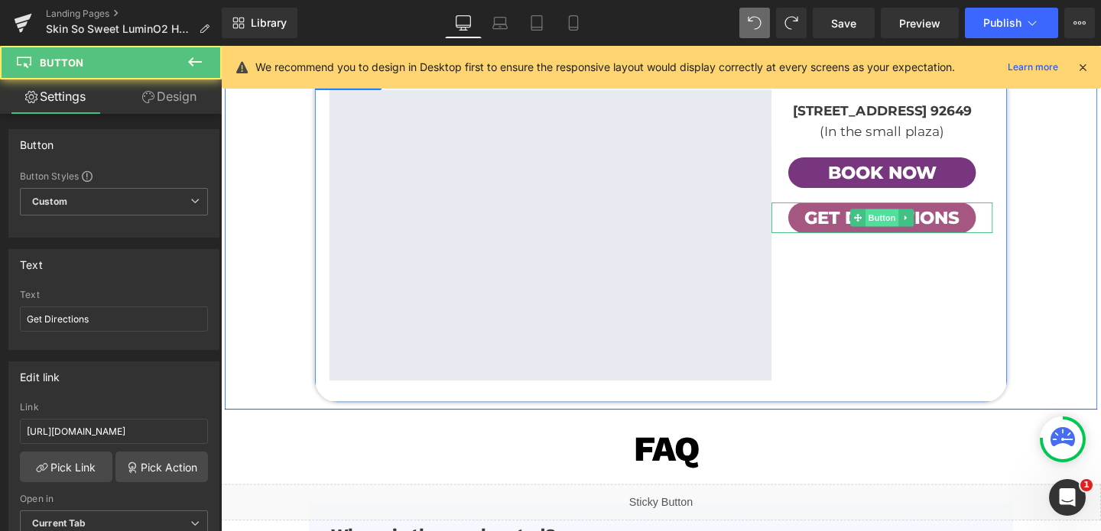
click at [914, 236] on span "Button" at bounding box center [915, 227] width 35 height 18
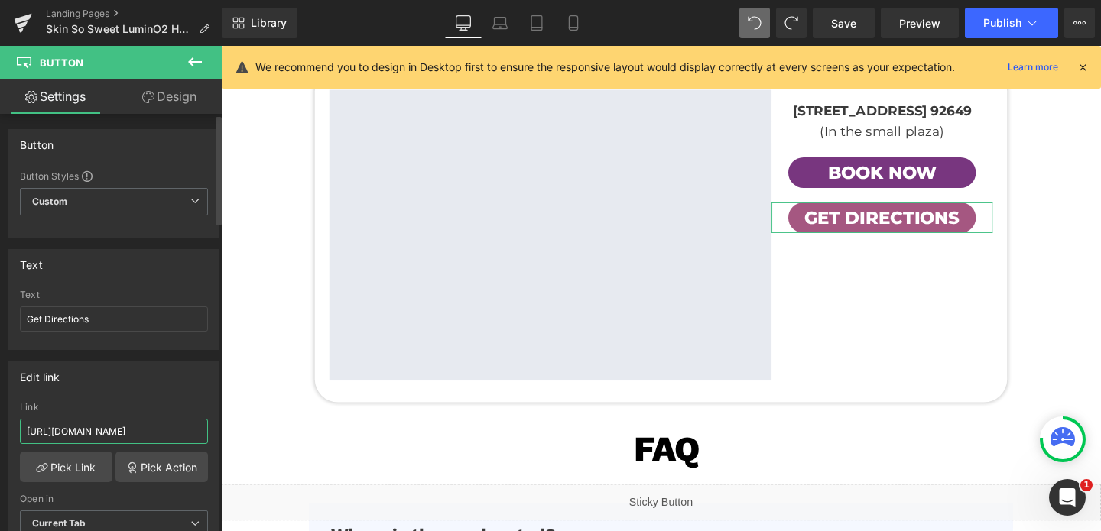
click at [93, 434] on input "https://maps.app.goo.gl/SVWjWqhJn4fW4J898" at bounding box center [114, 431] width 188 height 25
paste input "d2FC1QMZ1pLXi815"
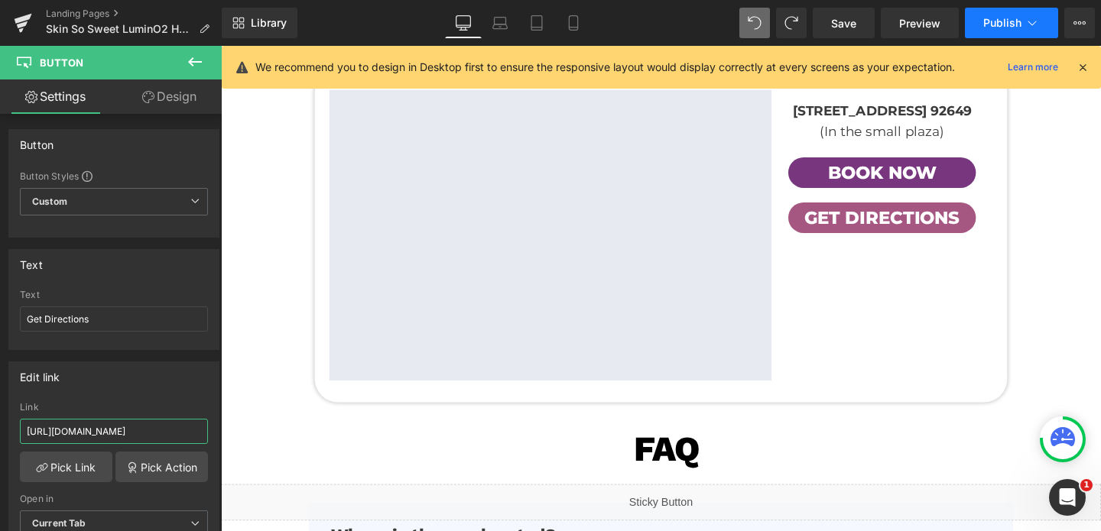
type input "https://maps.app.goo.gl/d2FC1QMZ1pLXi8158"
click at [998, 28] on span "Publish" at bounding box center [1002, 23] width 38 height 12
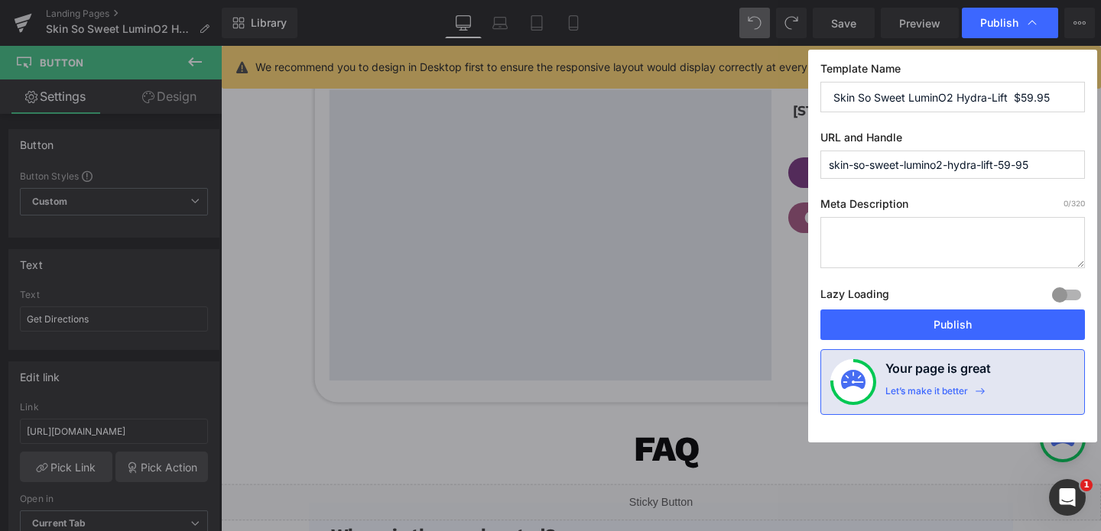
scroll to position [0, 0]
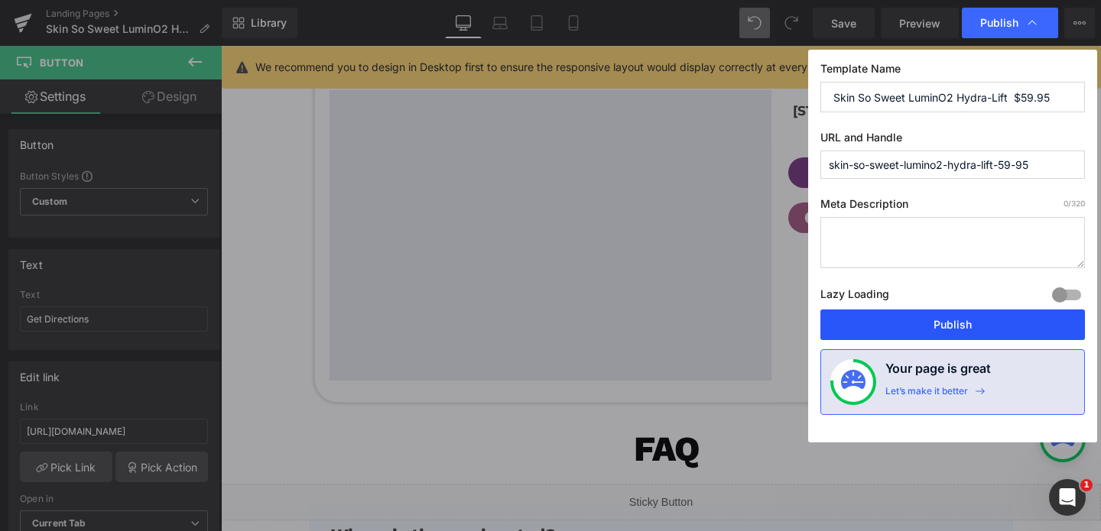
click at [923, 321] on button "Publish" at bounding box center [952, 325] width 264 height 31
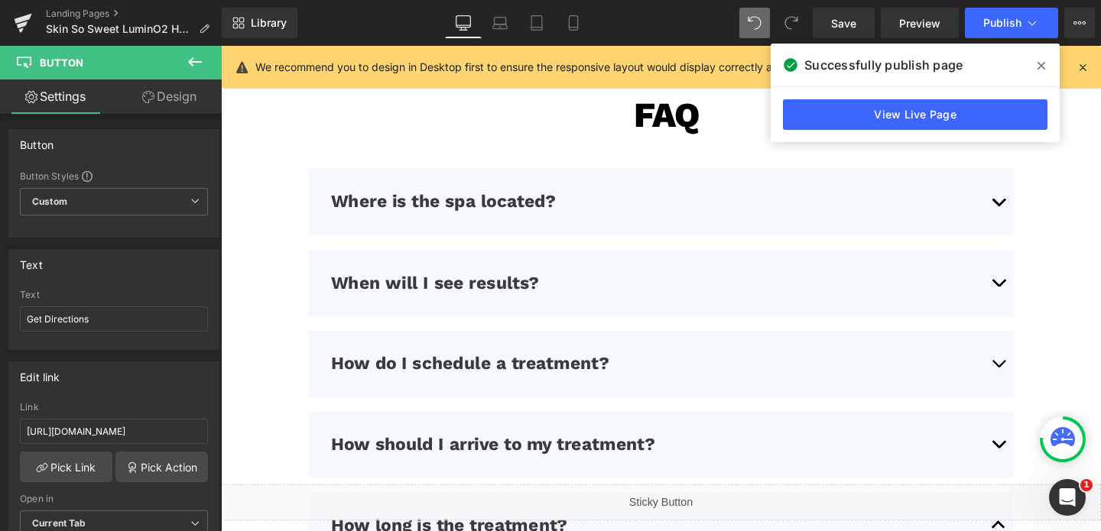
scroll to position [5277, 0]
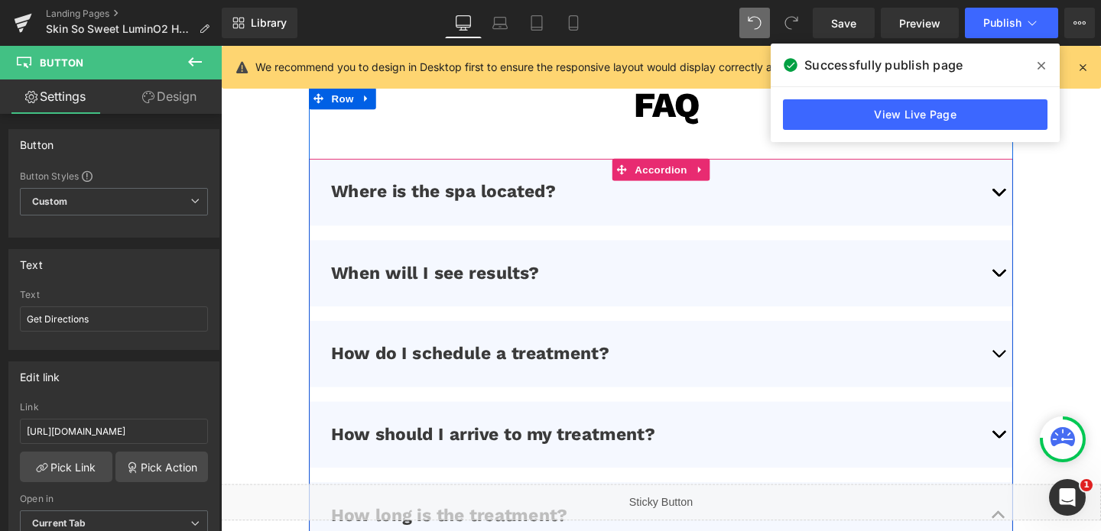
click at [844, 235] on div "Where is the spa located? Text Block We are located at: 16456 Bolsa Chica St. H…" at bounding box center [683, 460] width 740 height 592
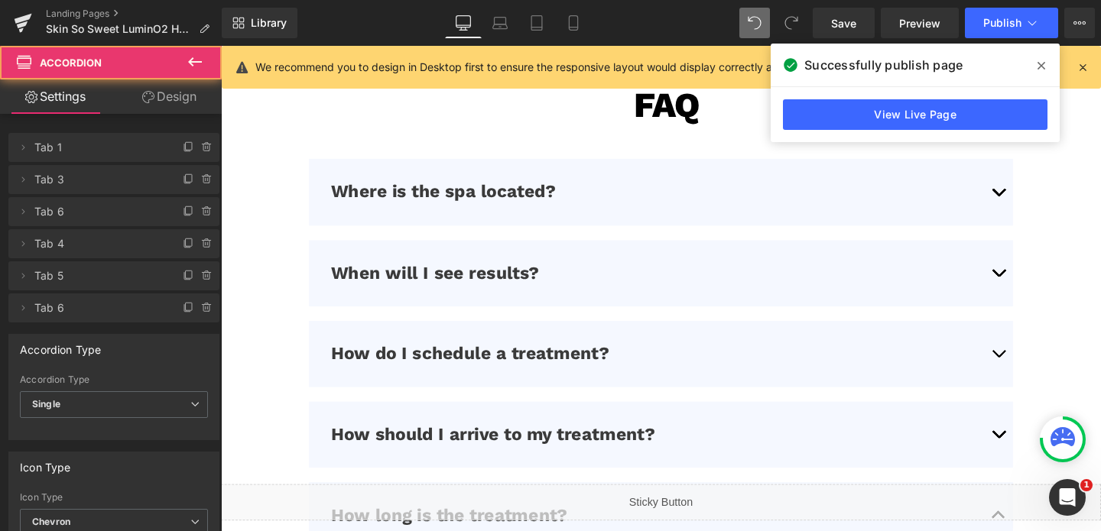
click at [1038, 203] on span "button" at bounding box center [1038, 203] width 0 height 0
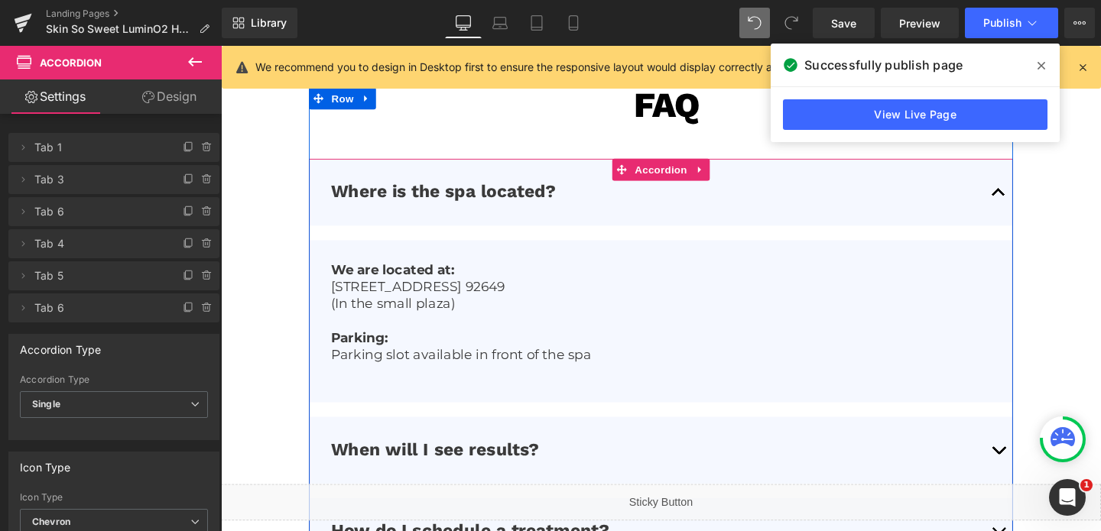
click at [1039, 200] on button "button" at bounding box center [1038, 199] width 31 height 70
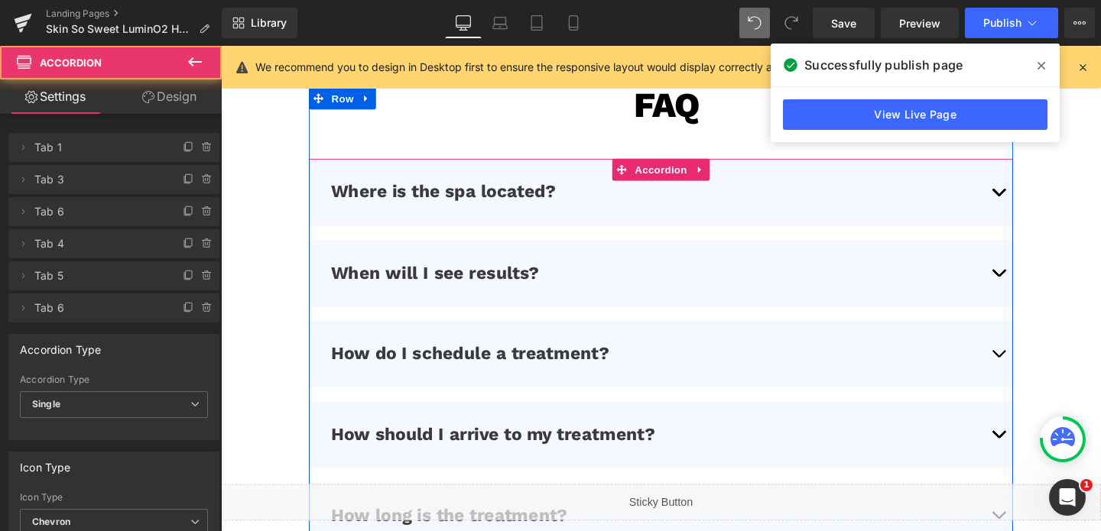
click at [1038, 203] on span "button" at bounding box center [1038, 203] width 0 height 0
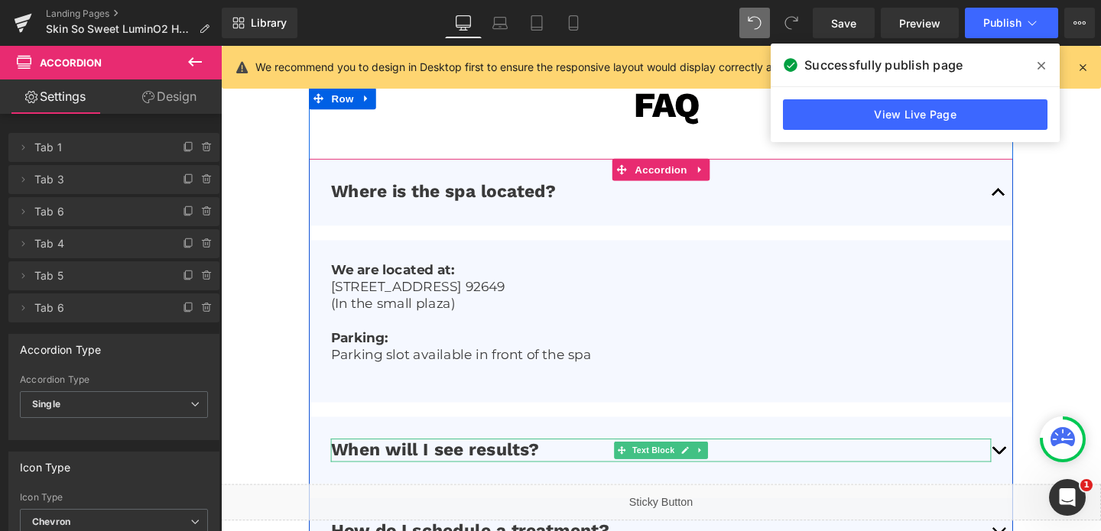
click at [1021, 475] on p "When will I see results?" at bounding box center [683, 471] width 694 height 24
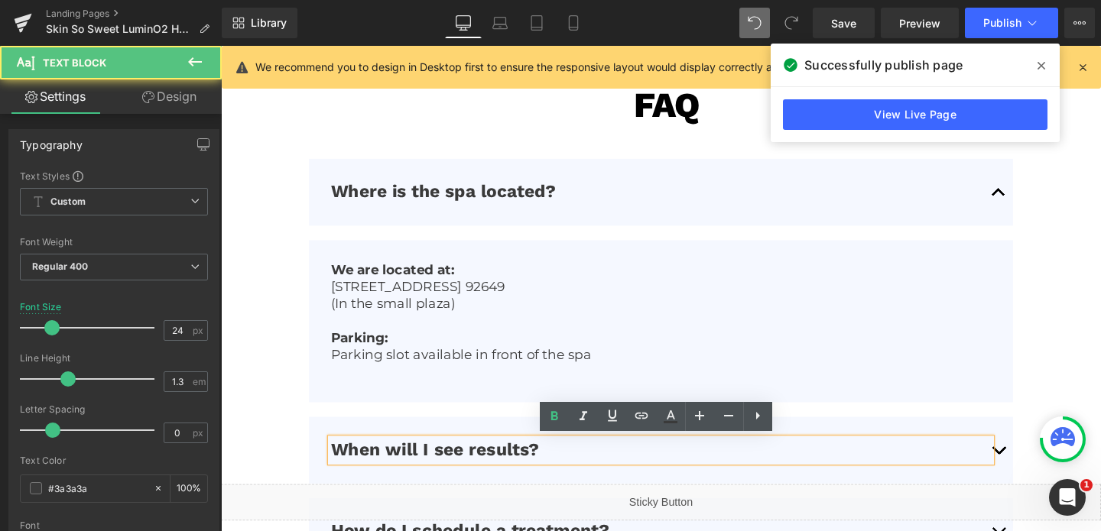
click at [1038, 475] on span "button" at bounding box center [1038, 475] width 0 height 0
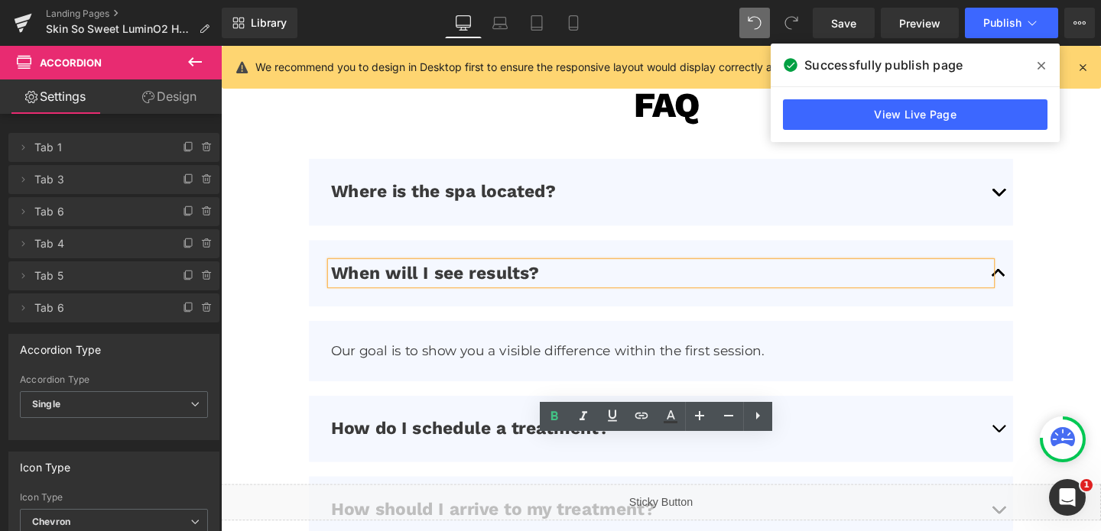
click at [1046, 443] on button "button" at bounding box center [1038, 449] width 31 height 70
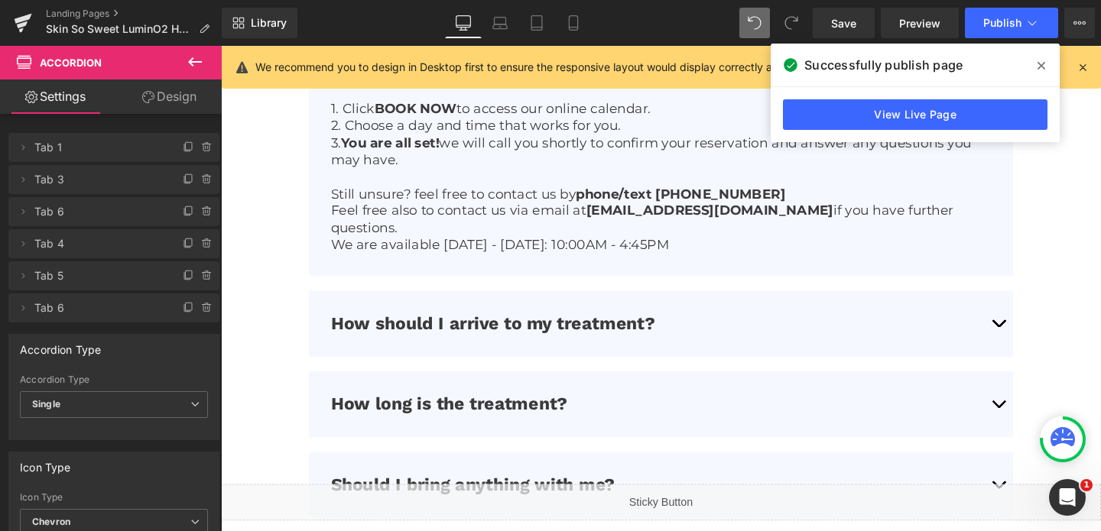
scroll to position [5621, 0]
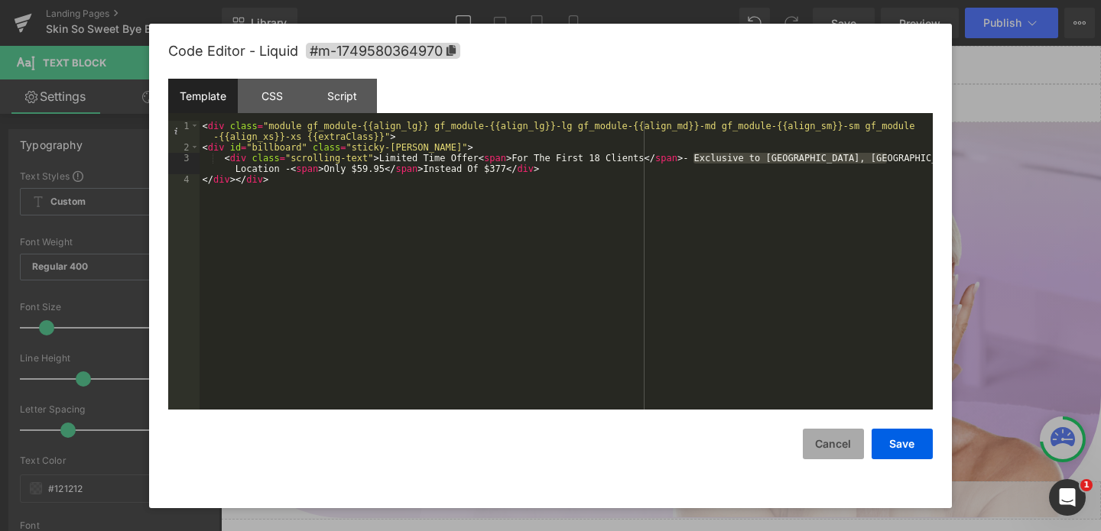
click at [827, 453] on button "Cancel" at bounding box center [833, 444] width 61 height 31
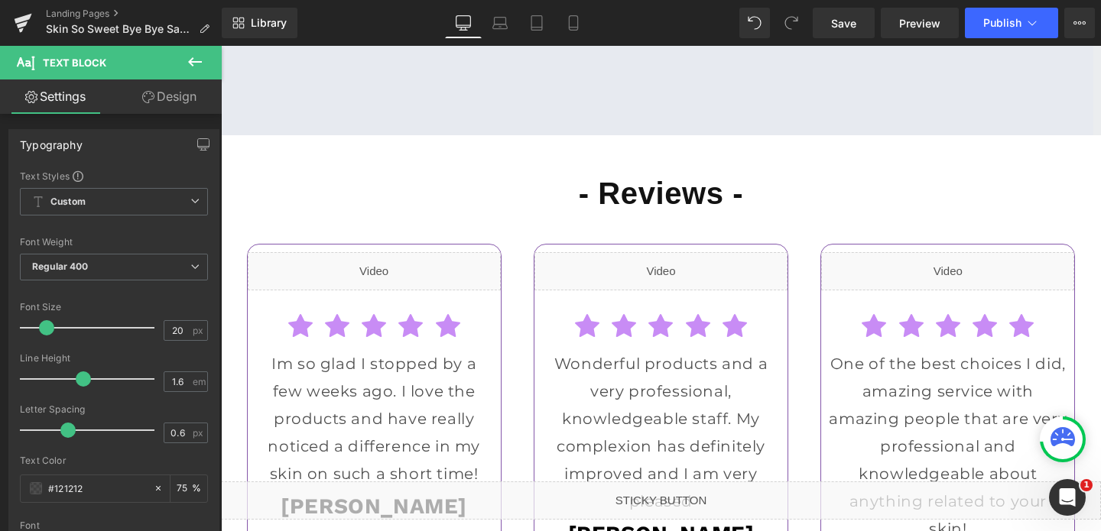
scroll to position [4060, 0]
